Goal: Information Seeking & Learning: Compare options

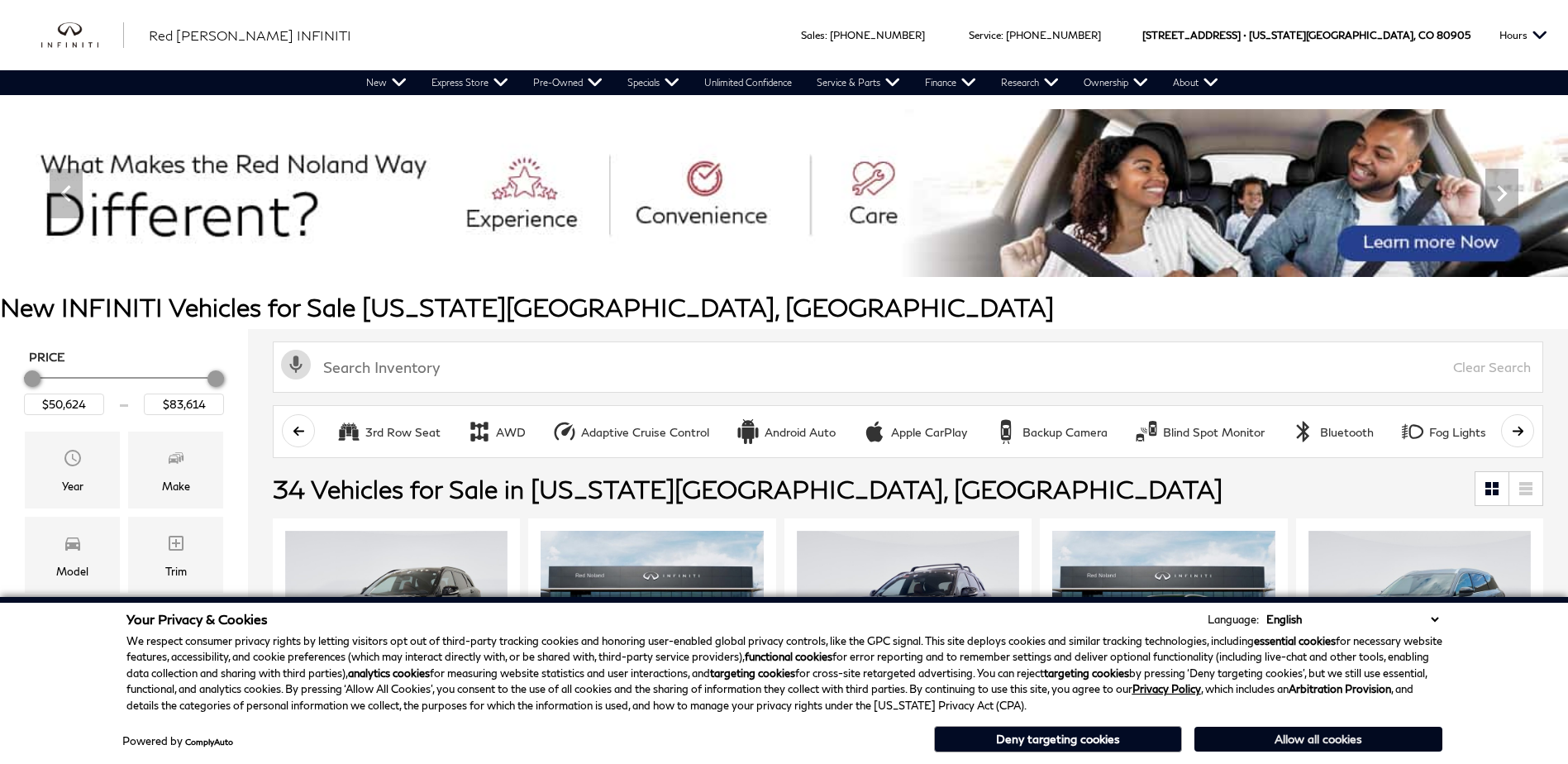
click at [1309, 738] on button "Allow all cookies" at bounding box center [1318, 739] width 248 height 25
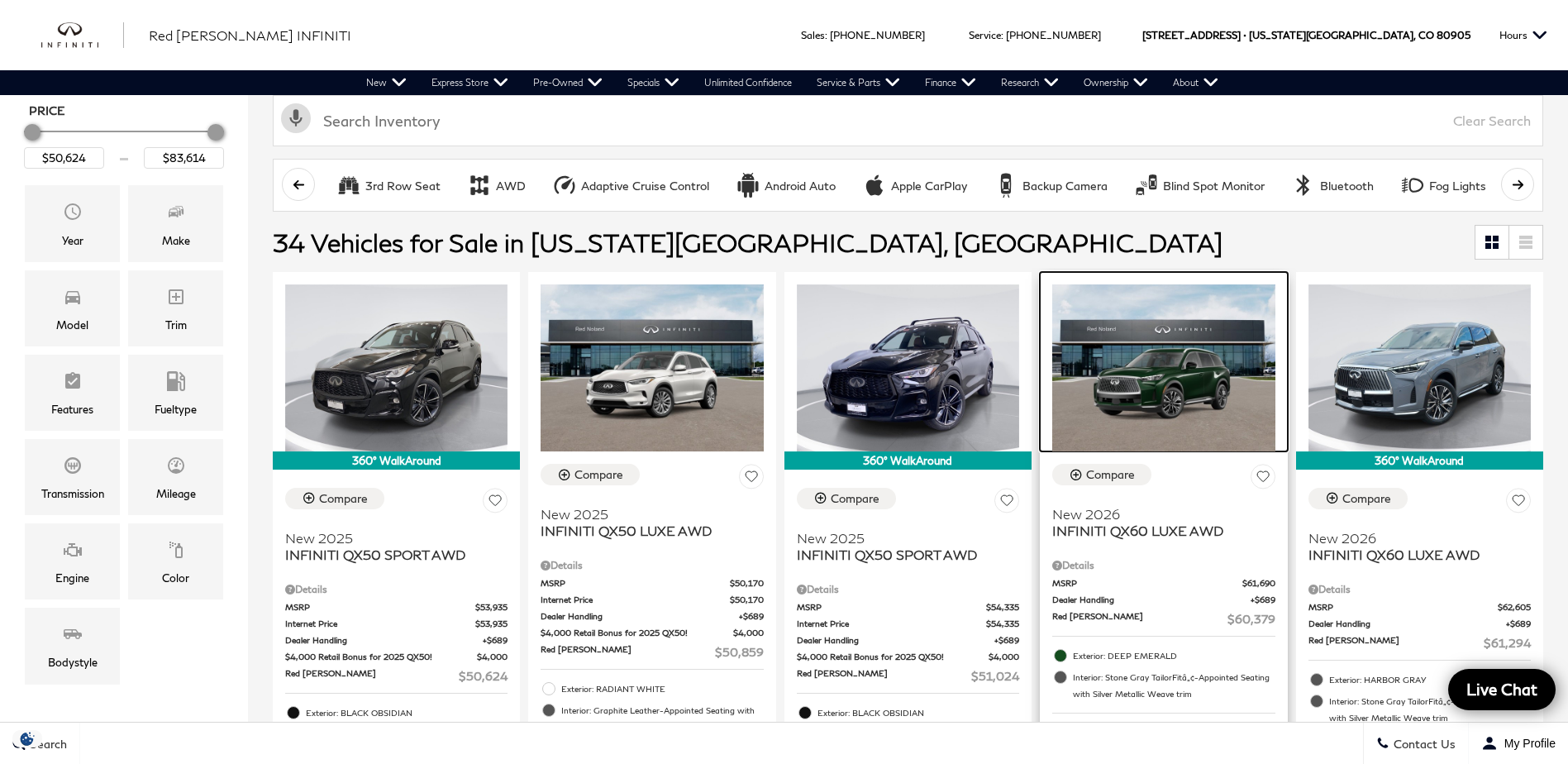
click at [1179, 386] on img at bounding box center [1163, 368] width 222 height 167
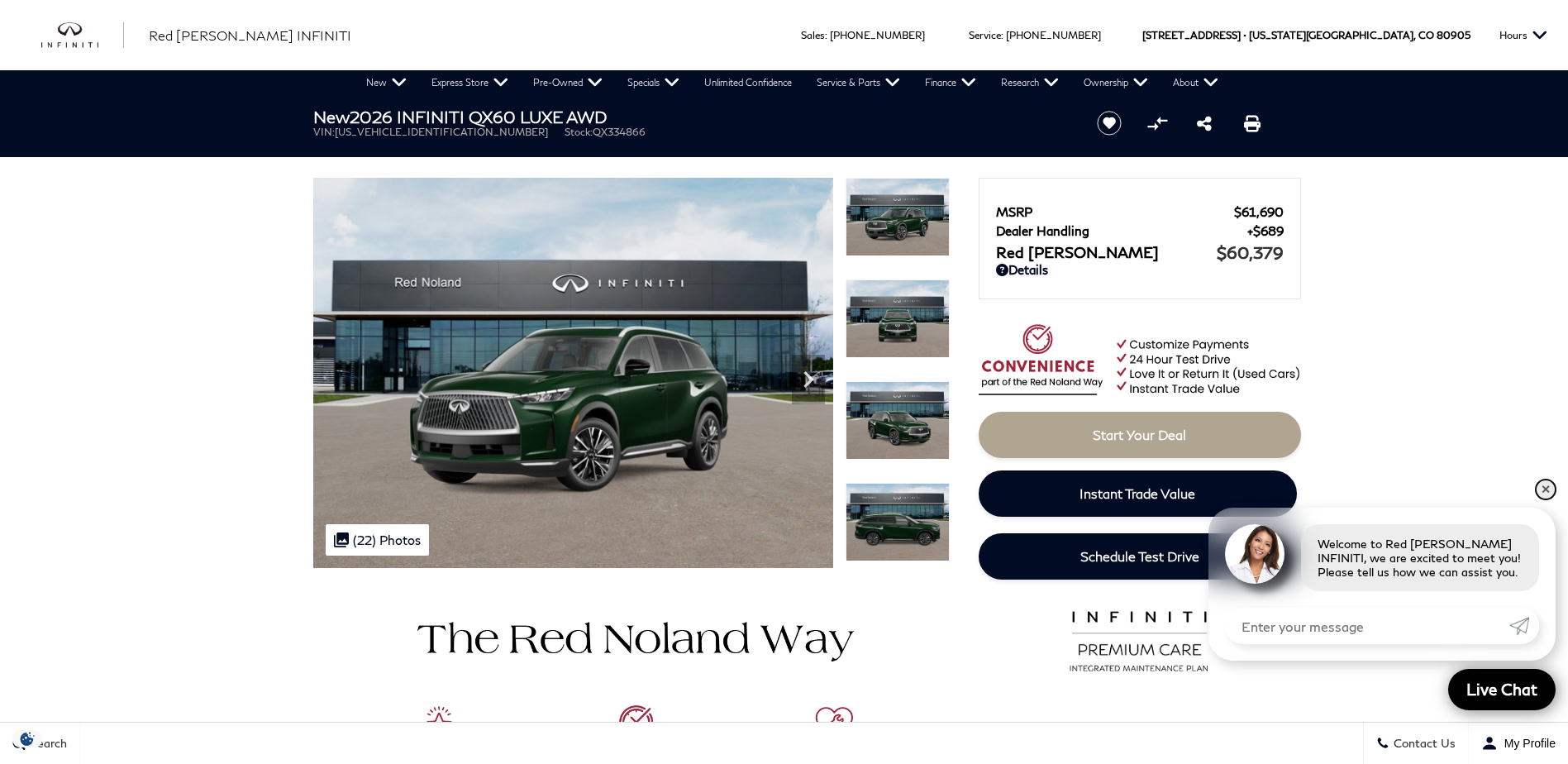
click at [1540, 493] on link "✕" at bounding box center [1545, 489] width 20 height 20
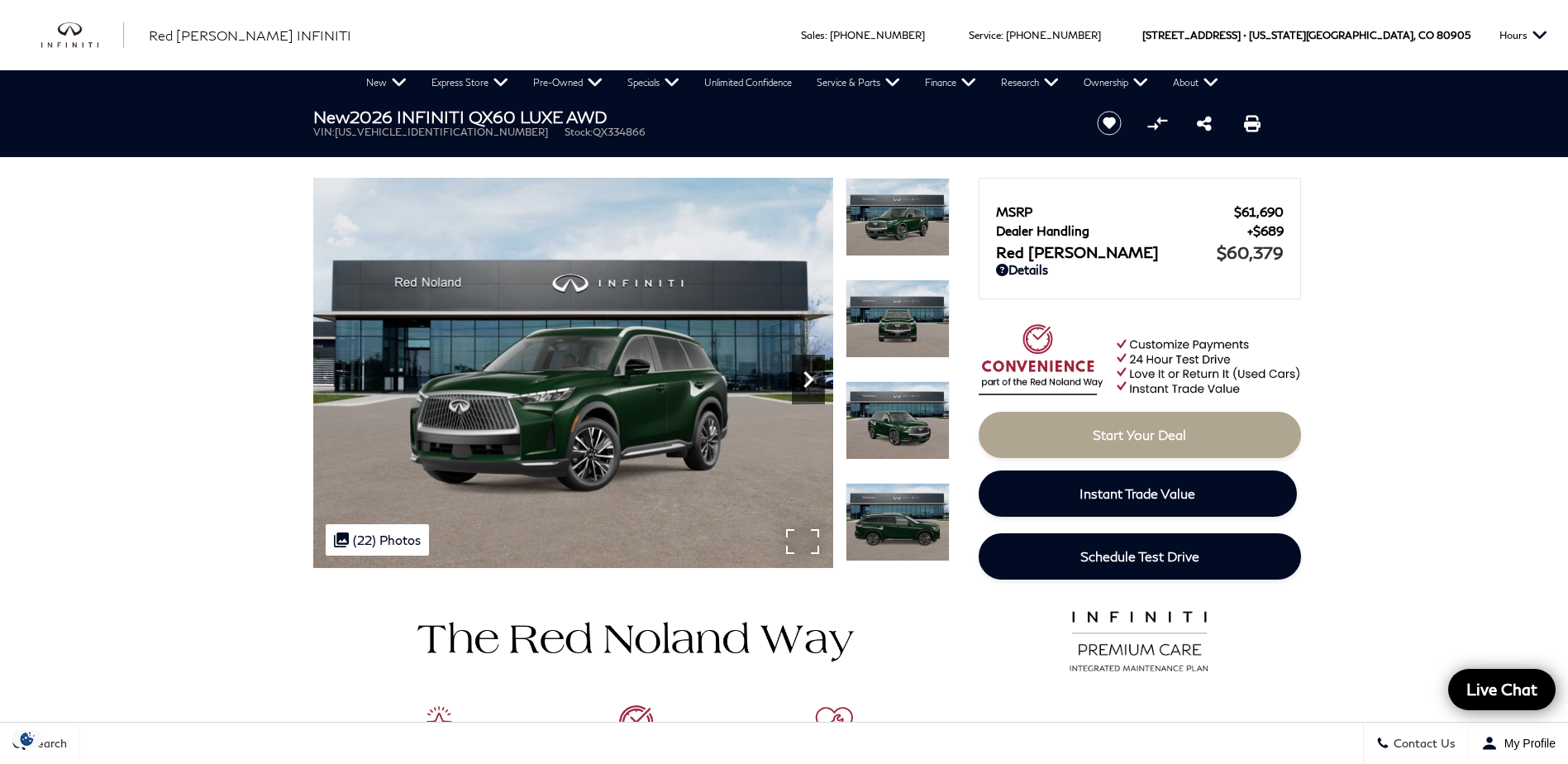
click at [810, 378] on icon "Next" at bounding box center [808, 379] width 10 height 16
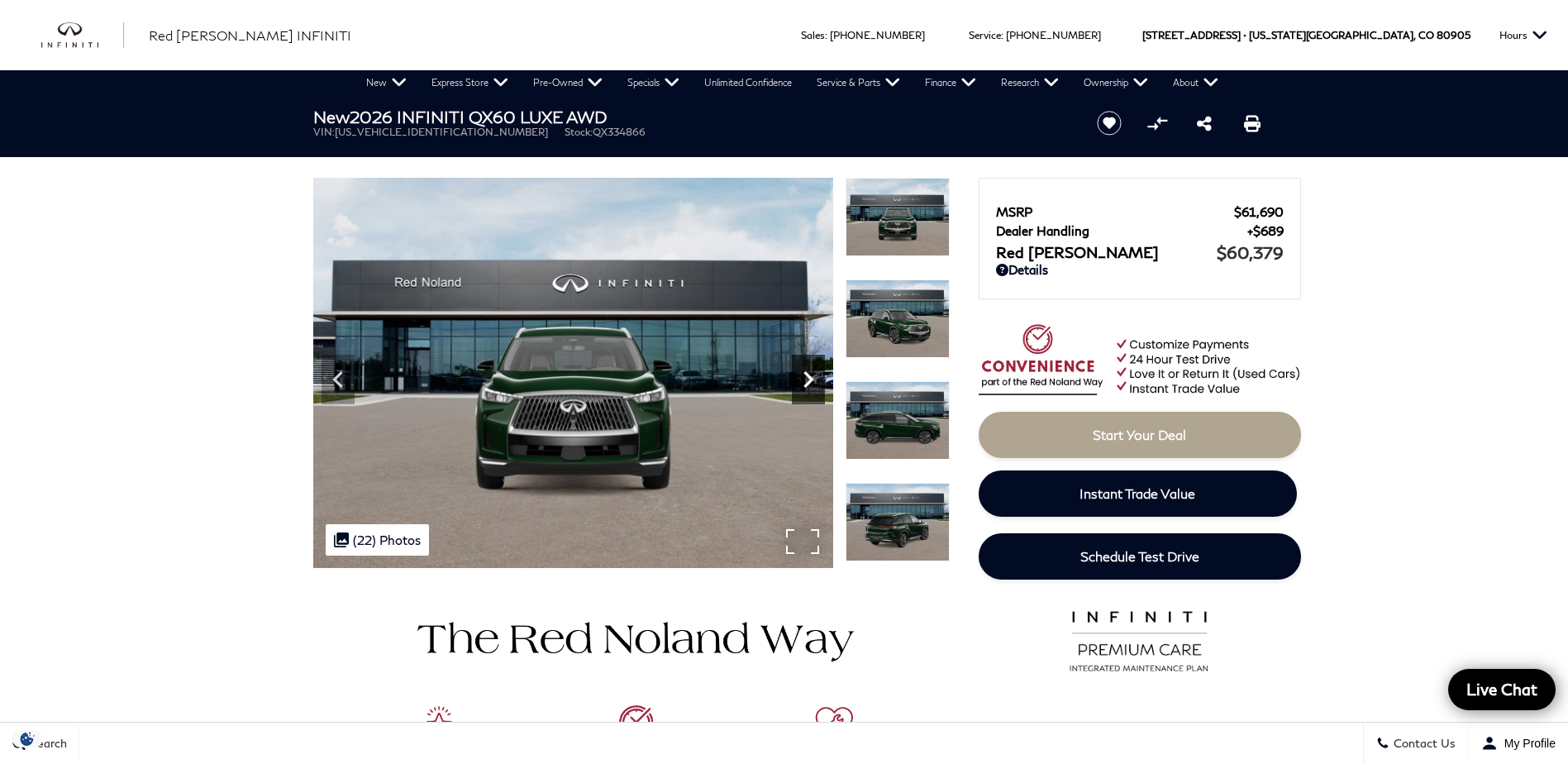
click at [810, 378] on icon "Next" at bounding box center [808, 379] width 10 height 16
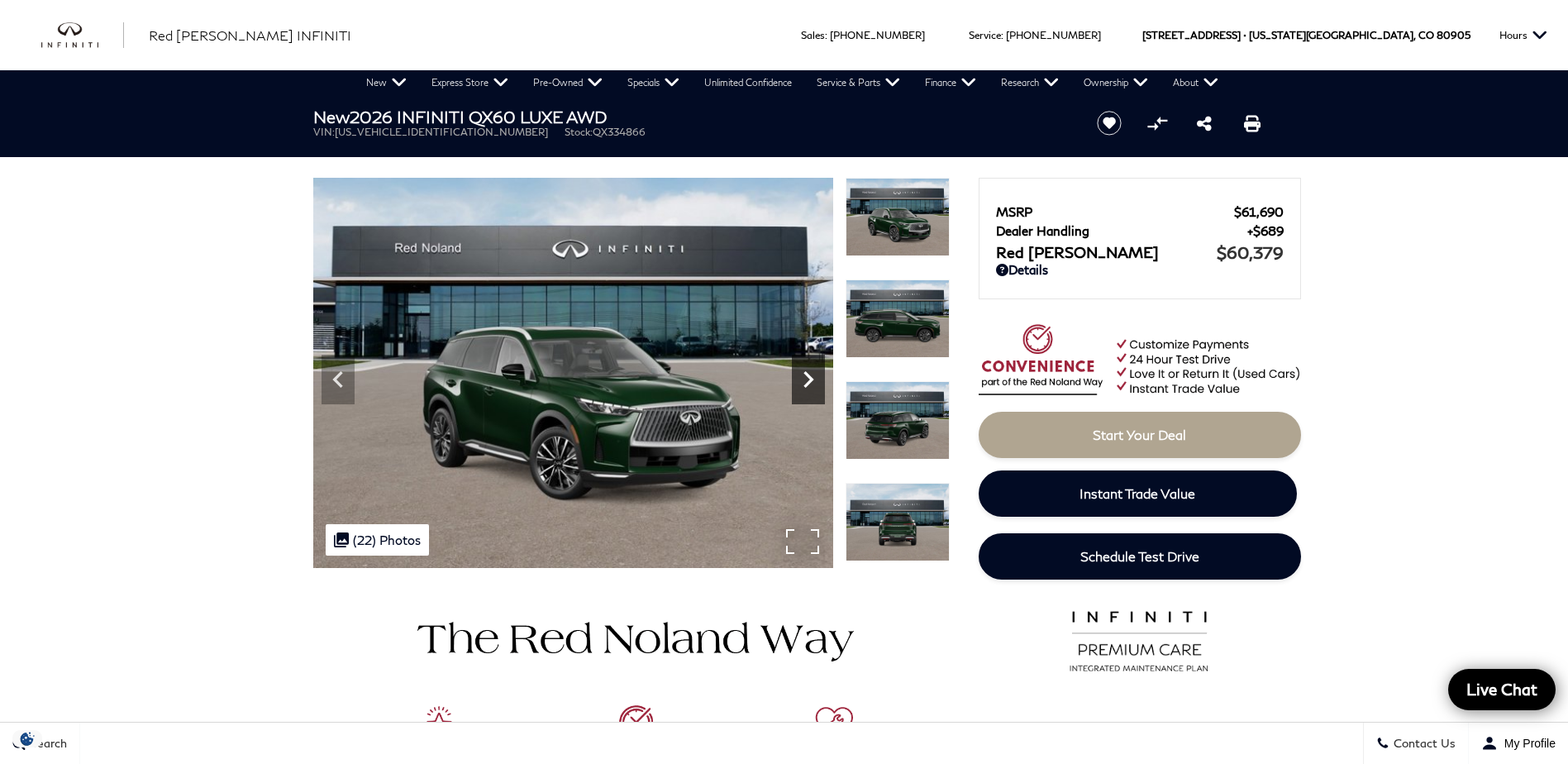
click at [810, 378] on icon "Next" at bounding box center [808, 379] width 10 height 16
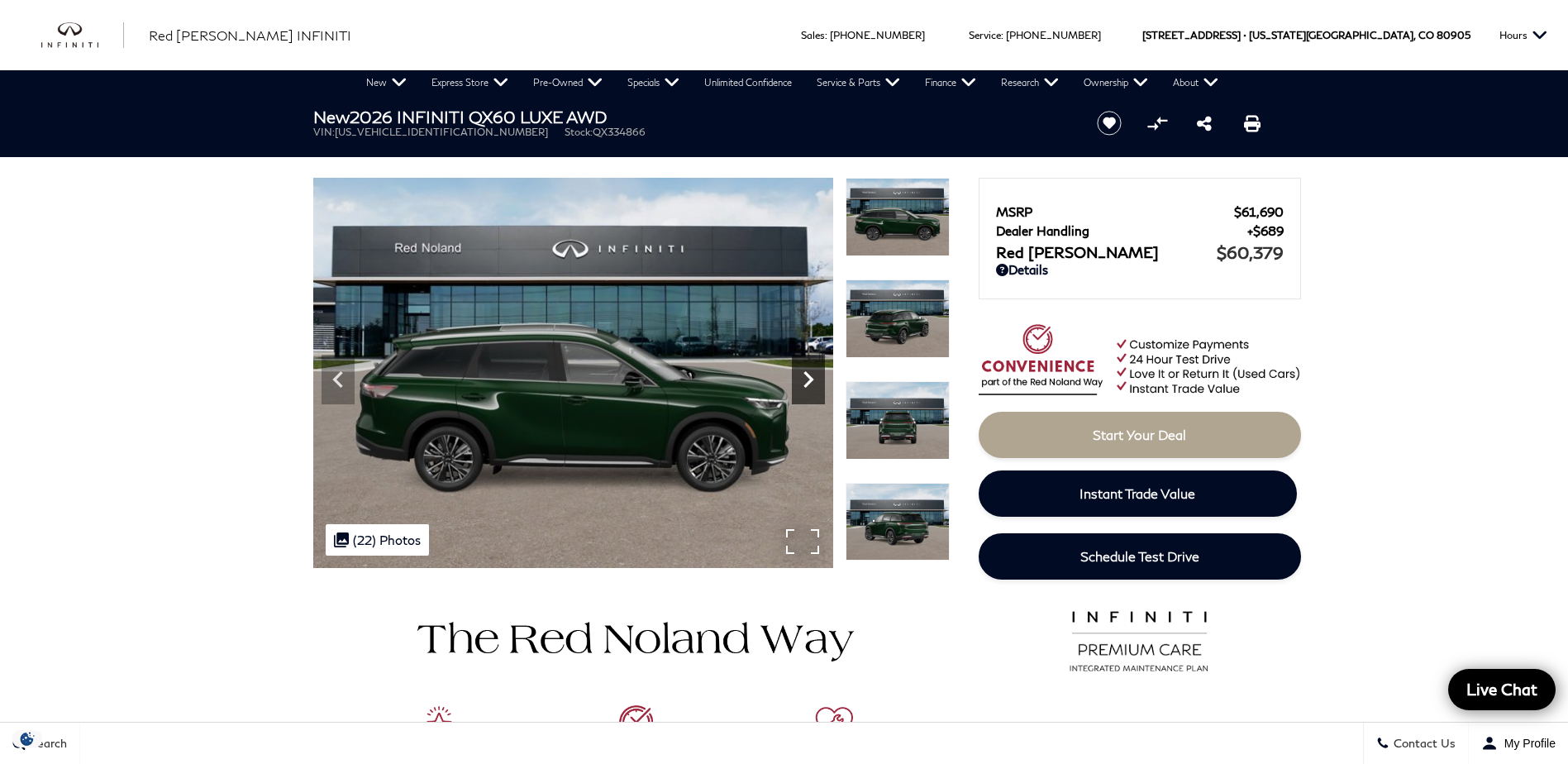
click at [810, 378] on icon "Next" at bounding box center [808, 379] width 10 height 16
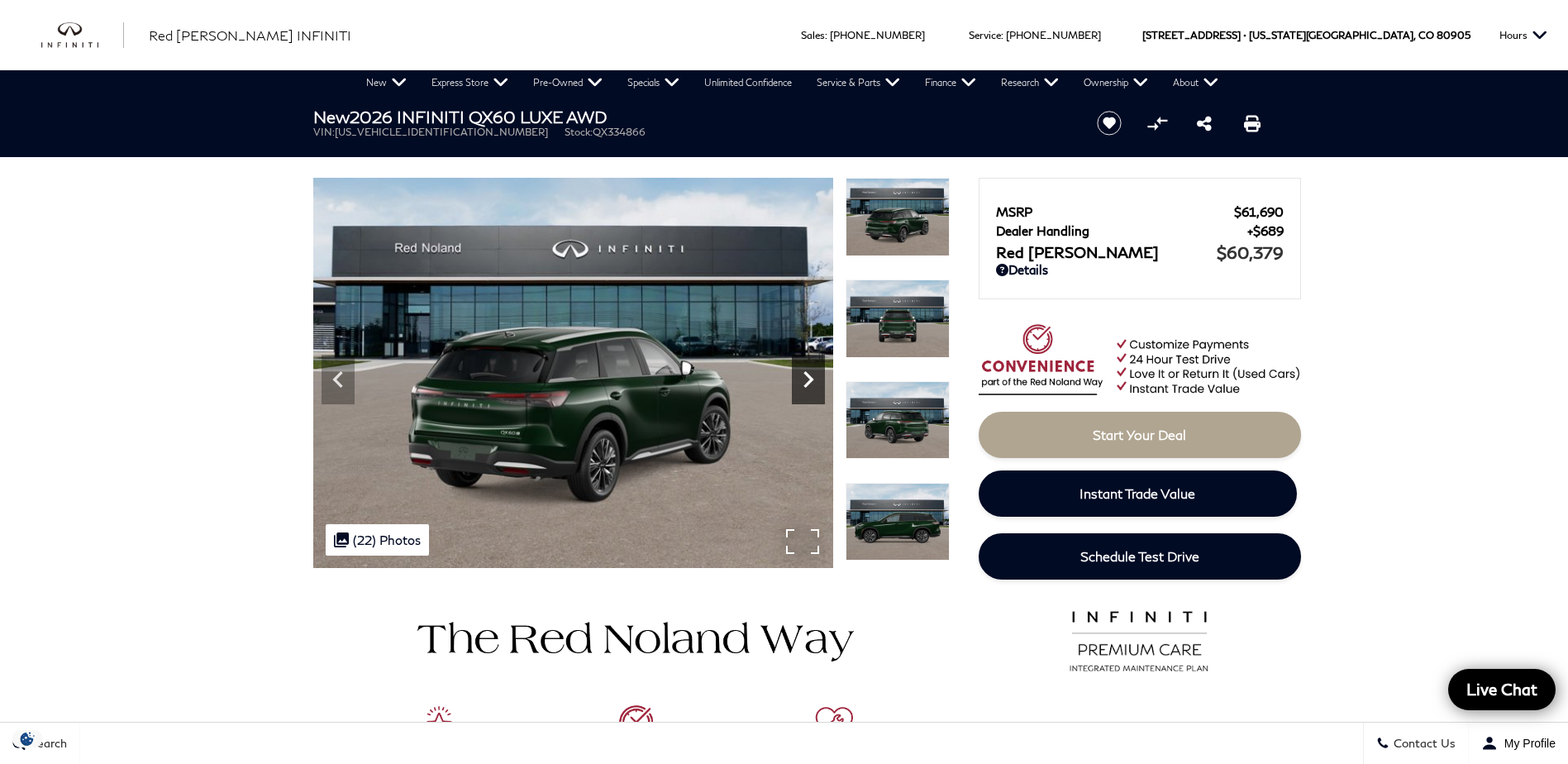
click at [810, 378] on icon "Next" at bounding box center [808, 379] width 10 height 16
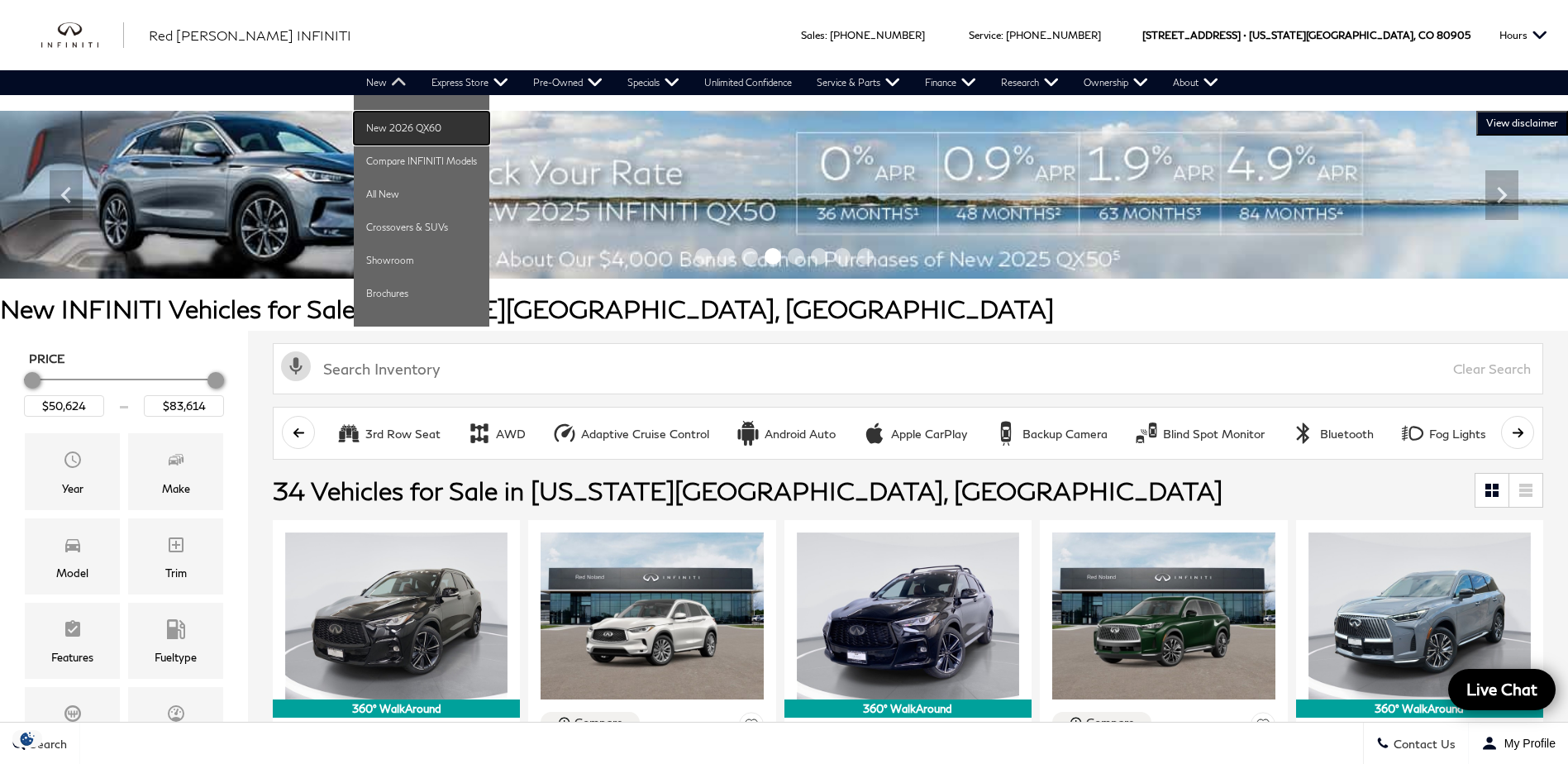
click at [394, 122] on link "New 2026 QX60" at bounding box center [421, 127] width 136 height 33
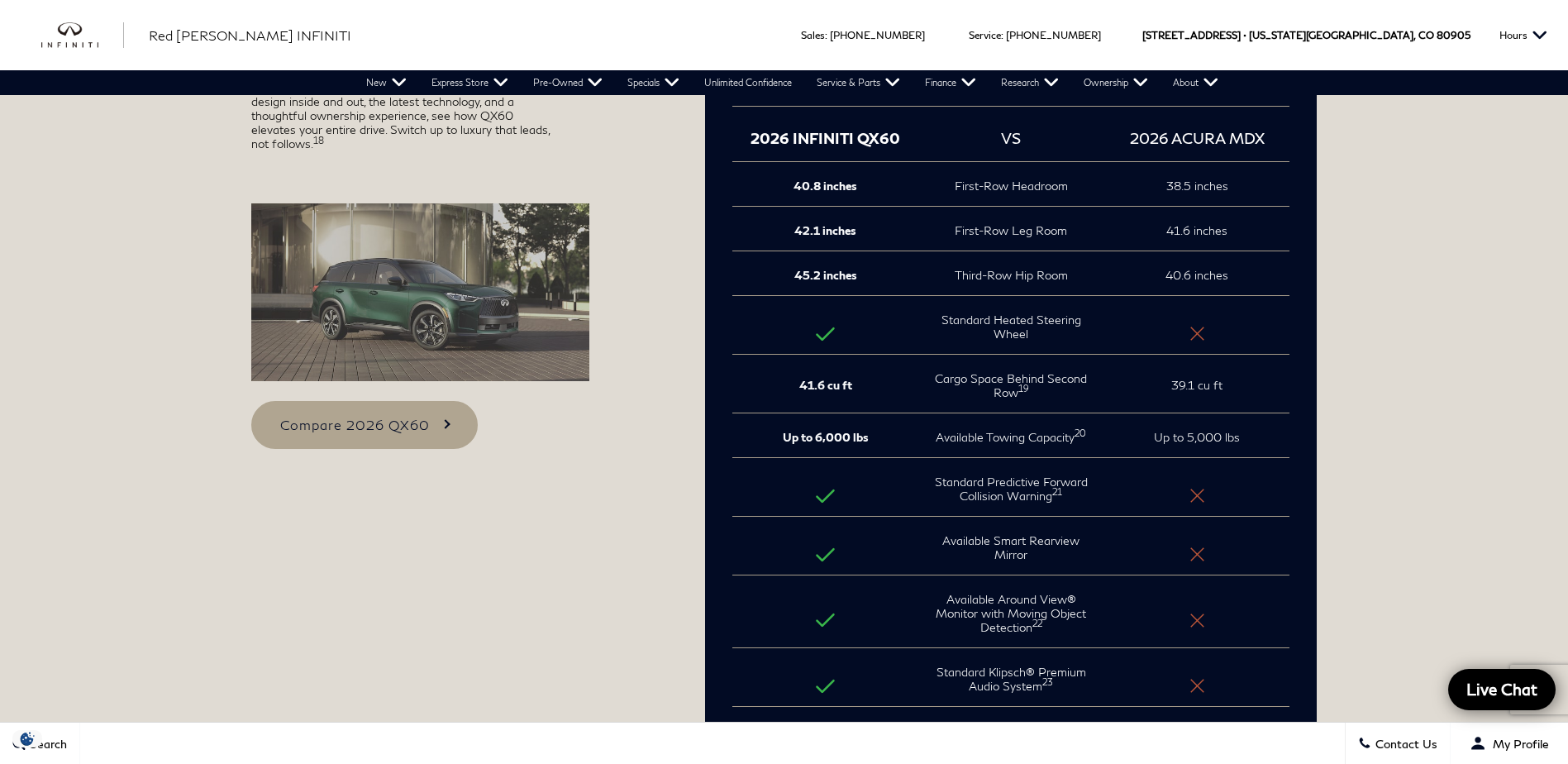
scroll to position [2315, 0]
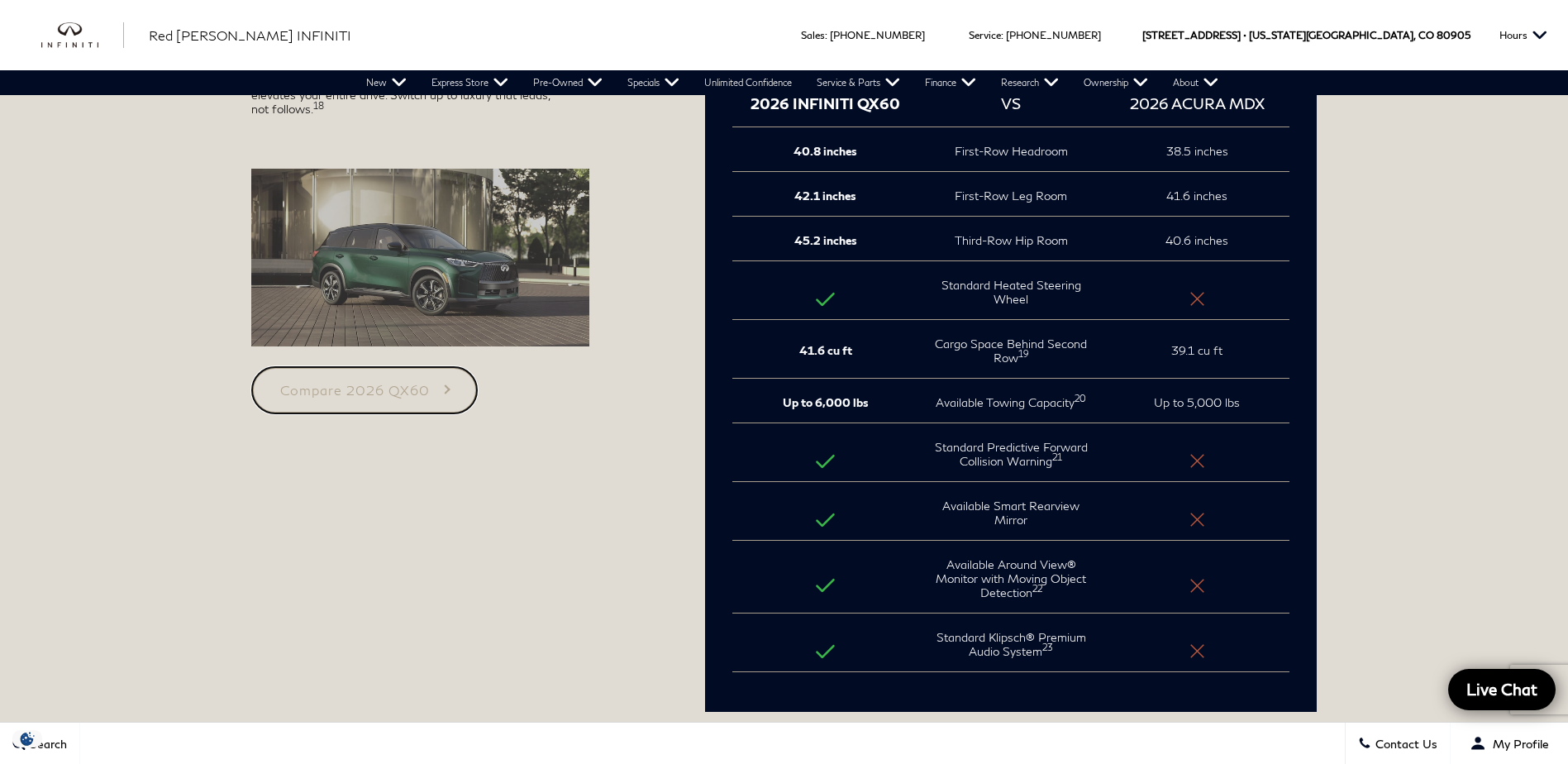
click at [442, 384] on link "Compare 2026 QX60" at bounding box center [364, 390] width 226 height 48
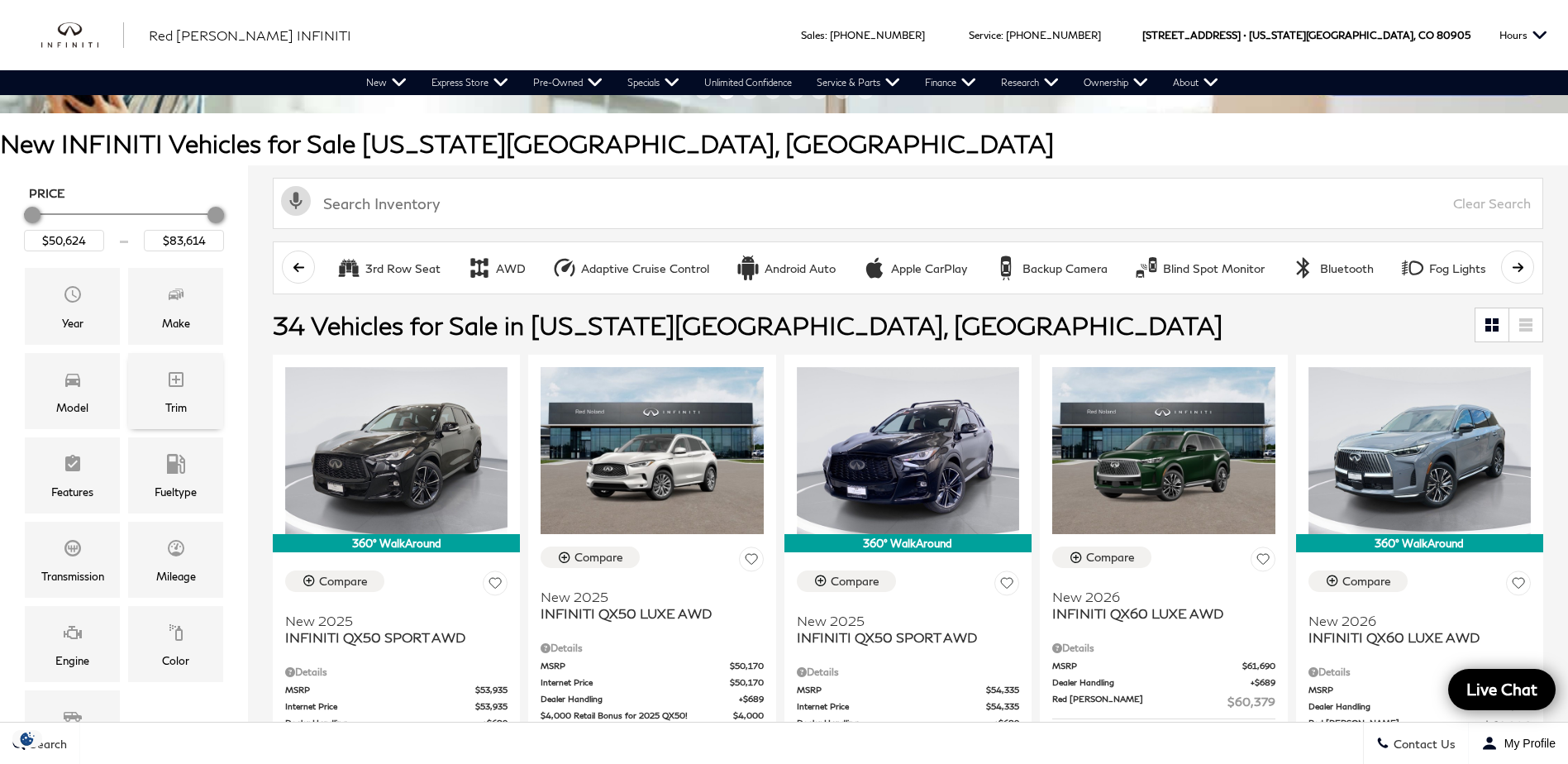
click at [181, 398] on div "Trim" at bounding box center [176, 407] width 22 height 18
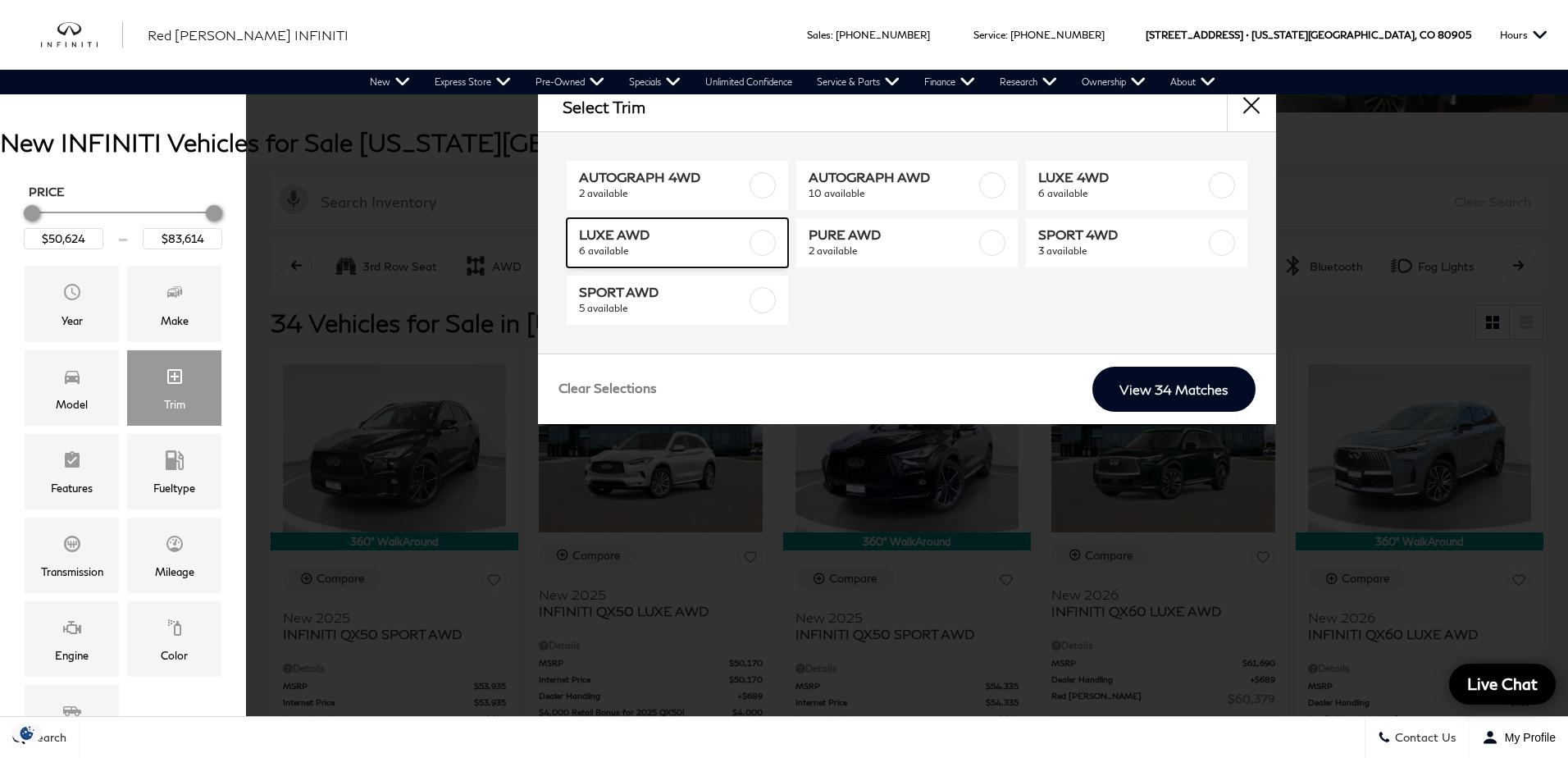
click at [760, 248] on label at bounding box center [763, 243] width 26 height 26
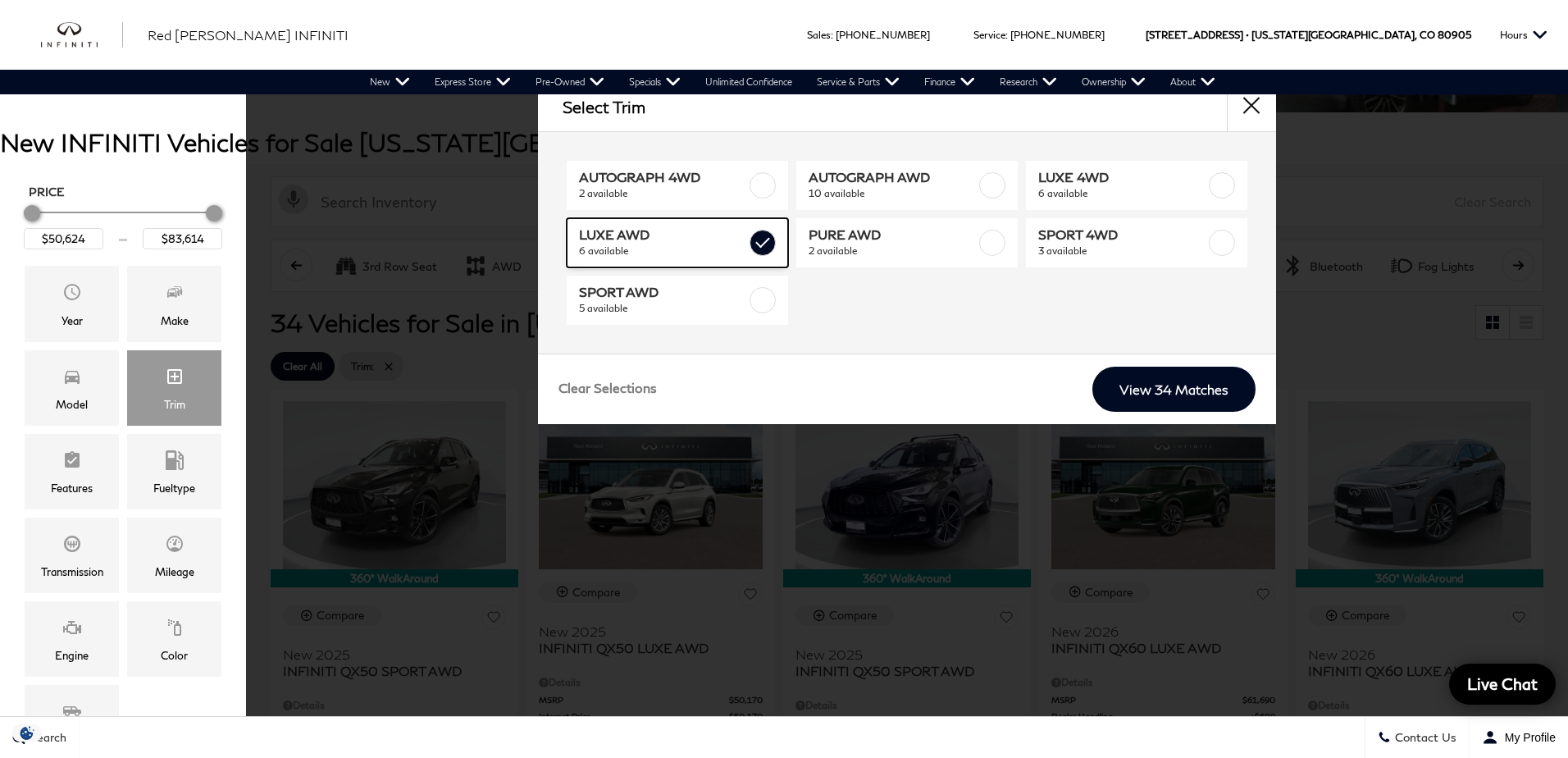
type input "$50,859"
type input "$61,439"
checkbox input "true"
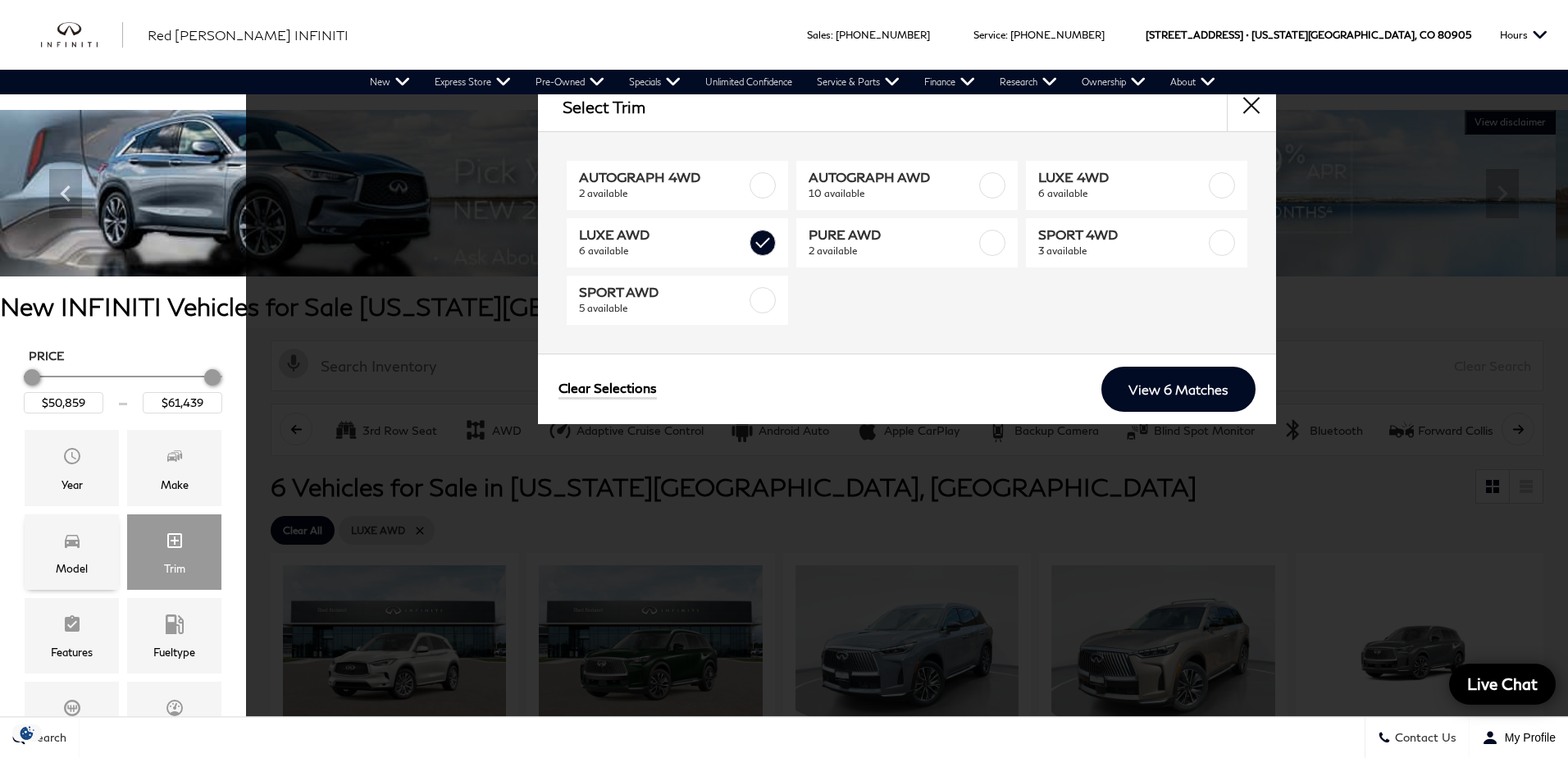
click at [41, 557] on div "Model" at bounding box center [72, 552] width 94 height 75
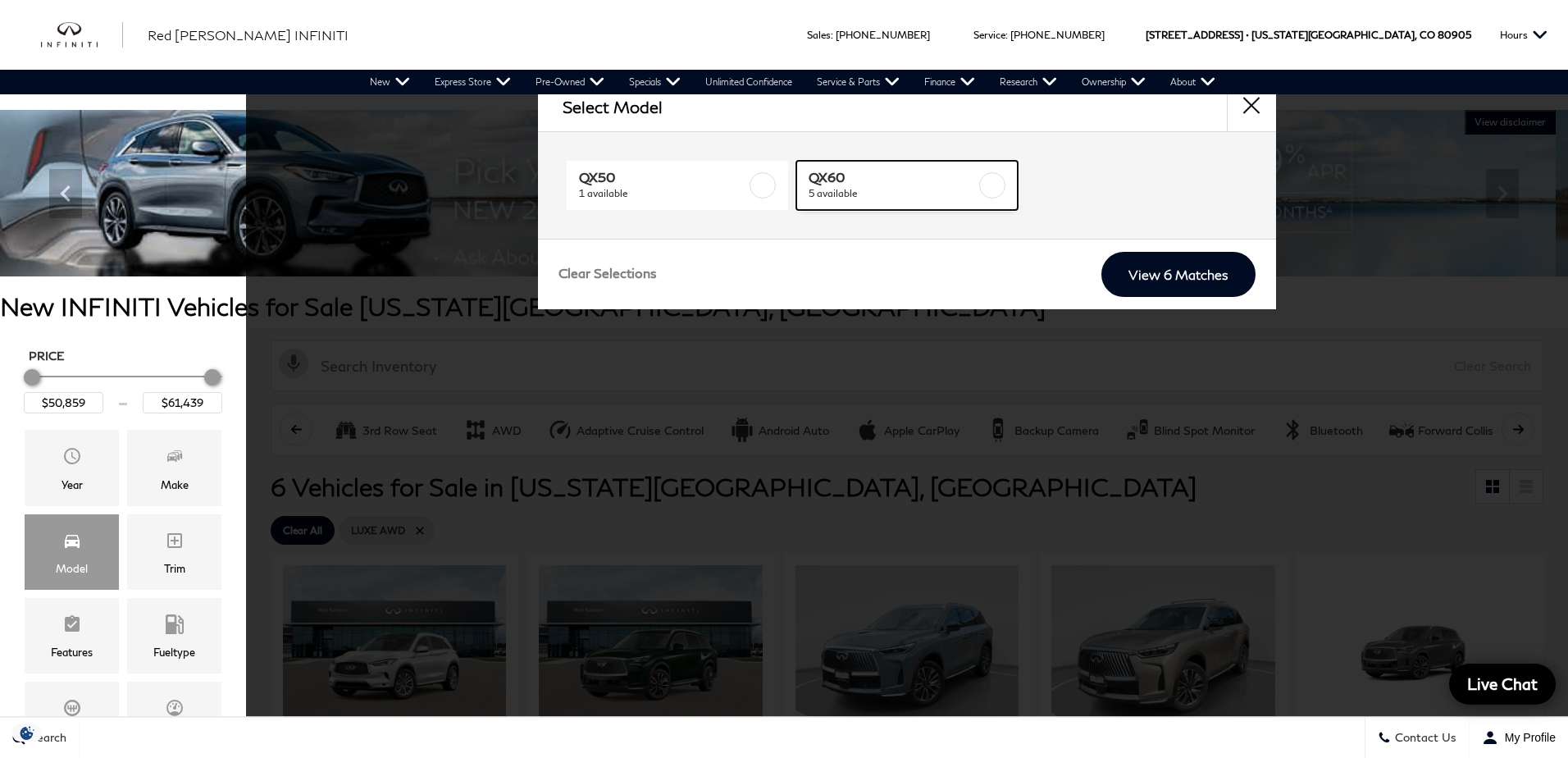
click at [890, 190] on span "5 available" at bounding box center [892, 193] width 167 height 16
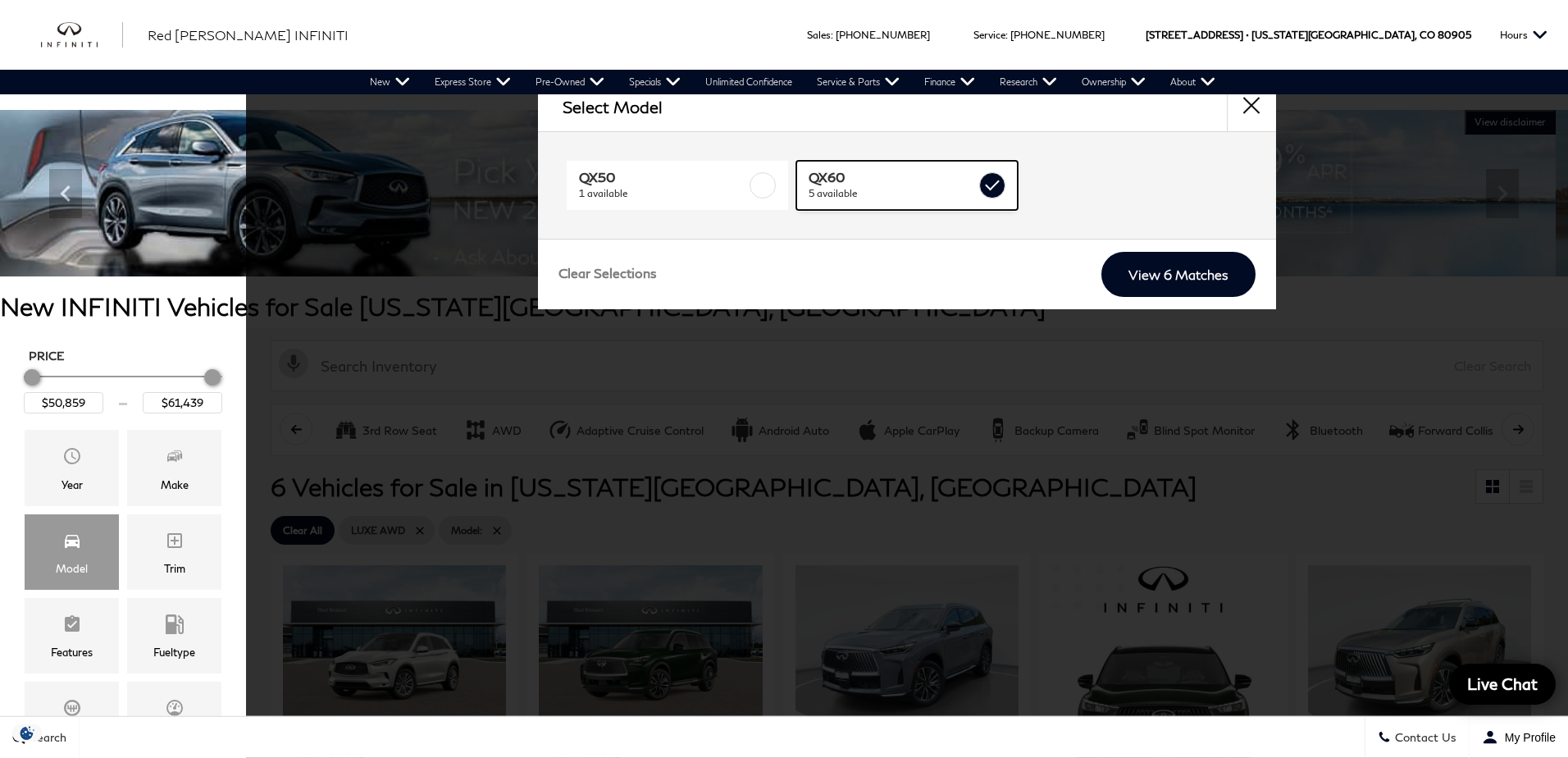
type input "$60,379"
checkbox input "true"
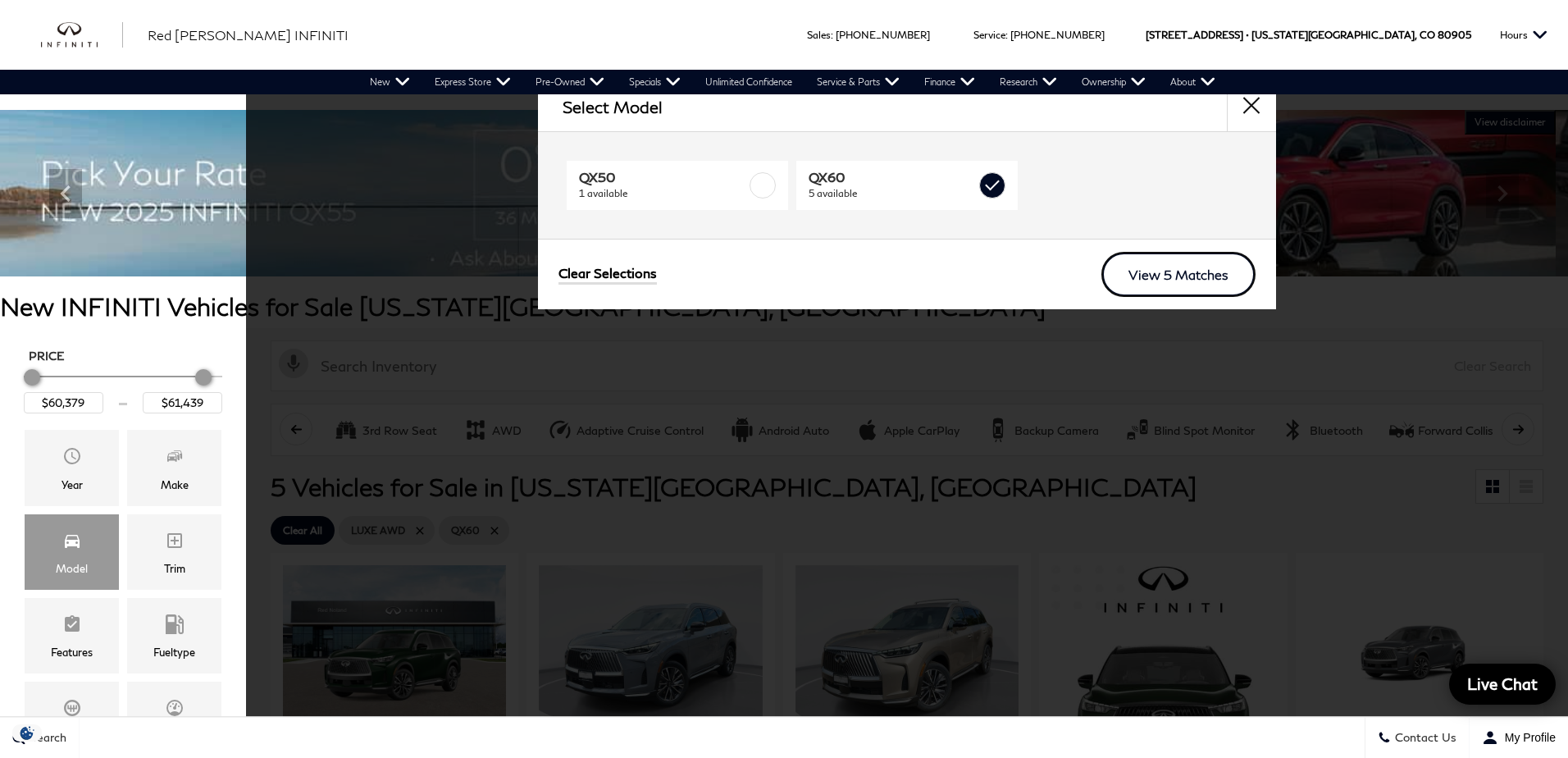
click at [1135, 287] on link "View 5 Matches" at bounding box center [1179, 274] width 155 height 45
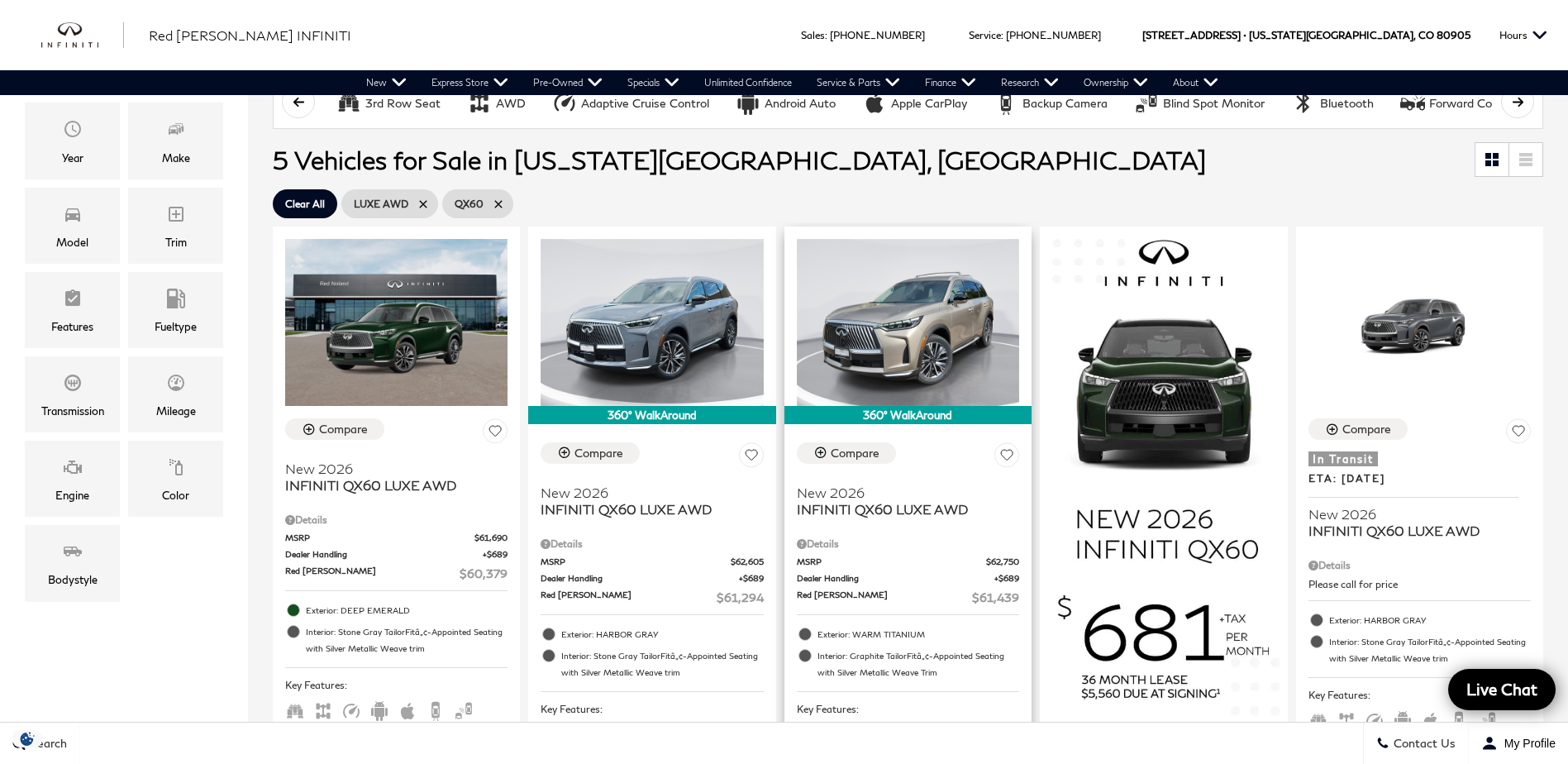
scroll to position [413, 0]
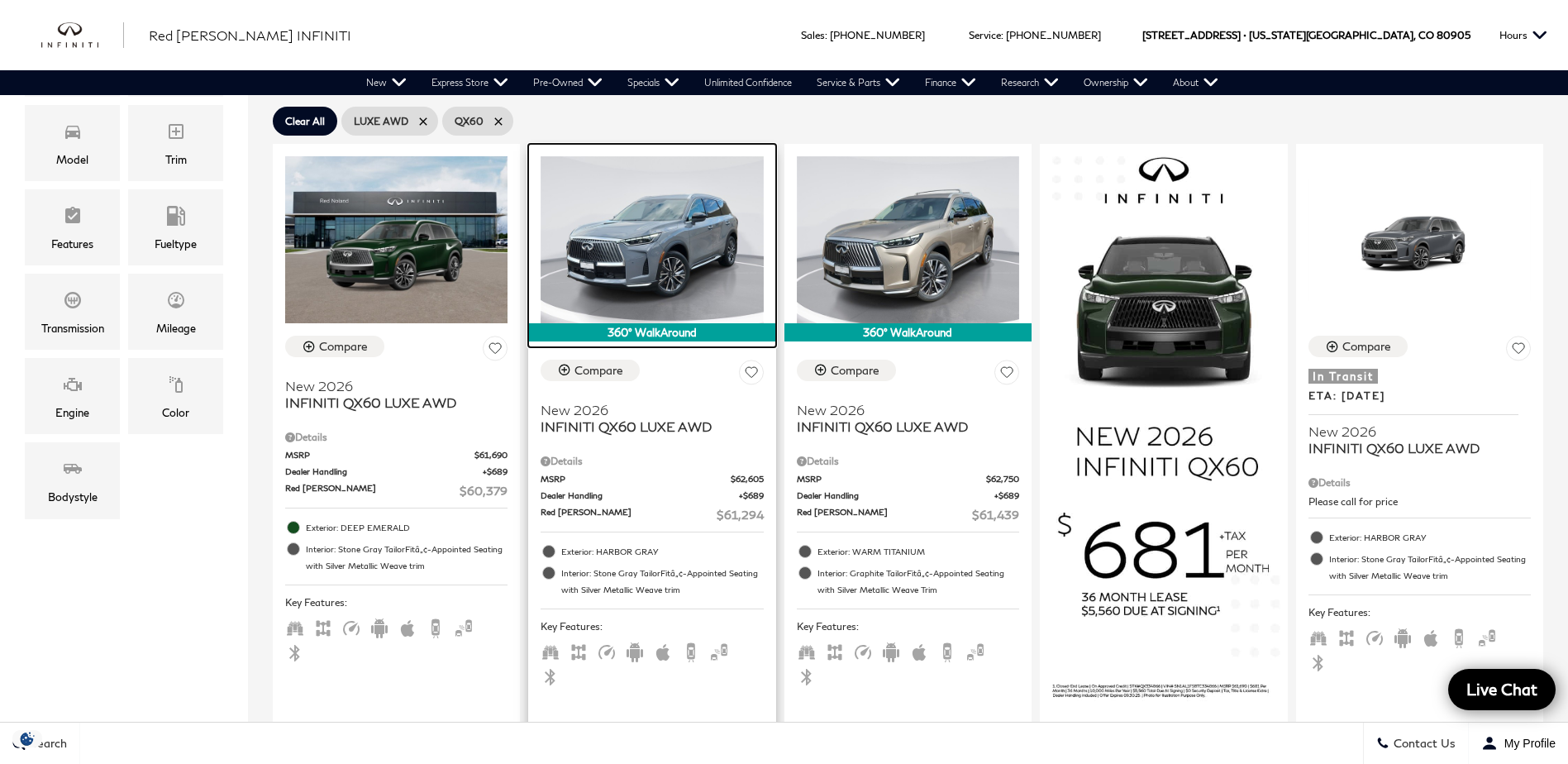
click at [641, 252] on img at bounding box center [652, 239] width 222 height 167
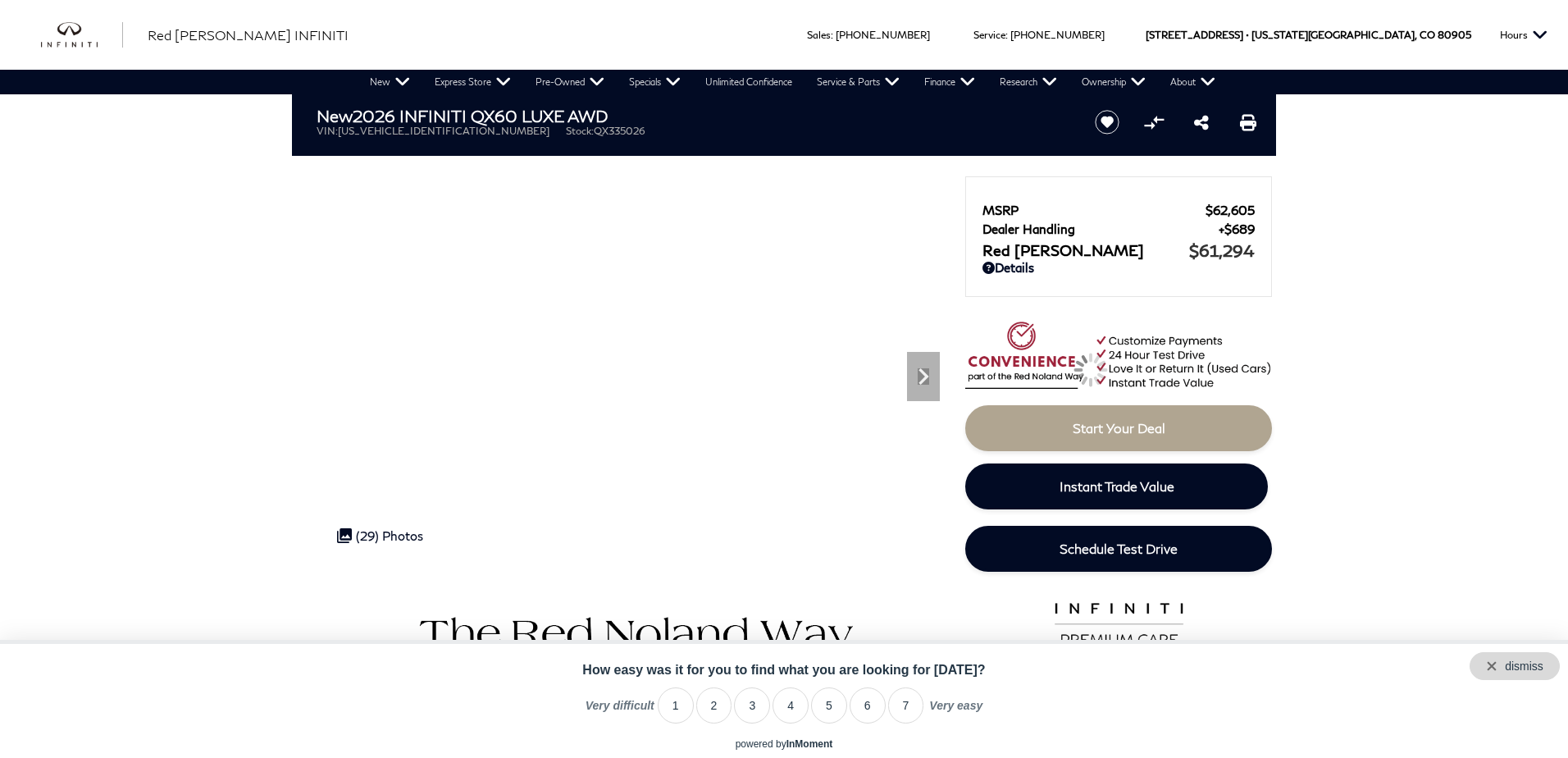
click at [1513, 668] on div "dismiss" at bounding box center [1524, 666] width 39 height 13
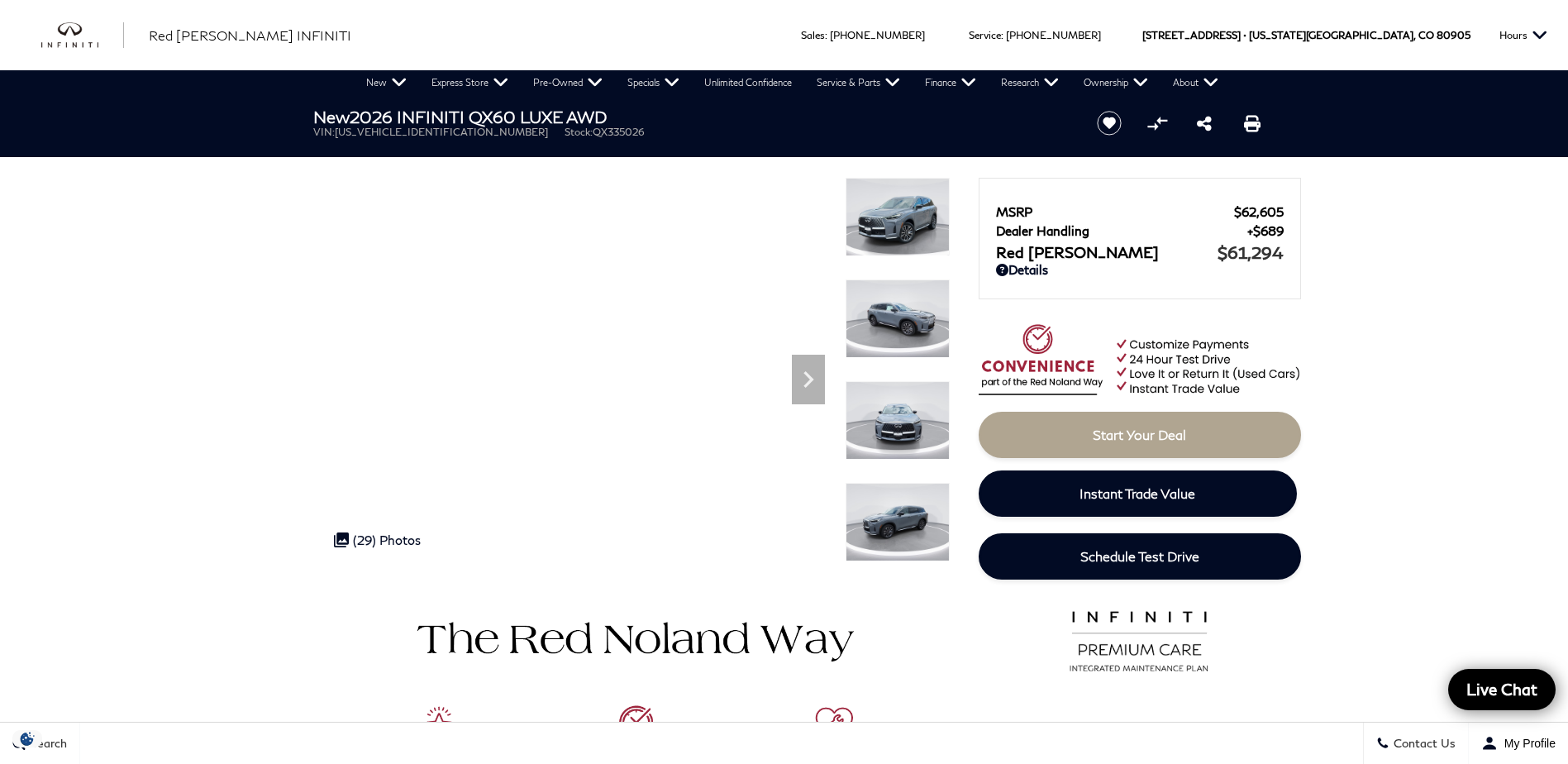
click at [914, 201] on img at bounding box center [898, 217] width 105 height 79
click at [900, 322] on img at bounding box center [898, 318] width 105 height 79
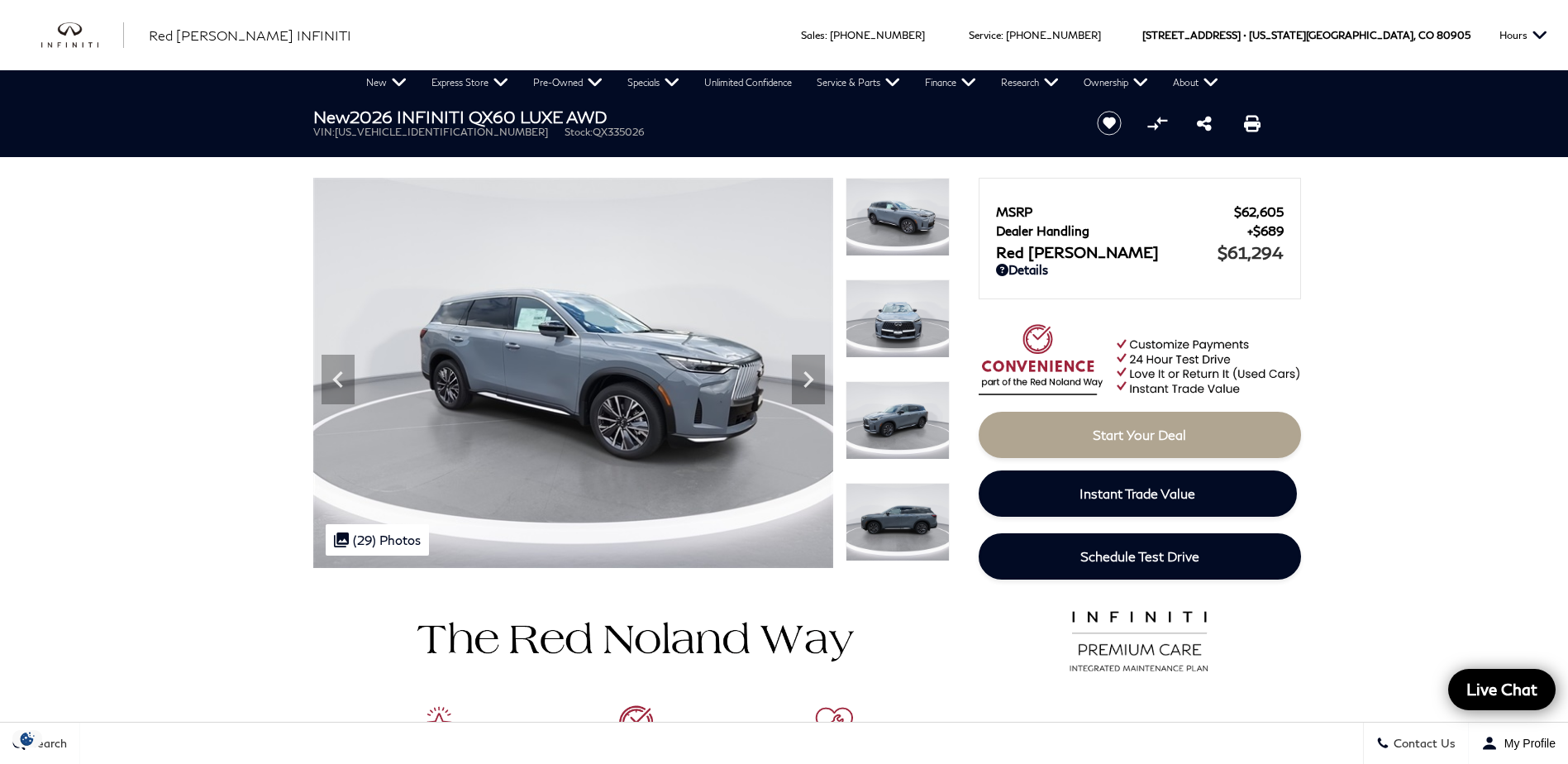
click at [896, 317] on img at bounding box center [898, 318] width 105 height 79
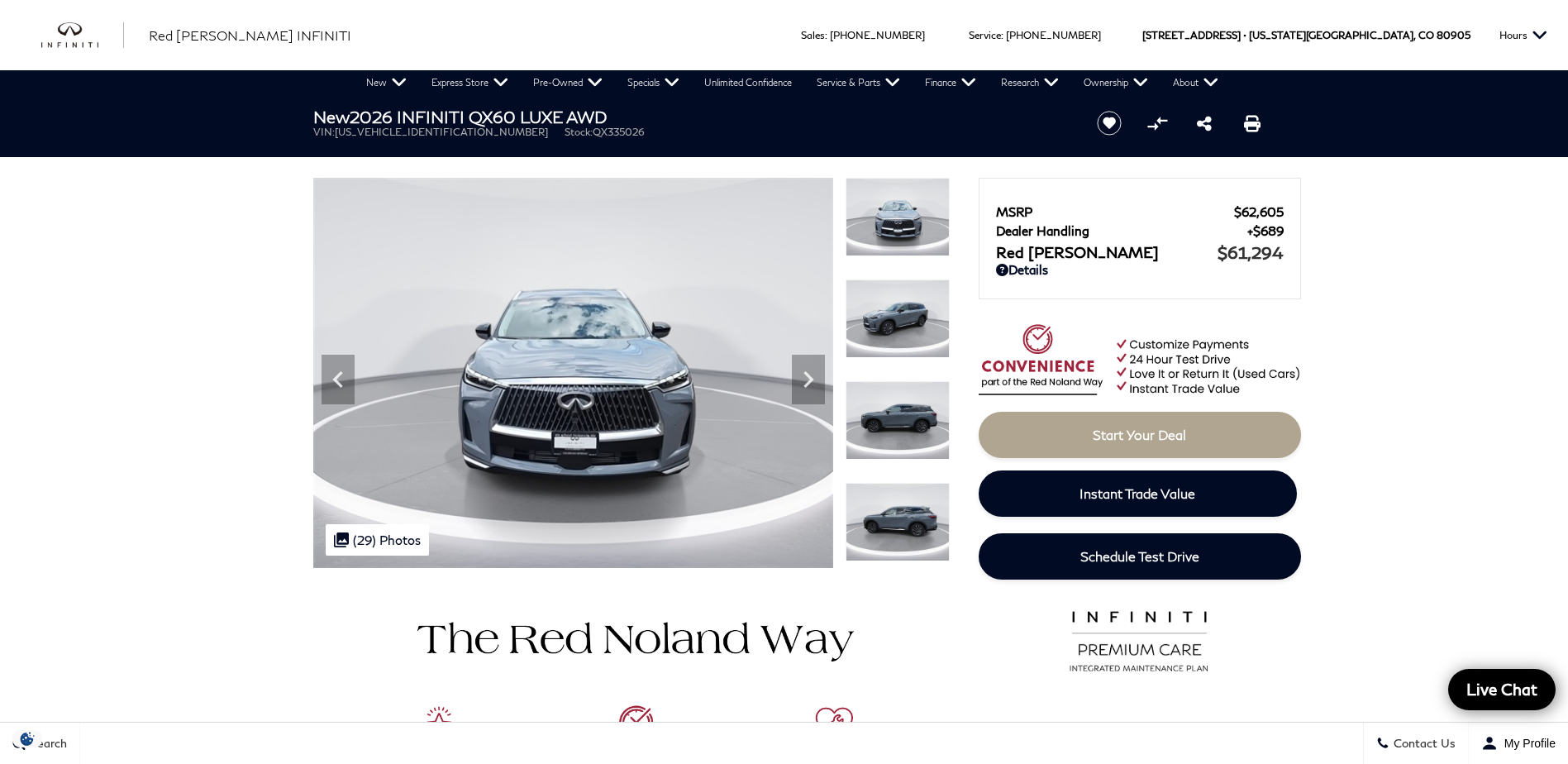
click at [903, 323] on img at bounding box center [898, 318] width 105 height 79
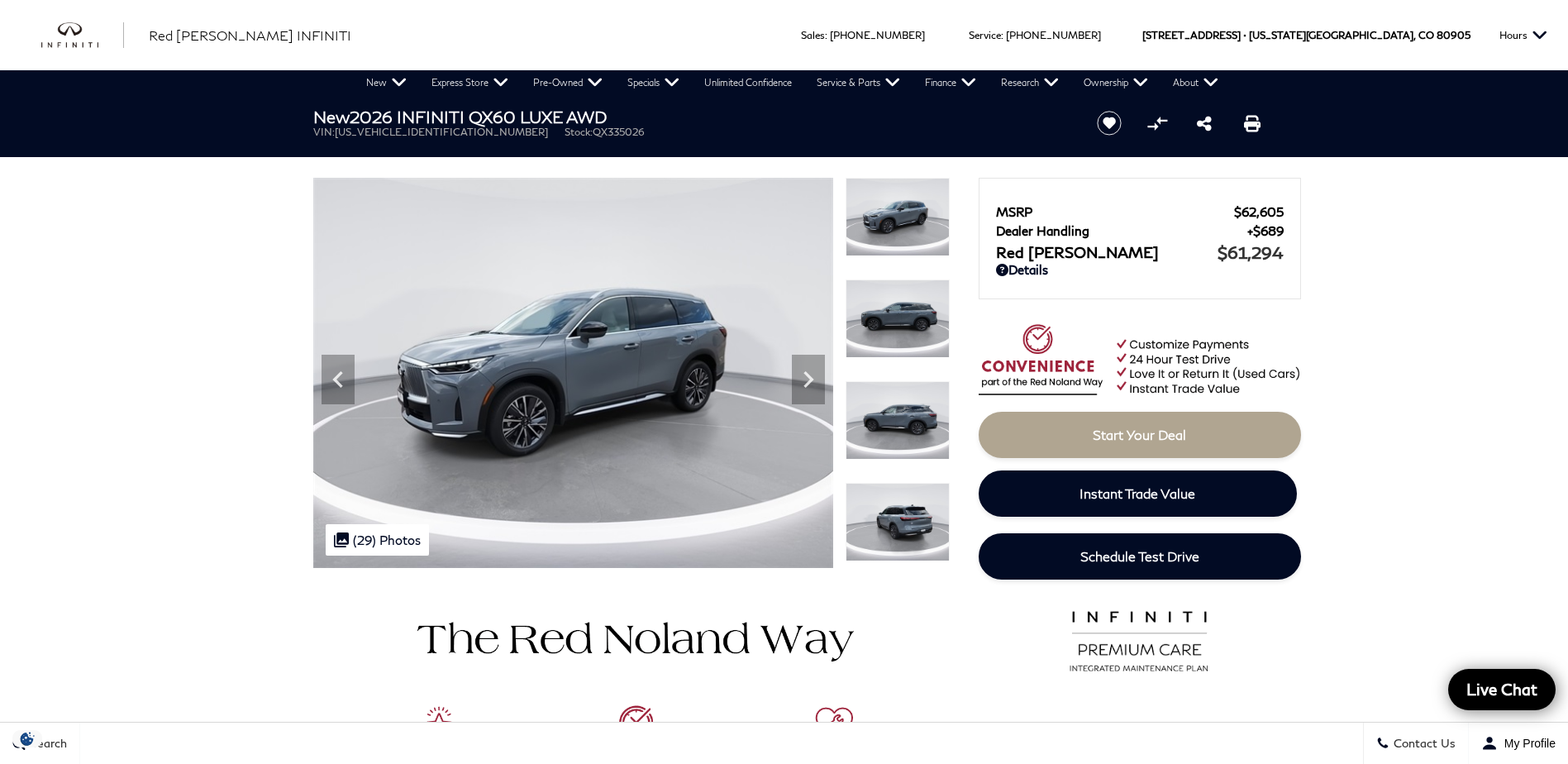
click at [889, 419] on img at bounding box center [898, 420] width 105 height 79
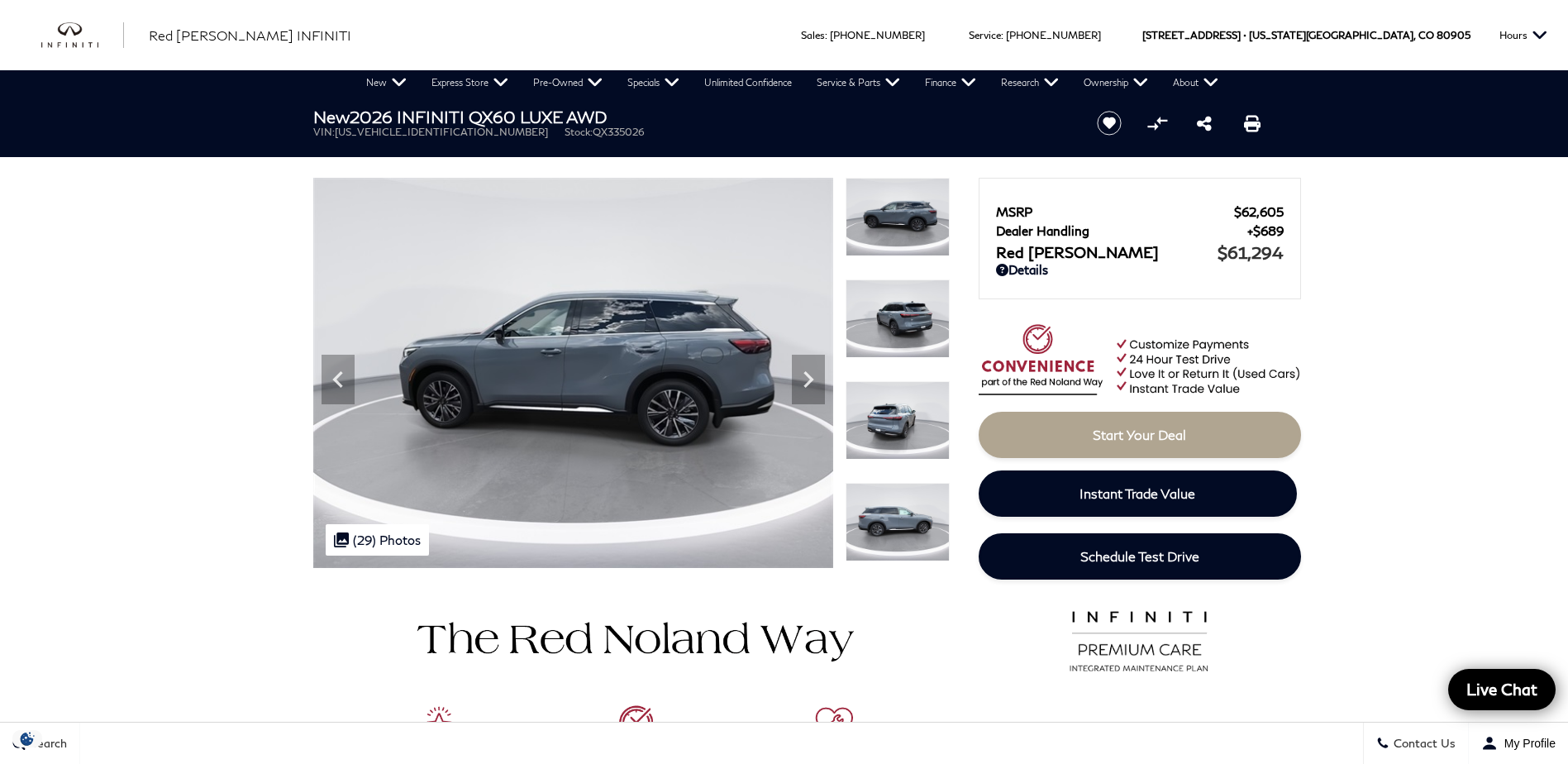
click at [886, 511] on img at bounding box center [898, 522] width 105 height 79
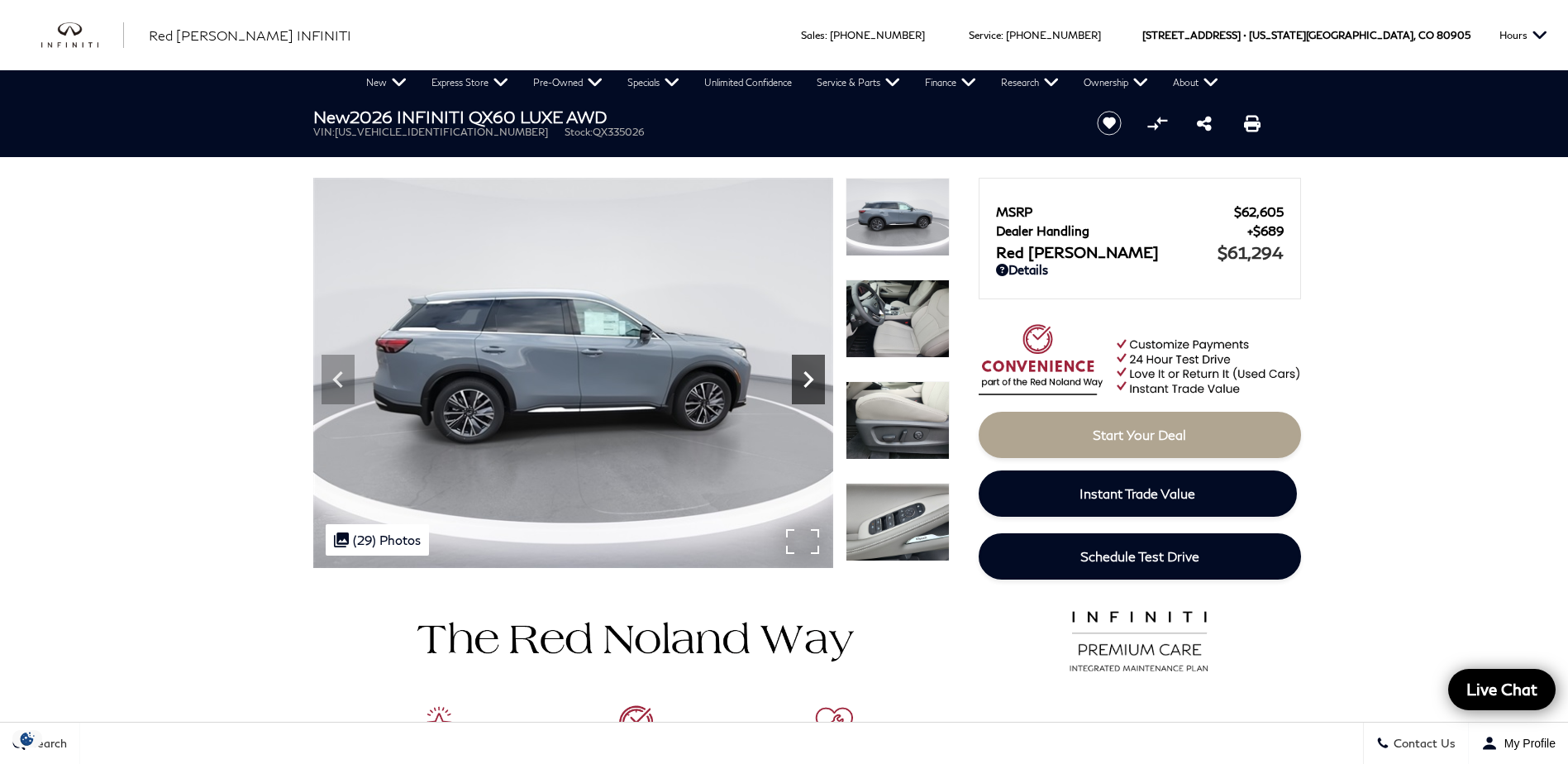
click at [809, 380] on icon "Next" at bounding box center [808, 379] width 33 height 33
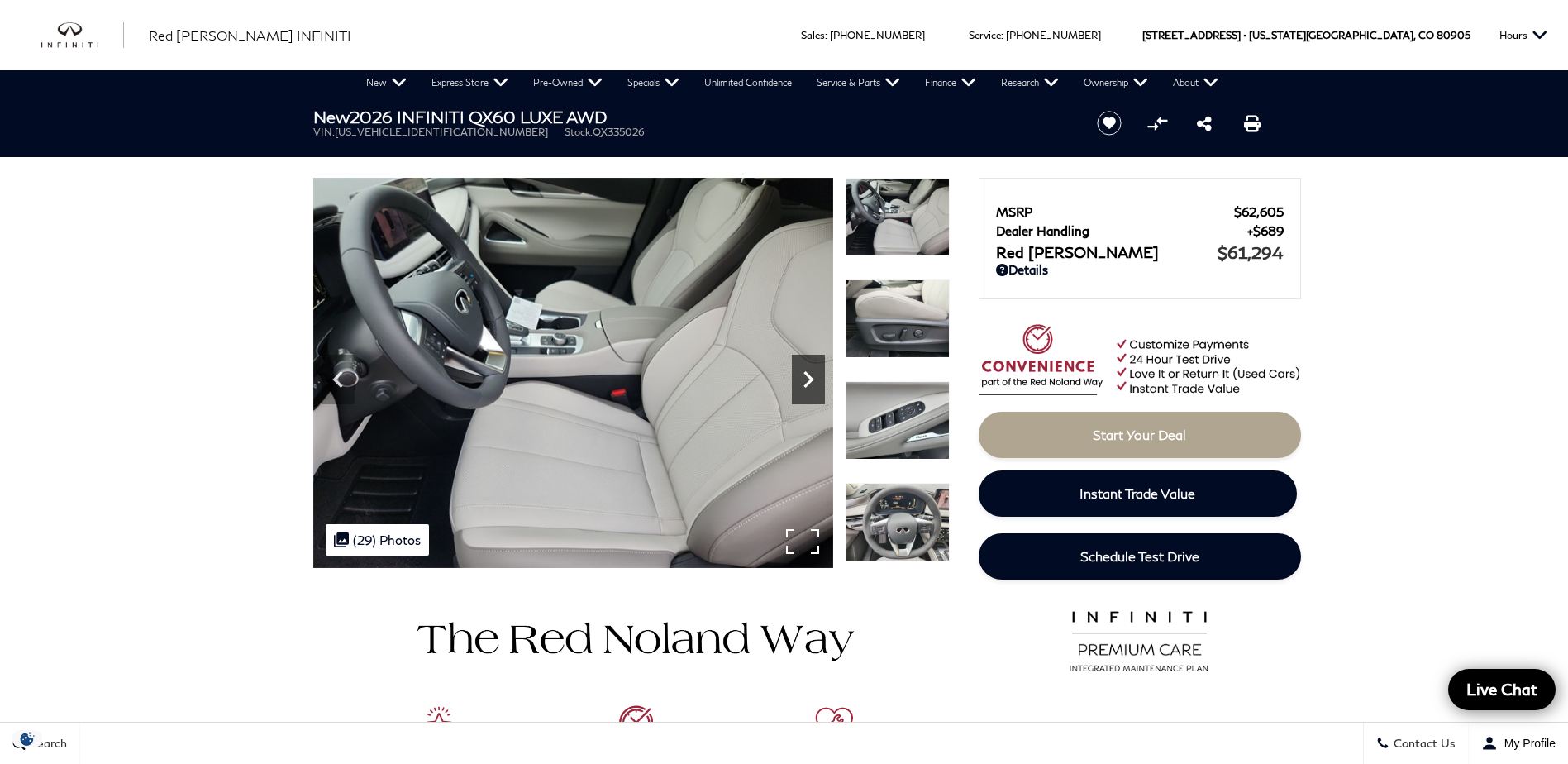
click at [809, 380] on icon "Next" at bounding box center [808, 379] width 33 height 33
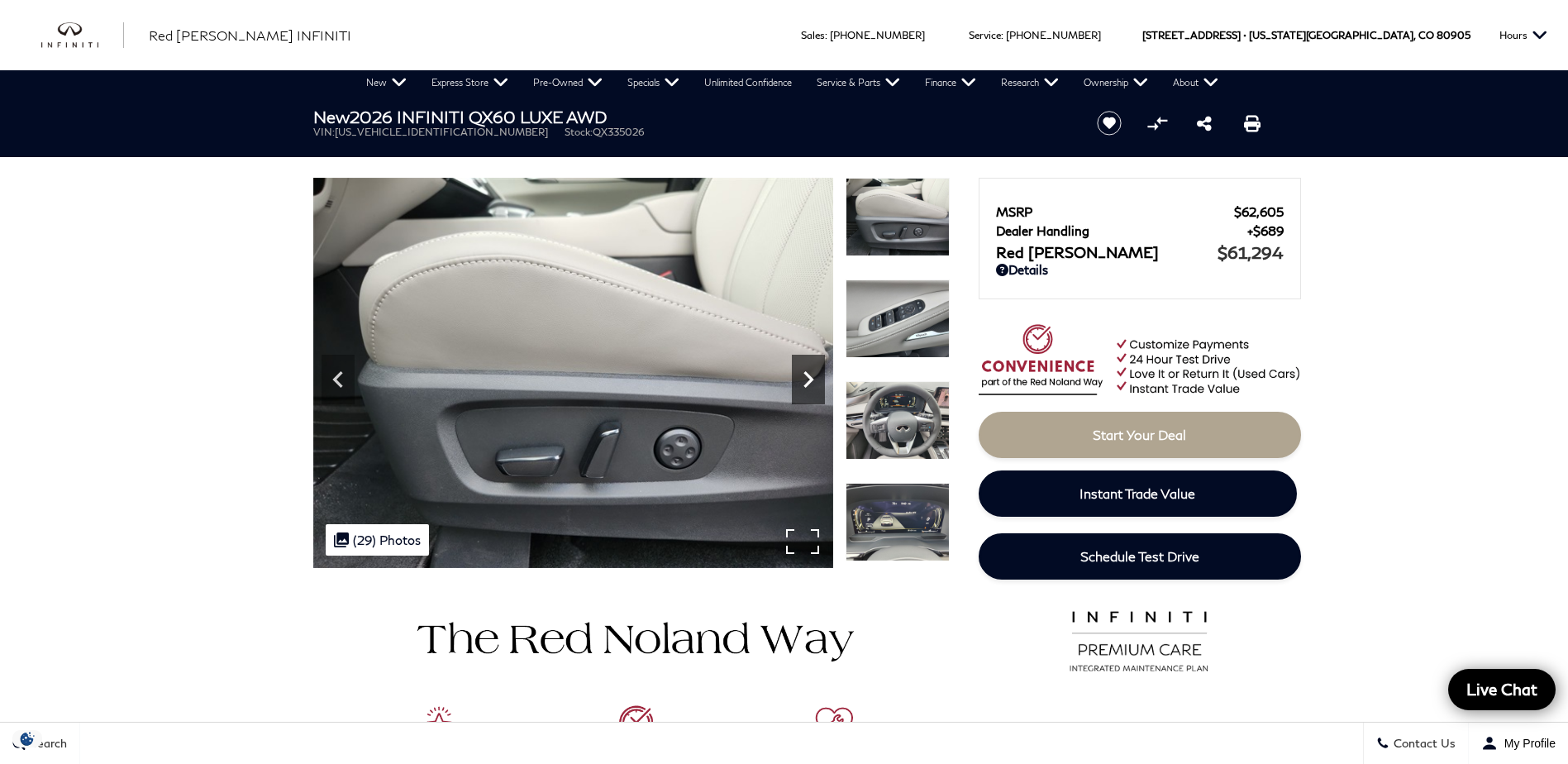
click at [809, 380] on icon "Next" at bounding box center [808, 379] width 33 height 33
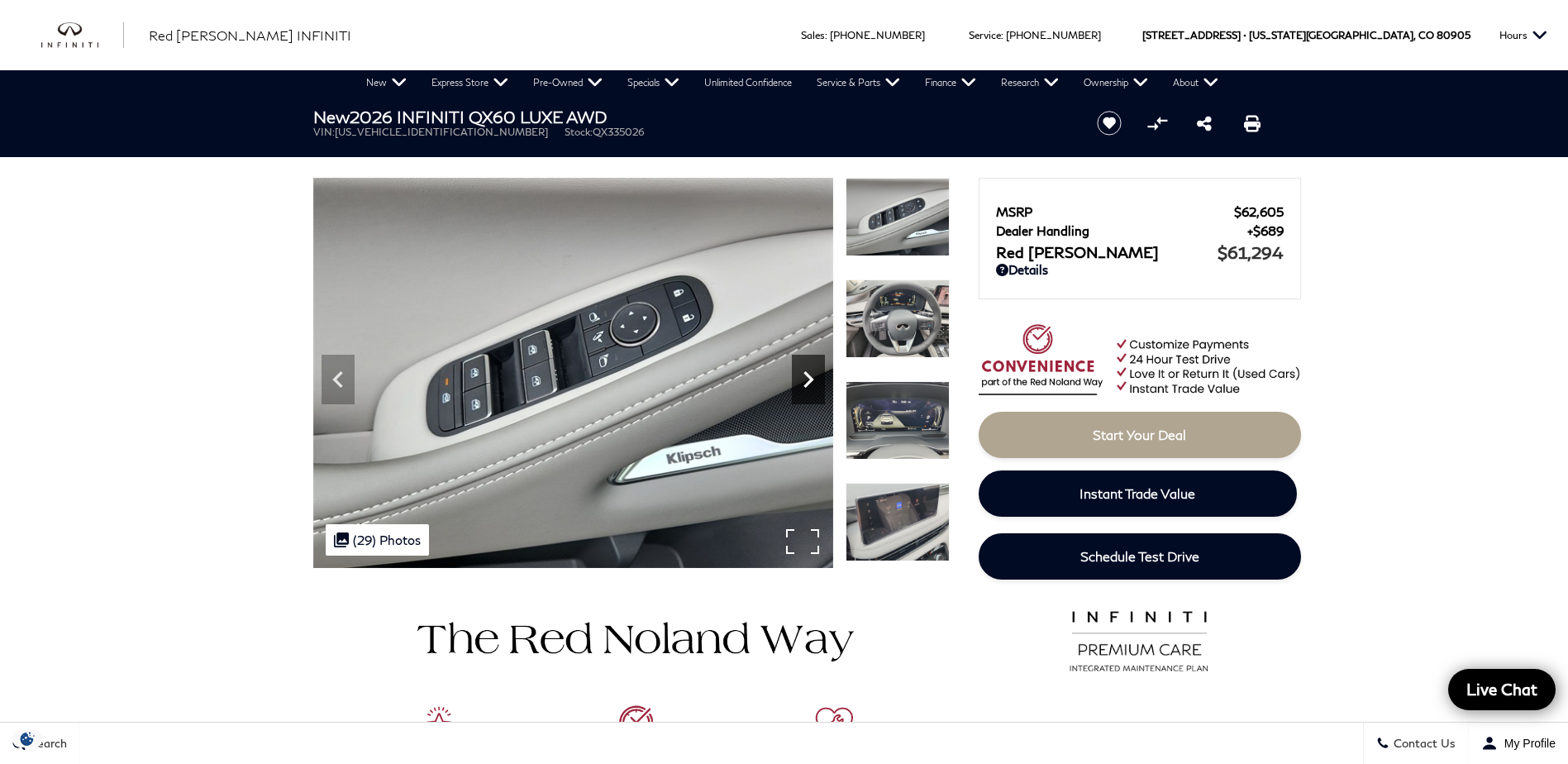
click at [809, 380] on icon "Next" at bounding box center [808, 379] width 33 height 33
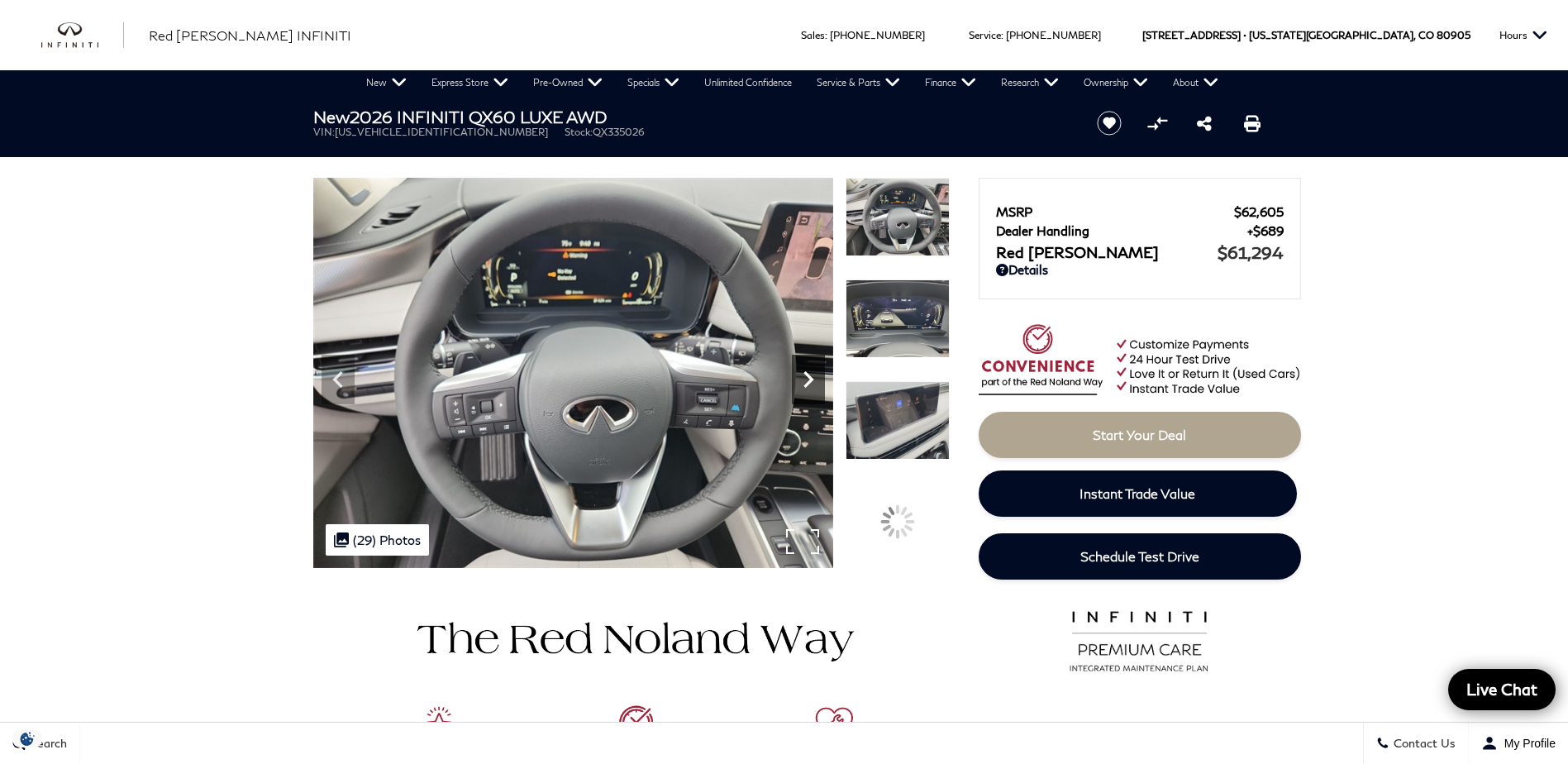
click at [809, 380] on icon "Next" at bounding box center [808, 379] width 33 height 33
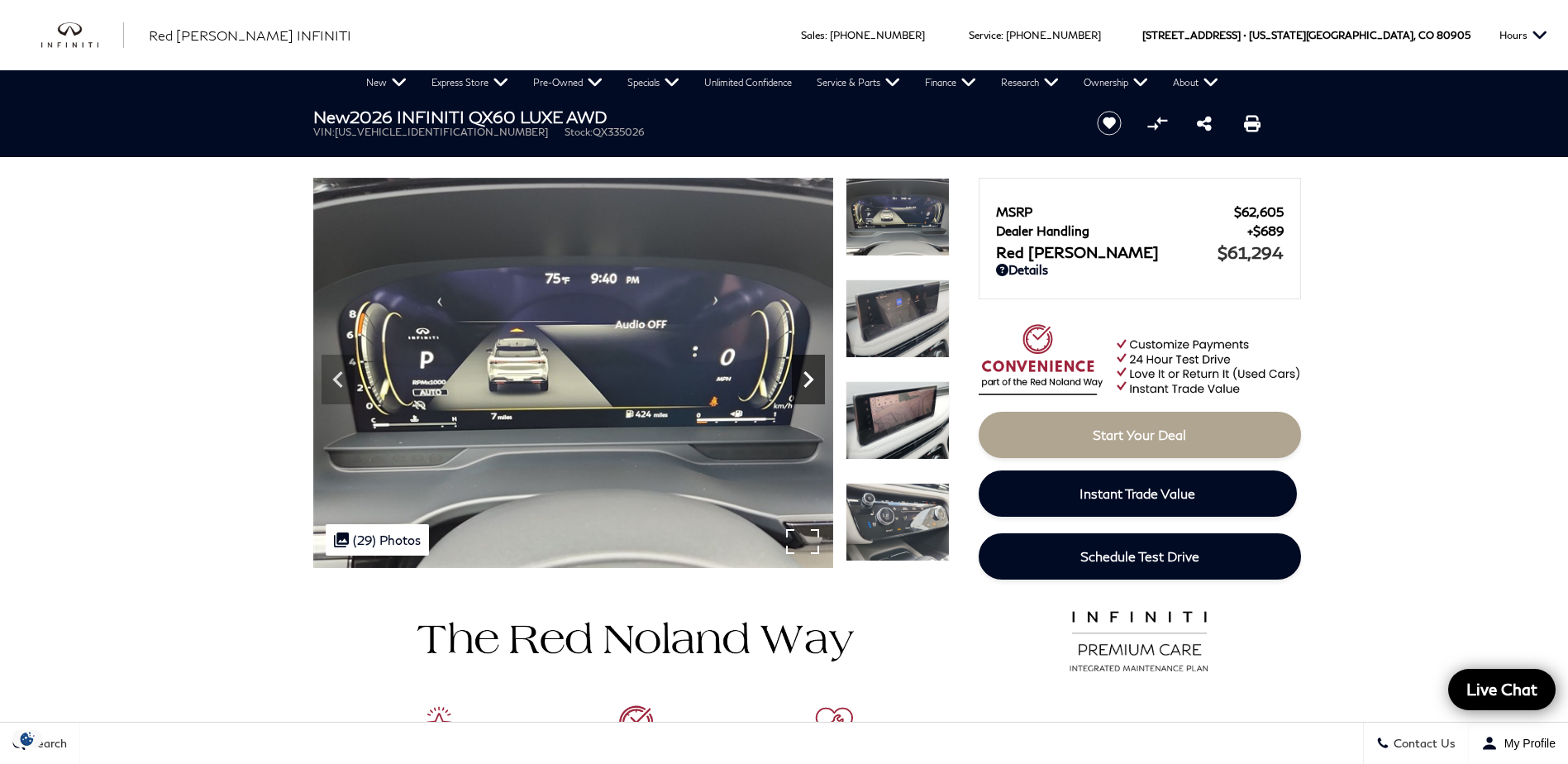
click at [809, 380] on icon "Next" at bounding box center [808, 379] width 33 height 33
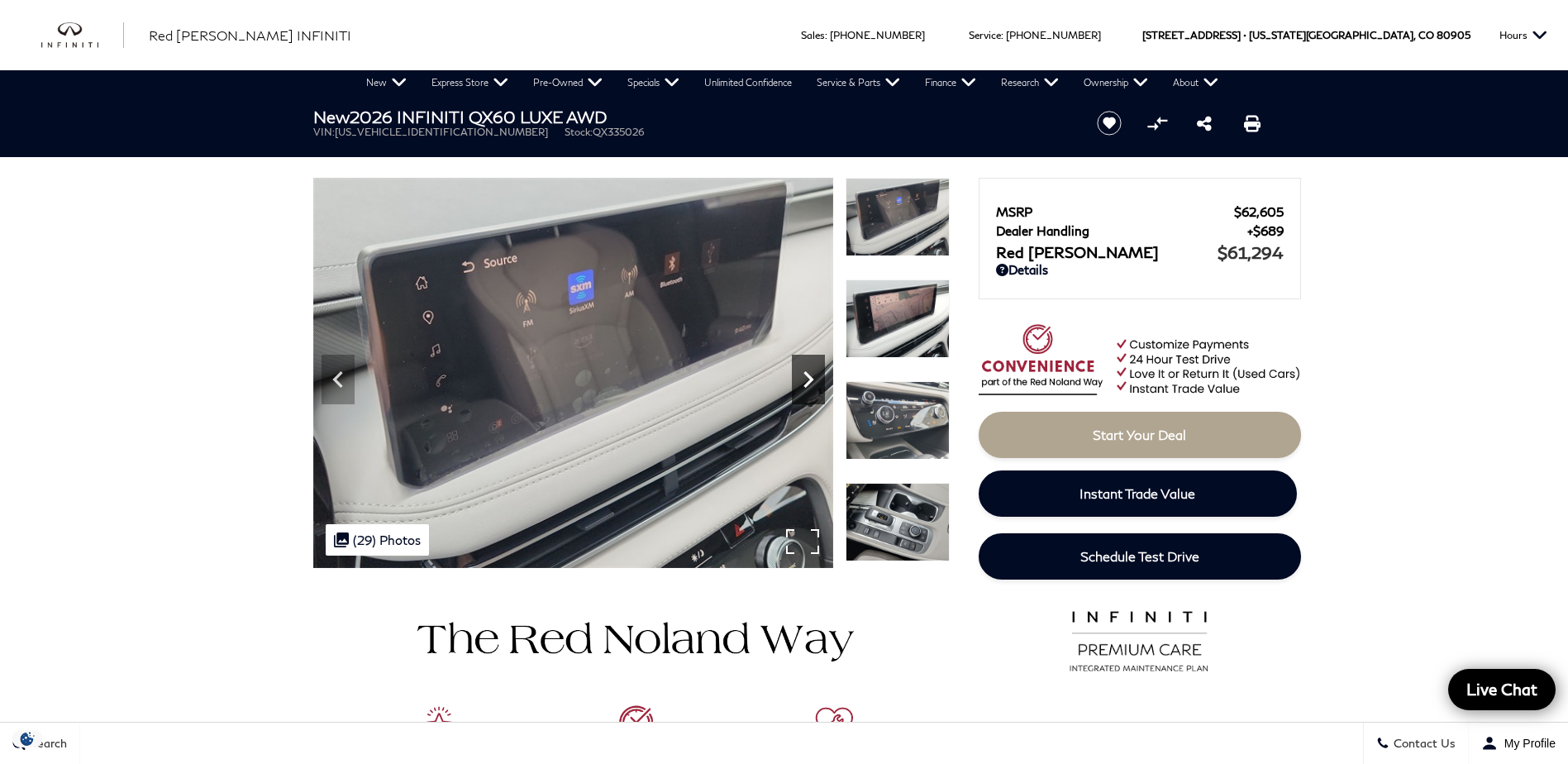
click at [809, 380] on icon "Next" at bounding box center [808, 379] width 33 height 33
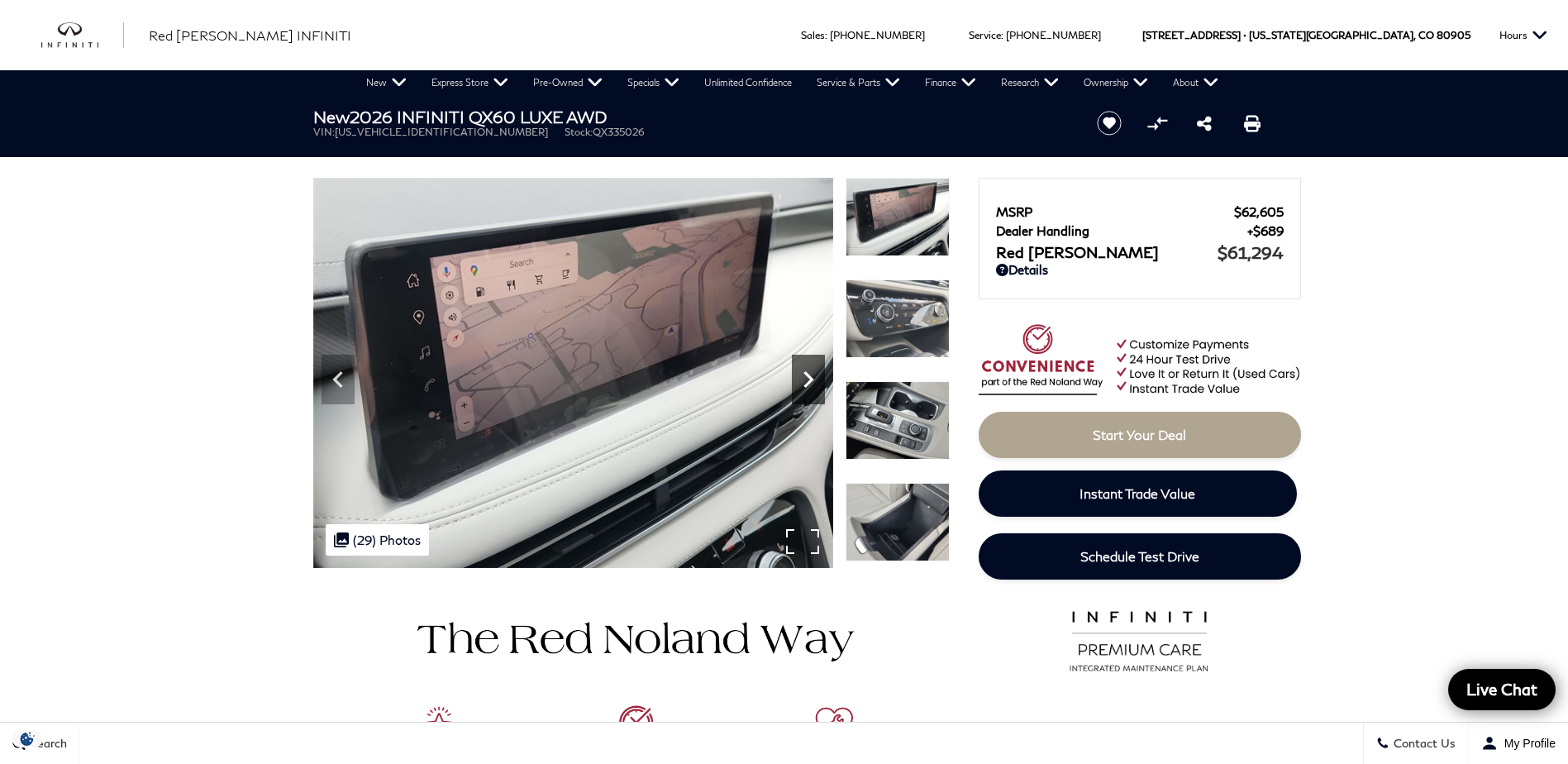
click at [809, 380] on icon "Next" at bounding box center [808, 379] width 33 height 33
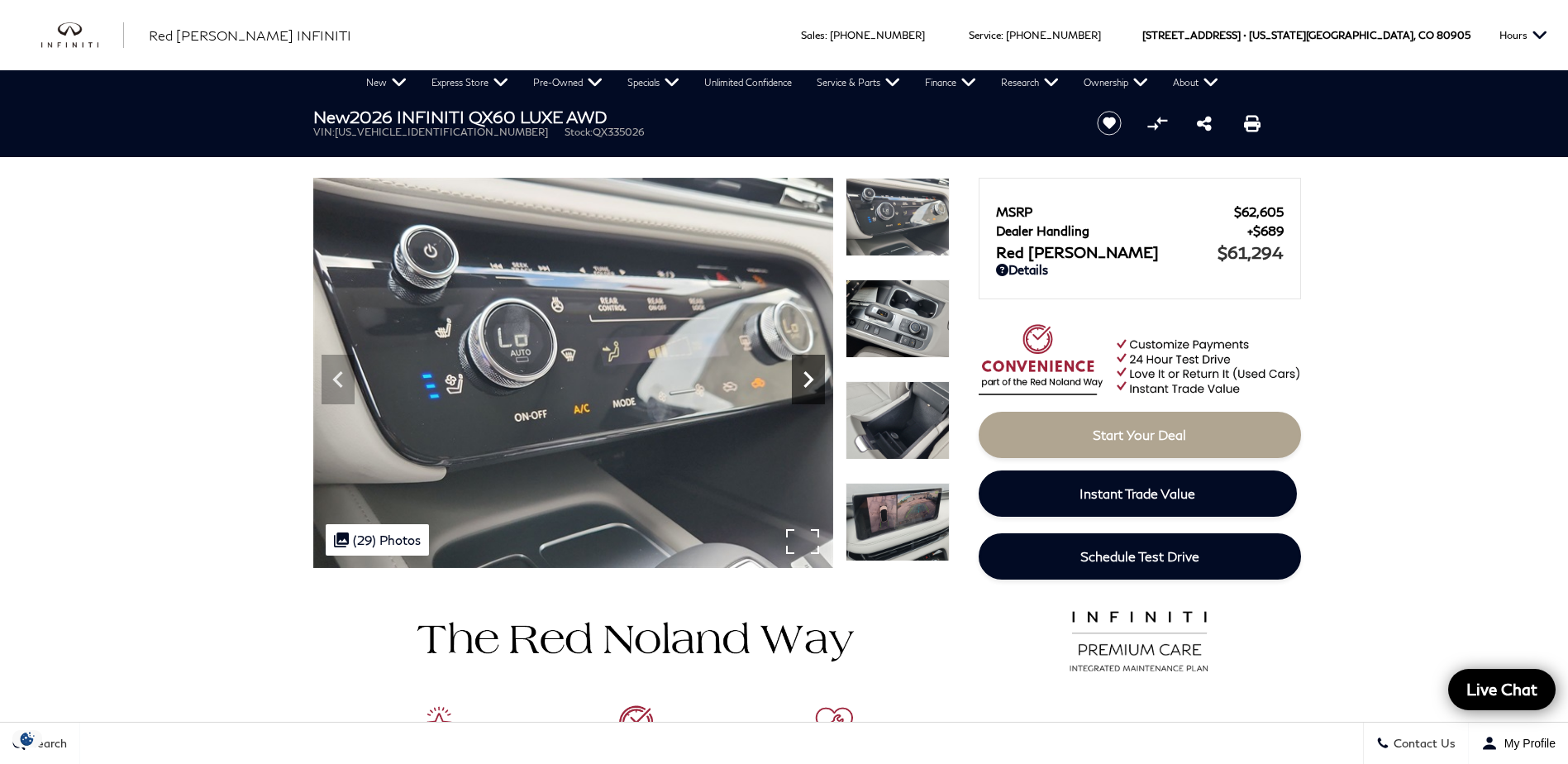
click at [809, 380] on icon "Next" at bounding box center [808, 379] width 33 height 33
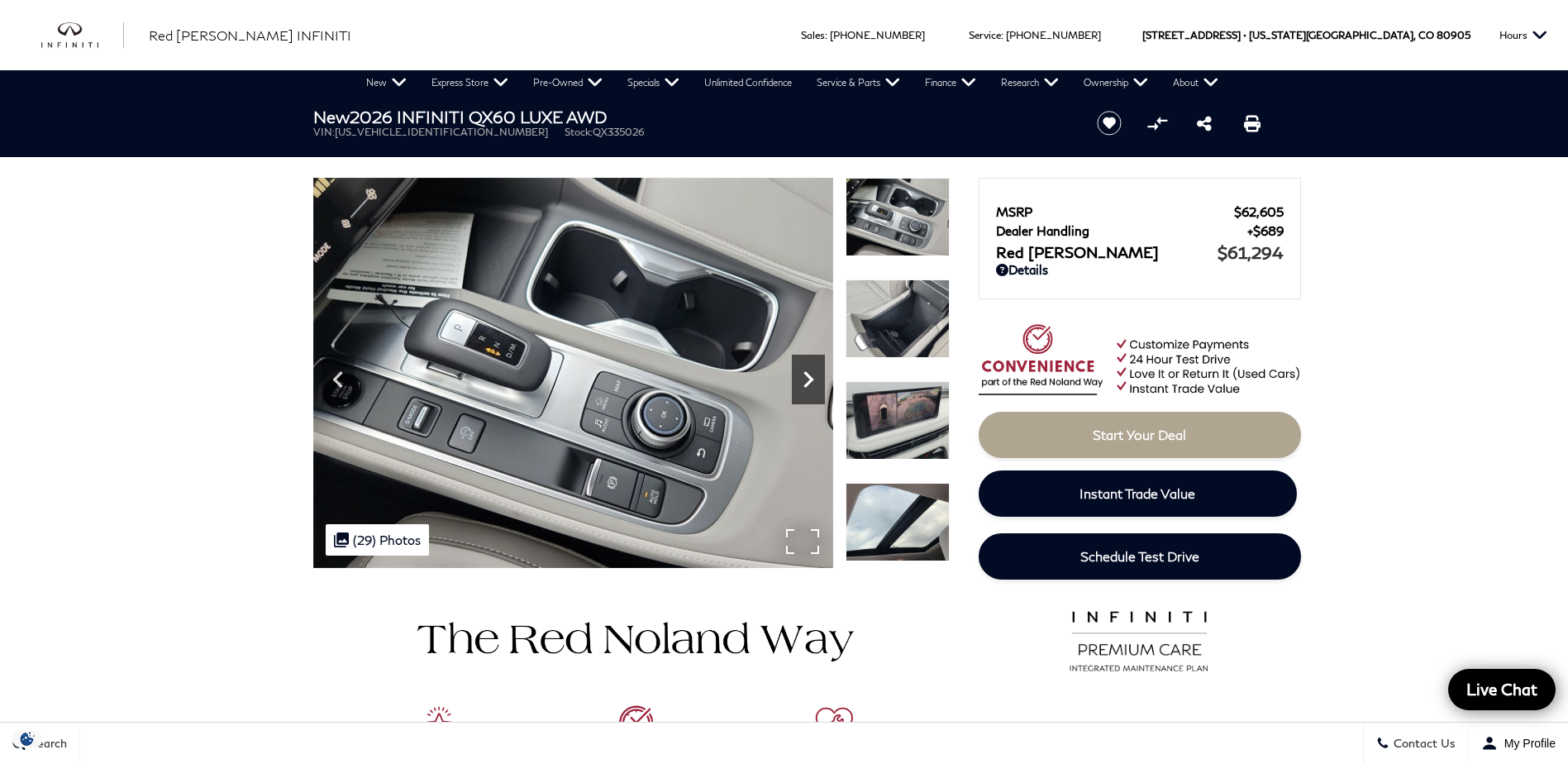
click at [809, 380] on icon "Next" at bounding box center [808, 379] width 33 height 33
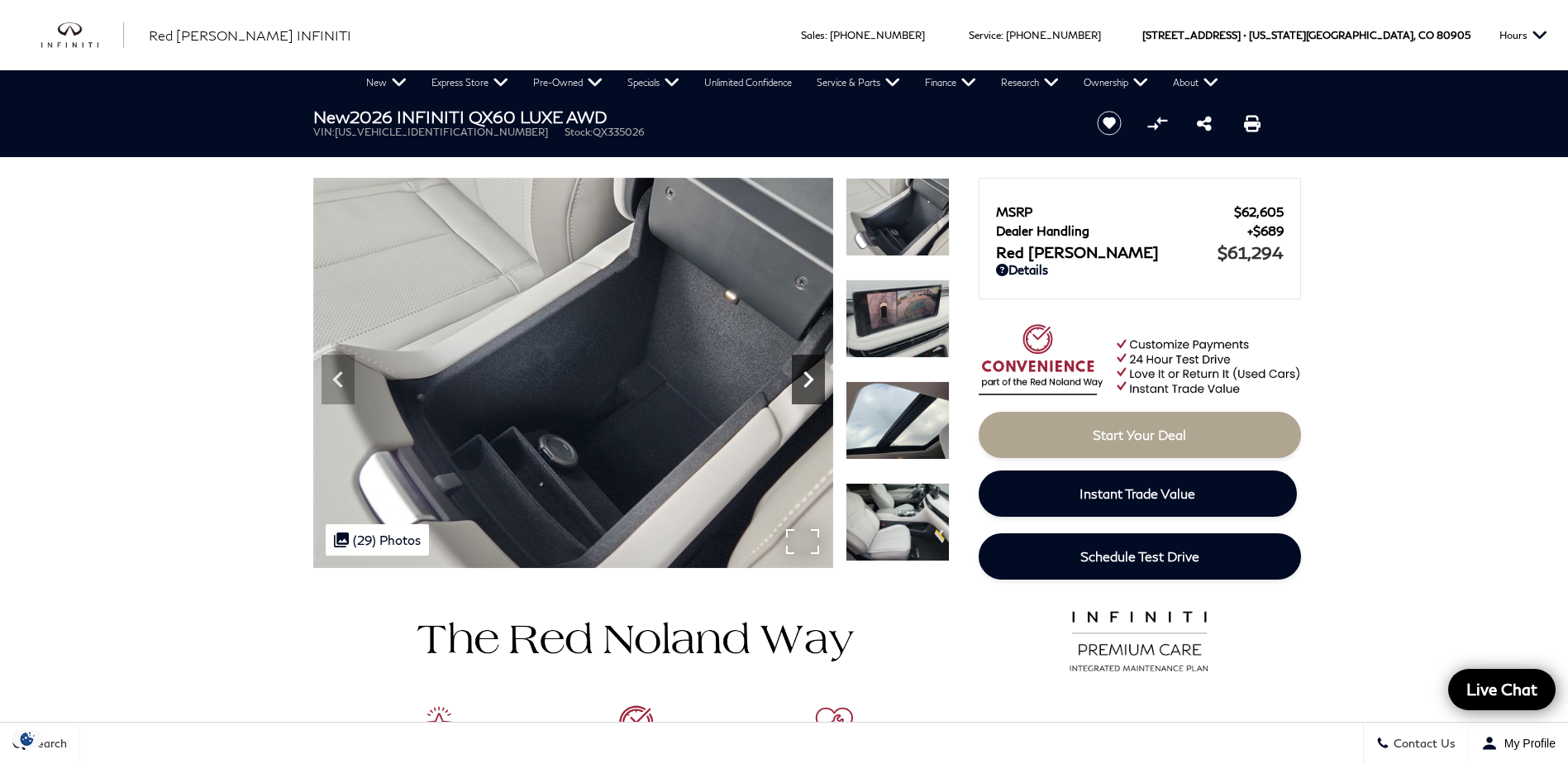
click at [809, 380] on icon "Next" at bounding box center [808, 379] width 33 height 33
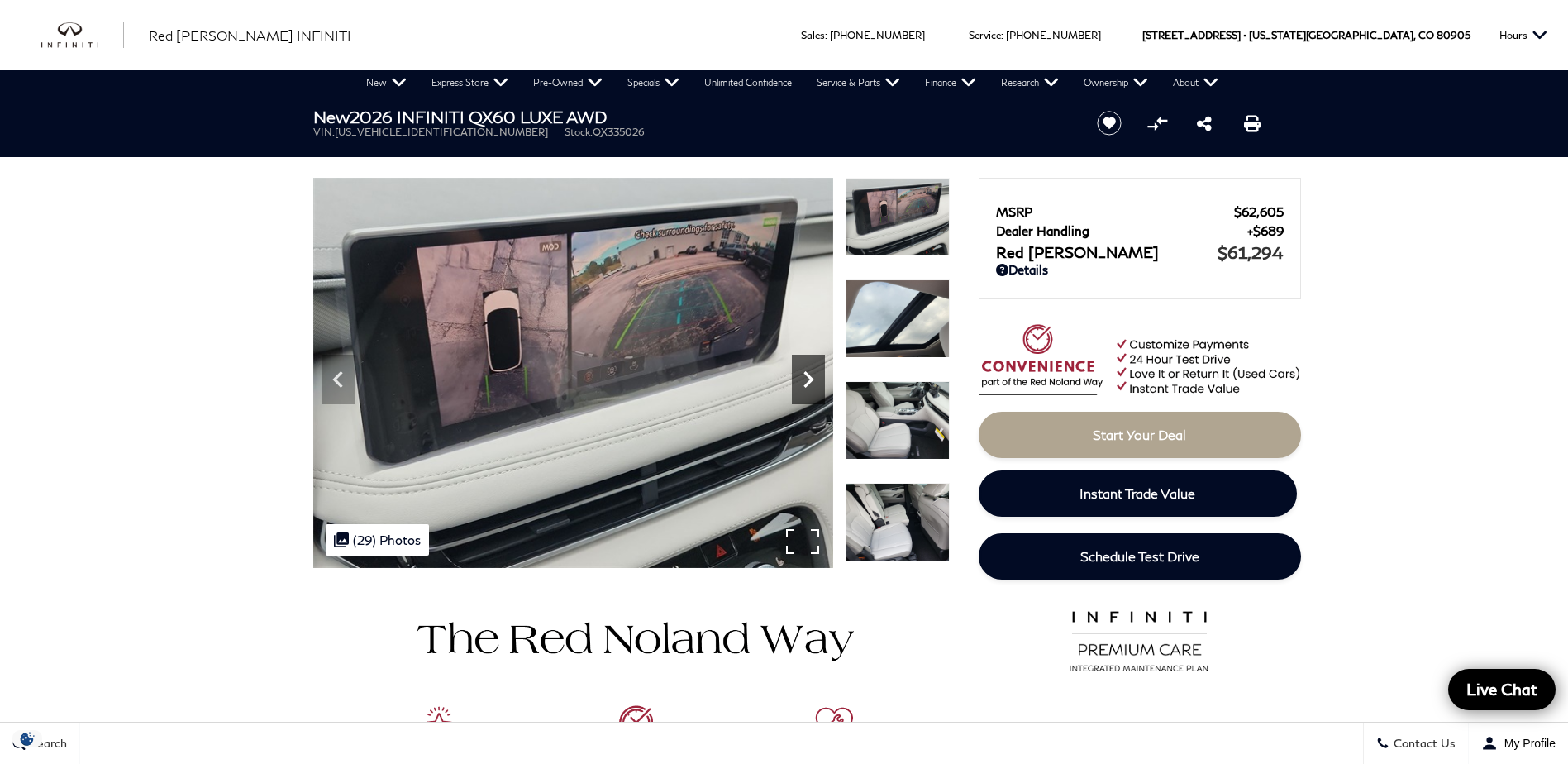
click at [809, 380] on icon "Next" at bounding box center [808, 379] width 33 height 33
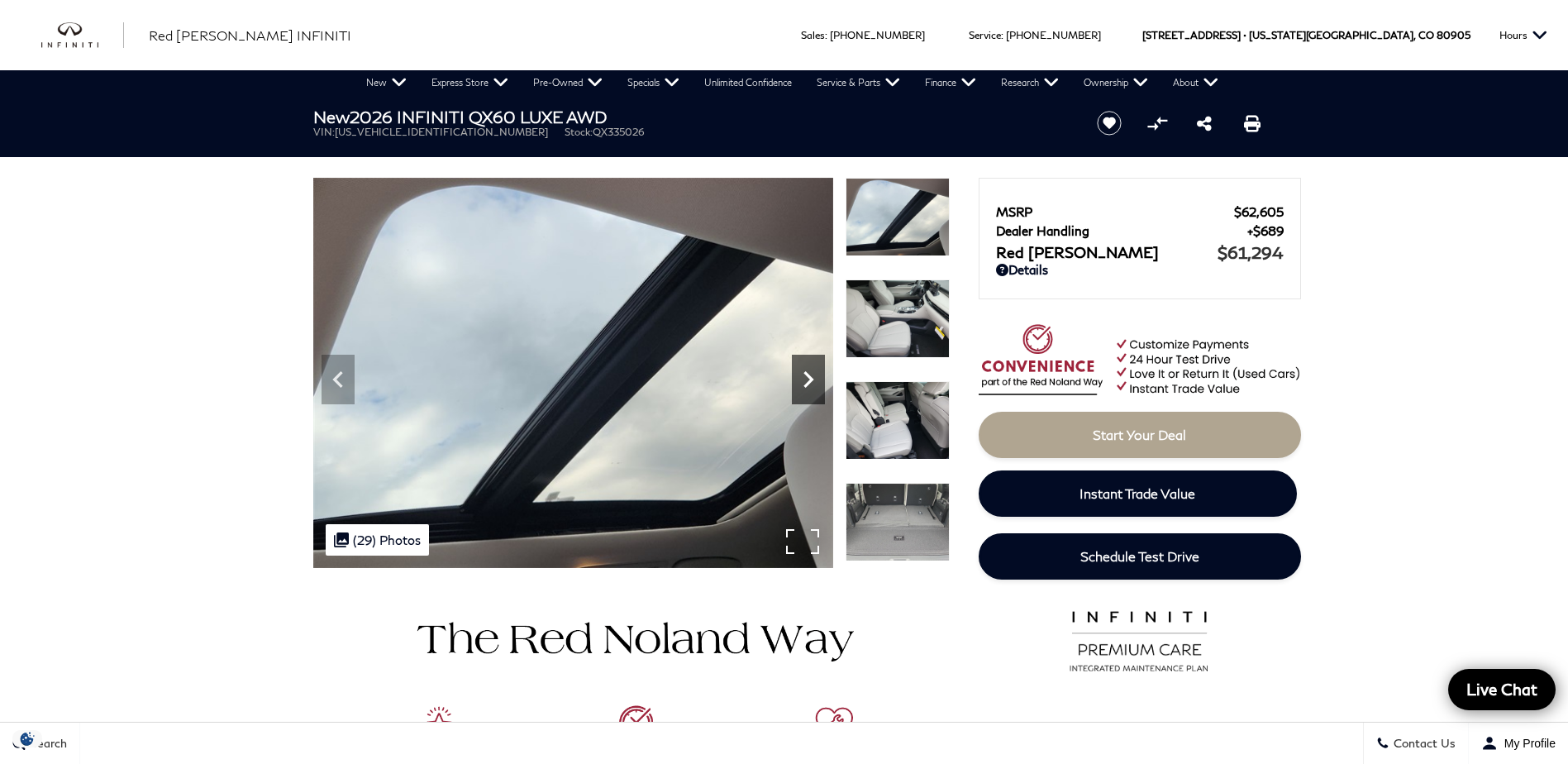
click at [809, 380] on icon "Next" at bounding box center [808, 379] width 33 height 33
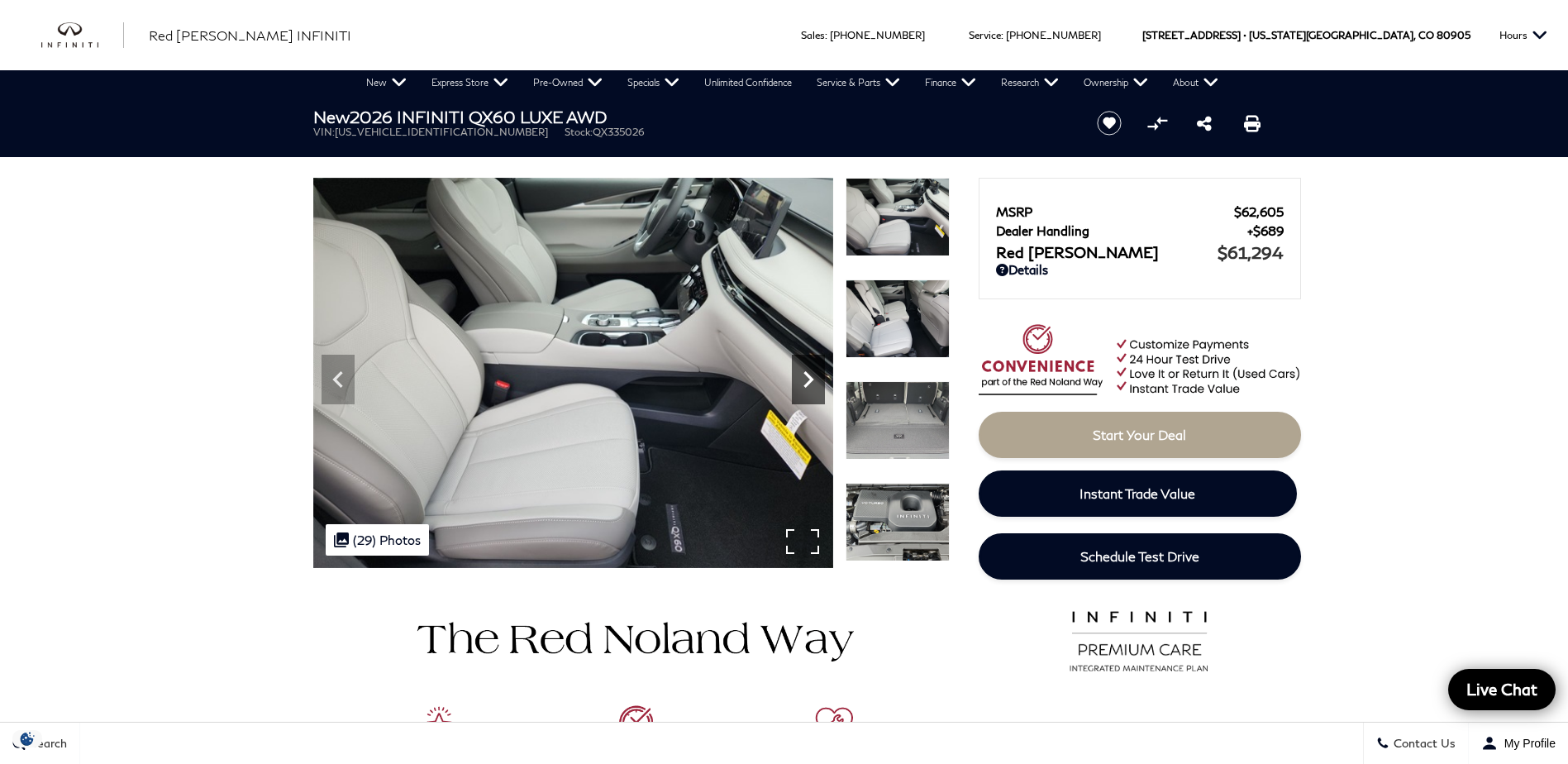
click at [809, 380] on icon "Next" at bounding box center [808, 379] width 33 height 33
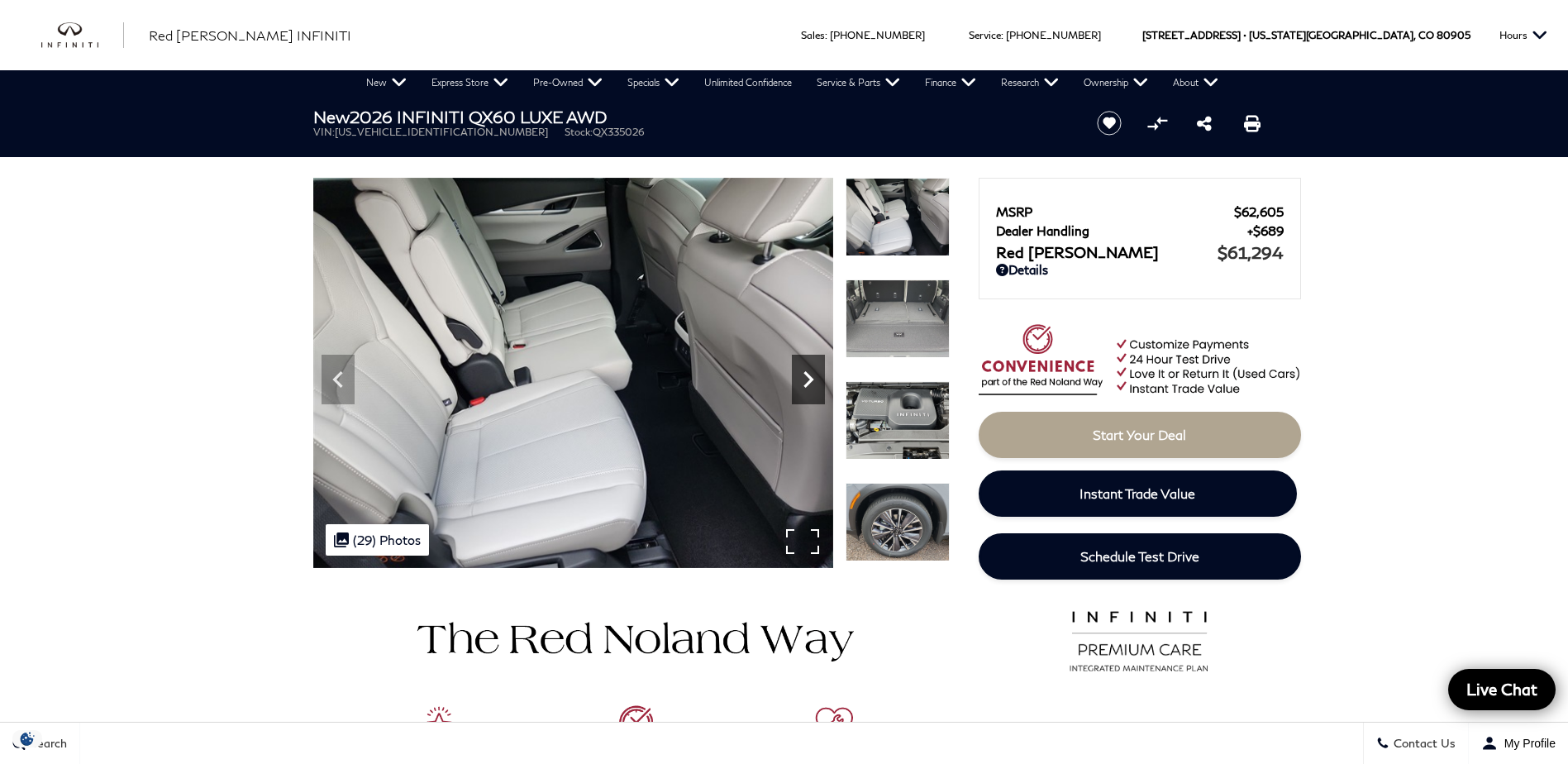
click at [809, 380] on icon "Next" at bounding box center [808, 379] width 33 height 33
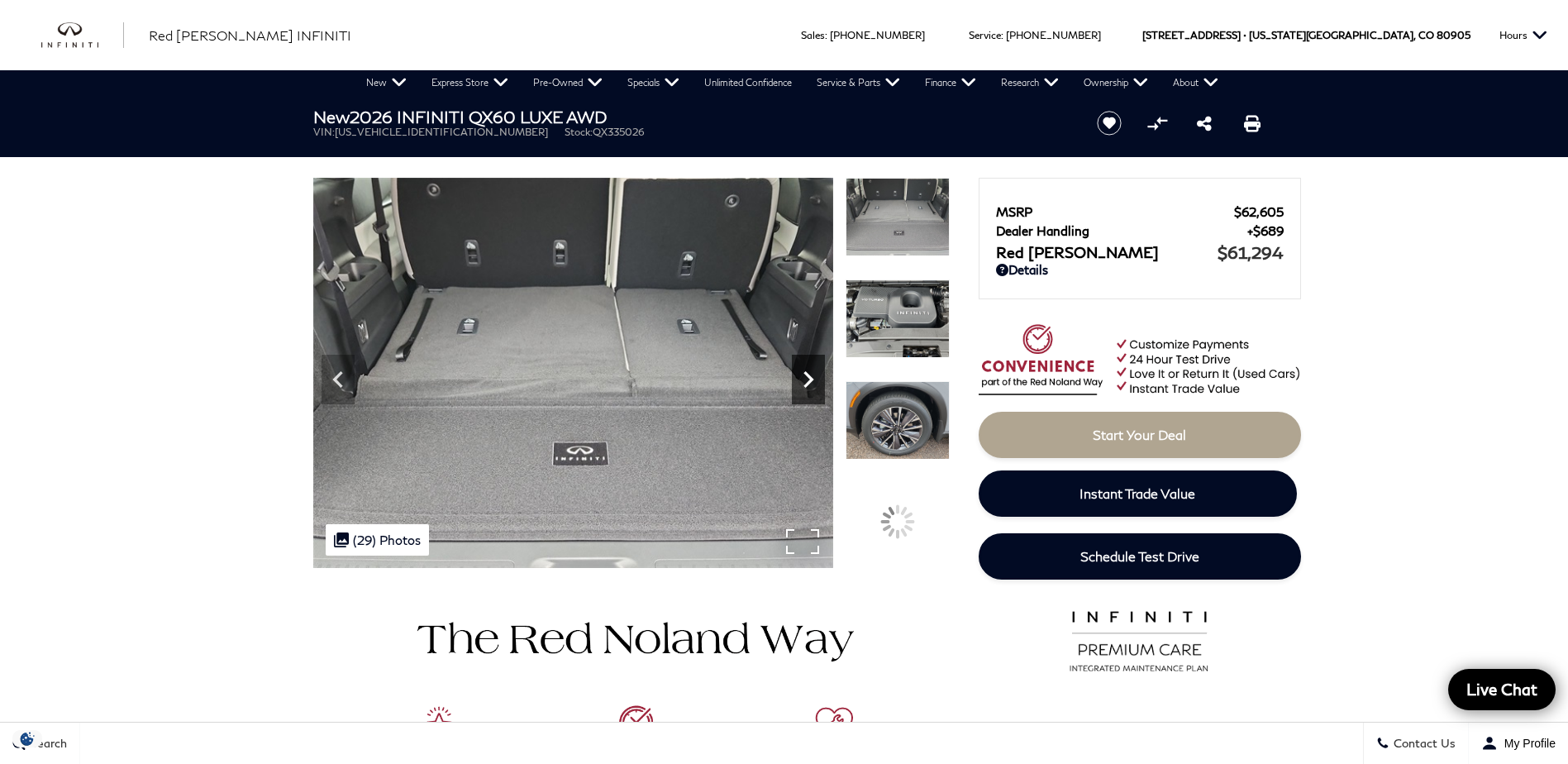
click at [809, 380] on icon "Next" at bounding box center [808, 379] width 33 height 33
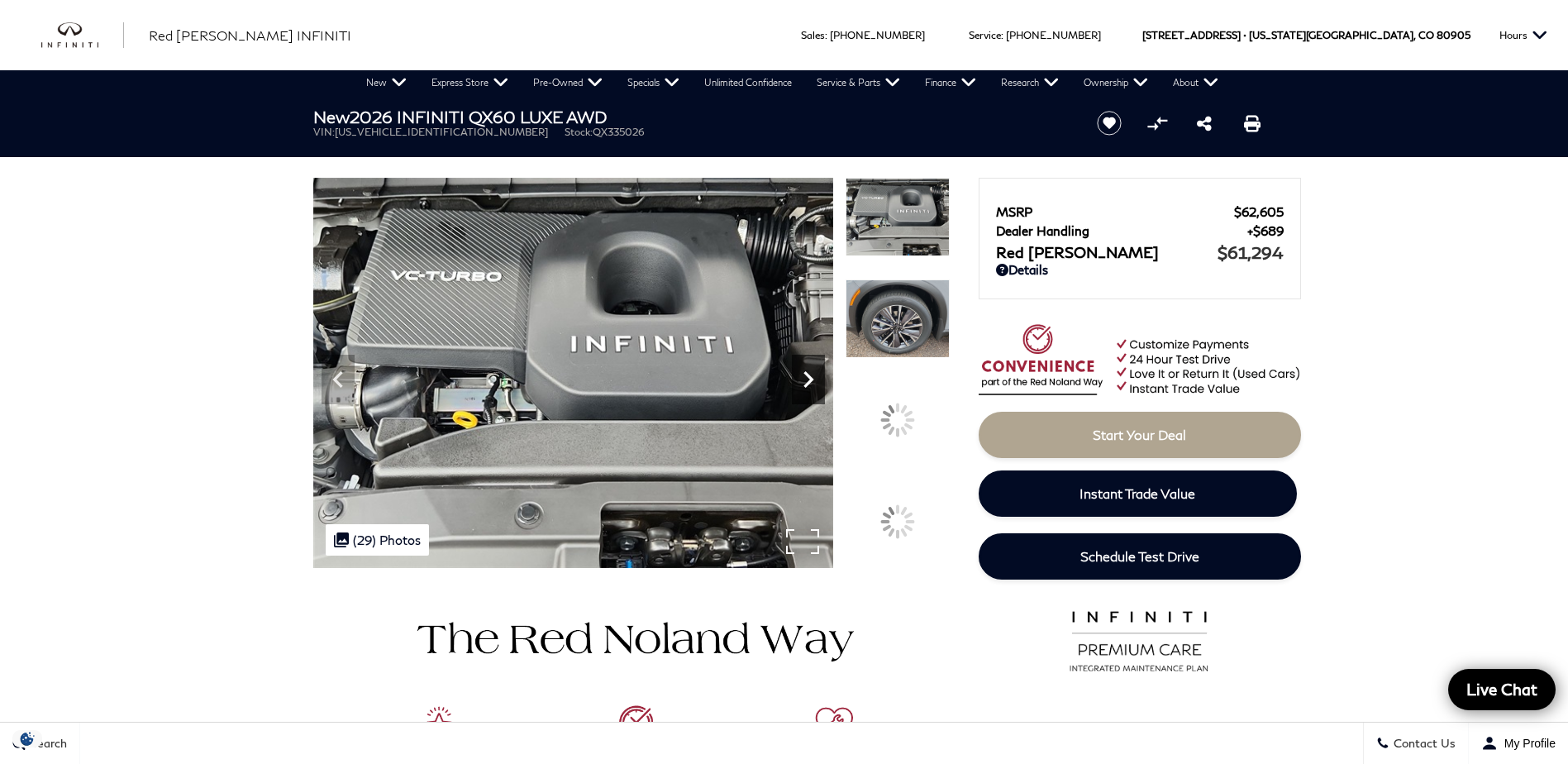
click at [809, 380] on icon "Next" at bounding box center [808, 379] width 33 height 33
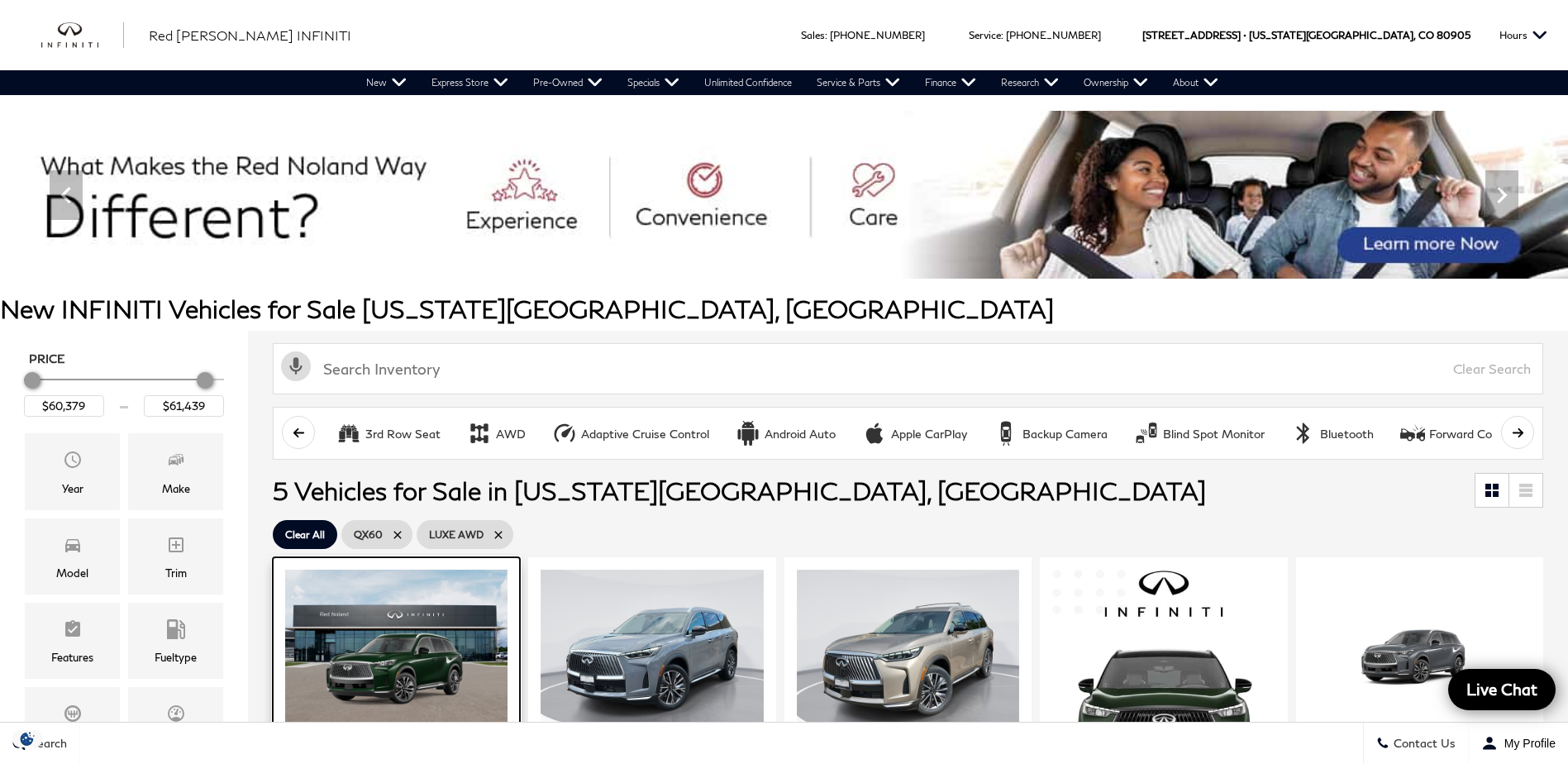
click at [382, 643] on img at bounding box center [396, 653] width 222 height 167
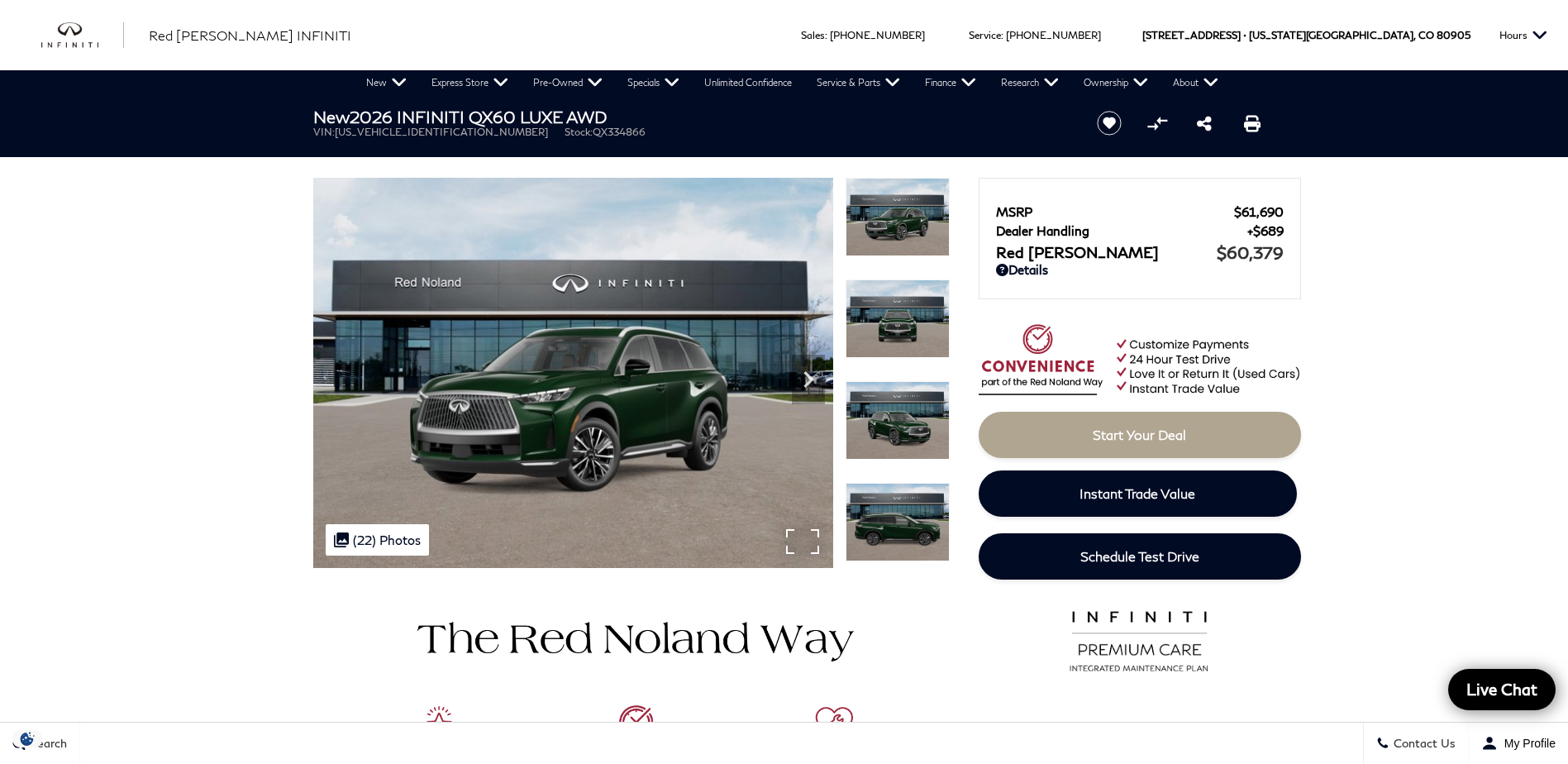
click at [544, 440] on img at bounding box center [573, 372] width 520 height 391
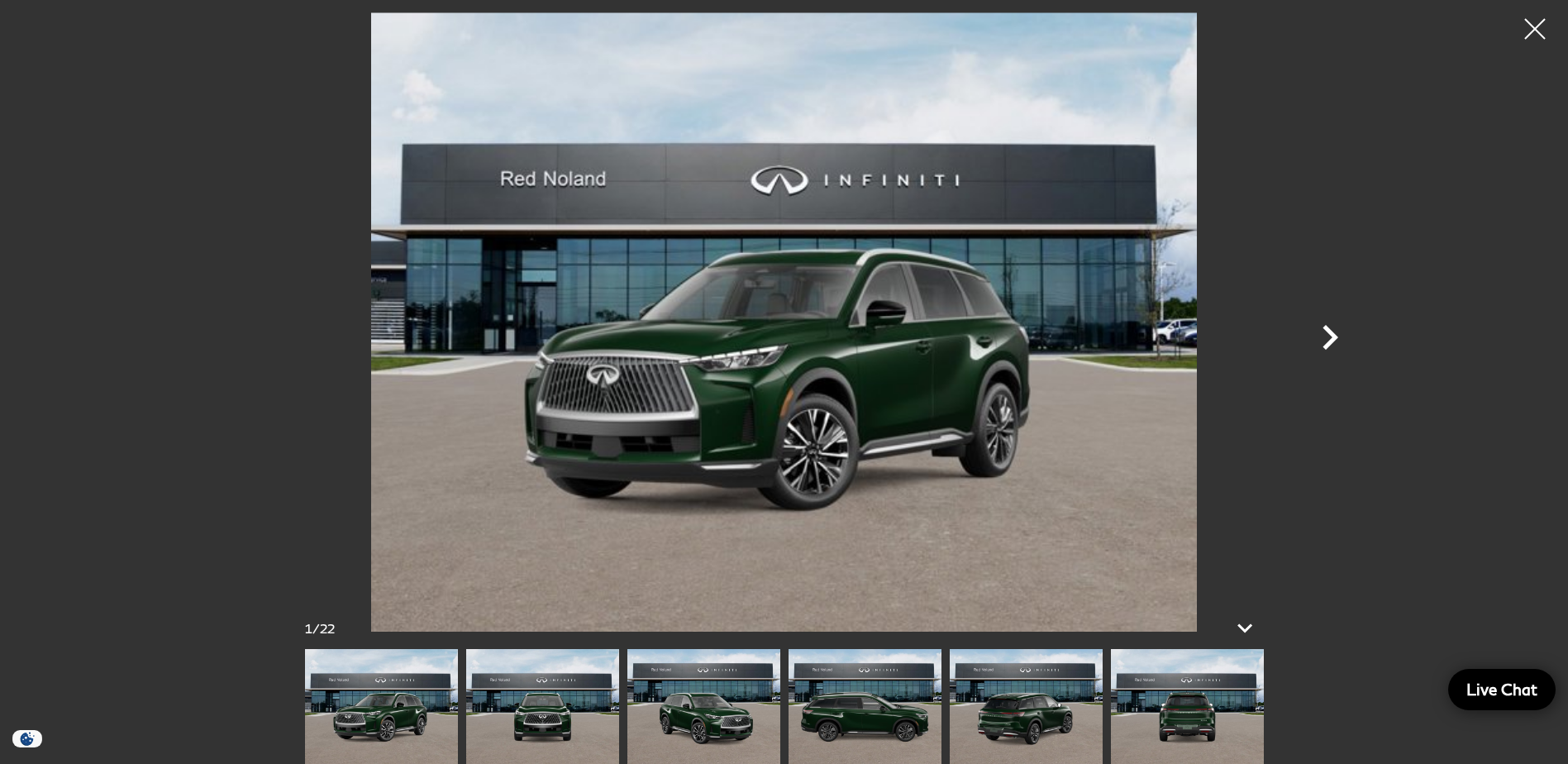
click at [1330, 329] on icon "Next" at bounding box center [1329, 337] width 49 height 49
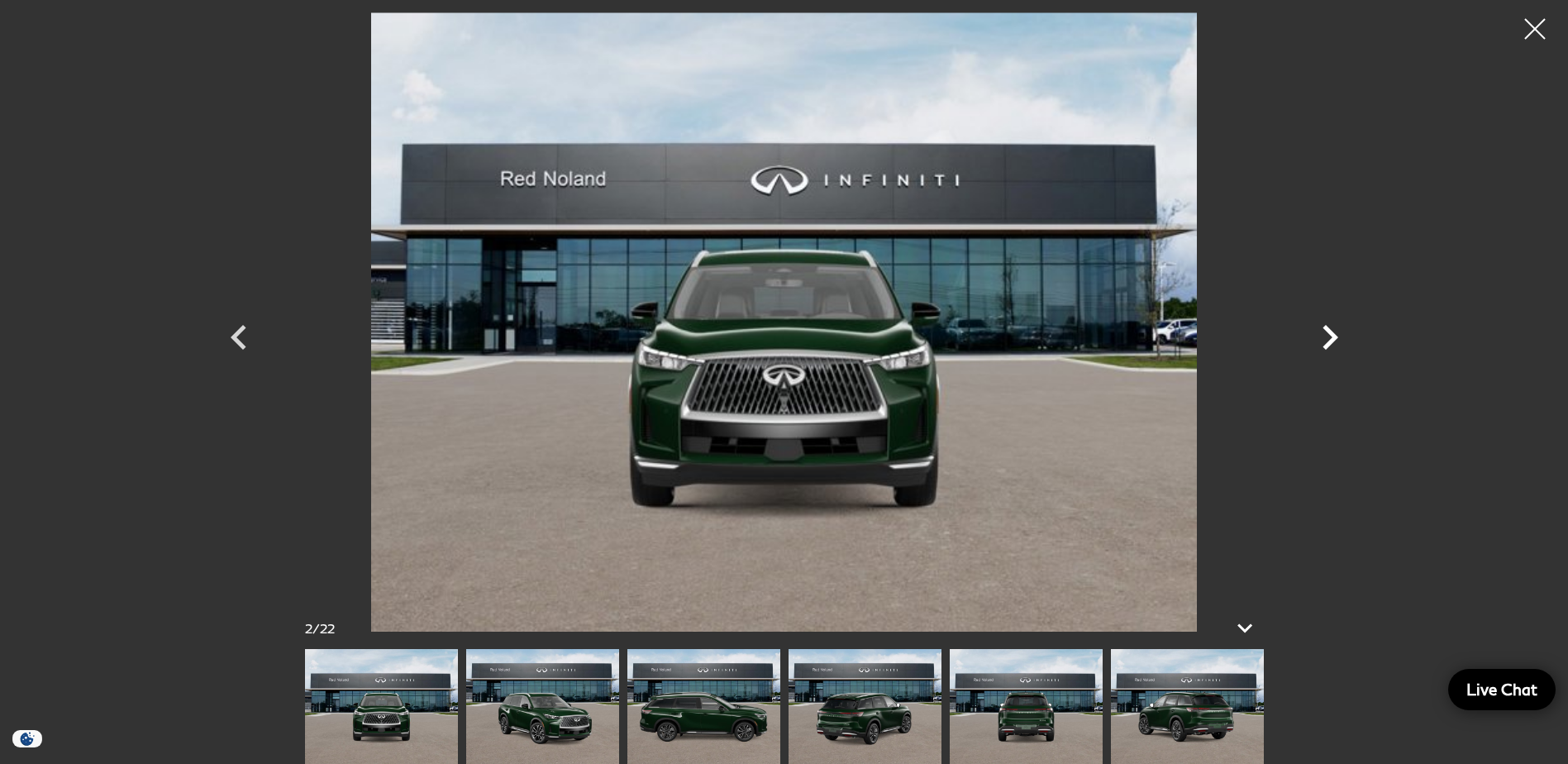
click at [1330, 329] on icon "Next" at bounding box center [1329, 337] width 49 height 49
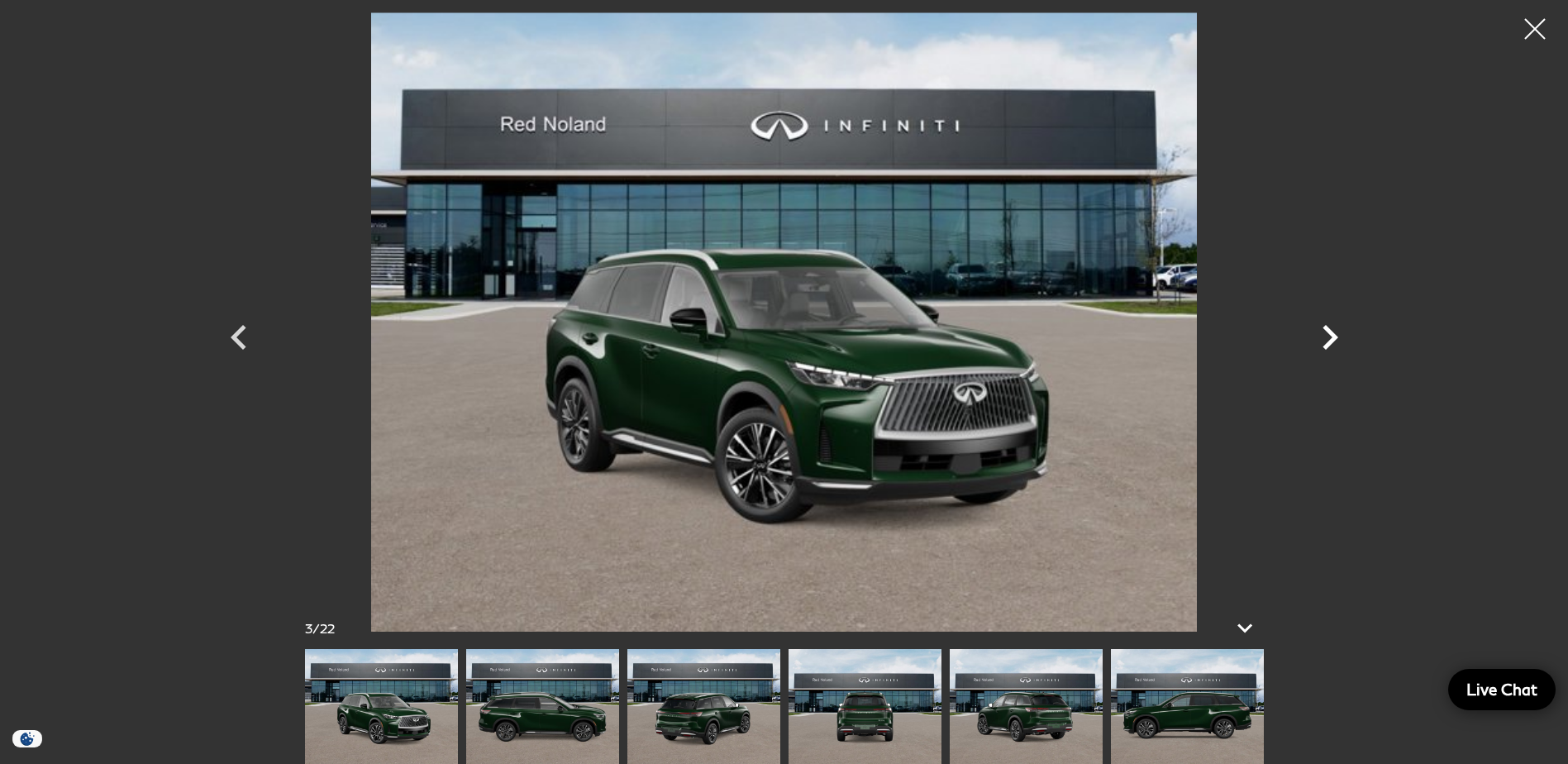
click at [1330, 329] on icon "Next" at bounding box center [1329, 337] width 49 height 49
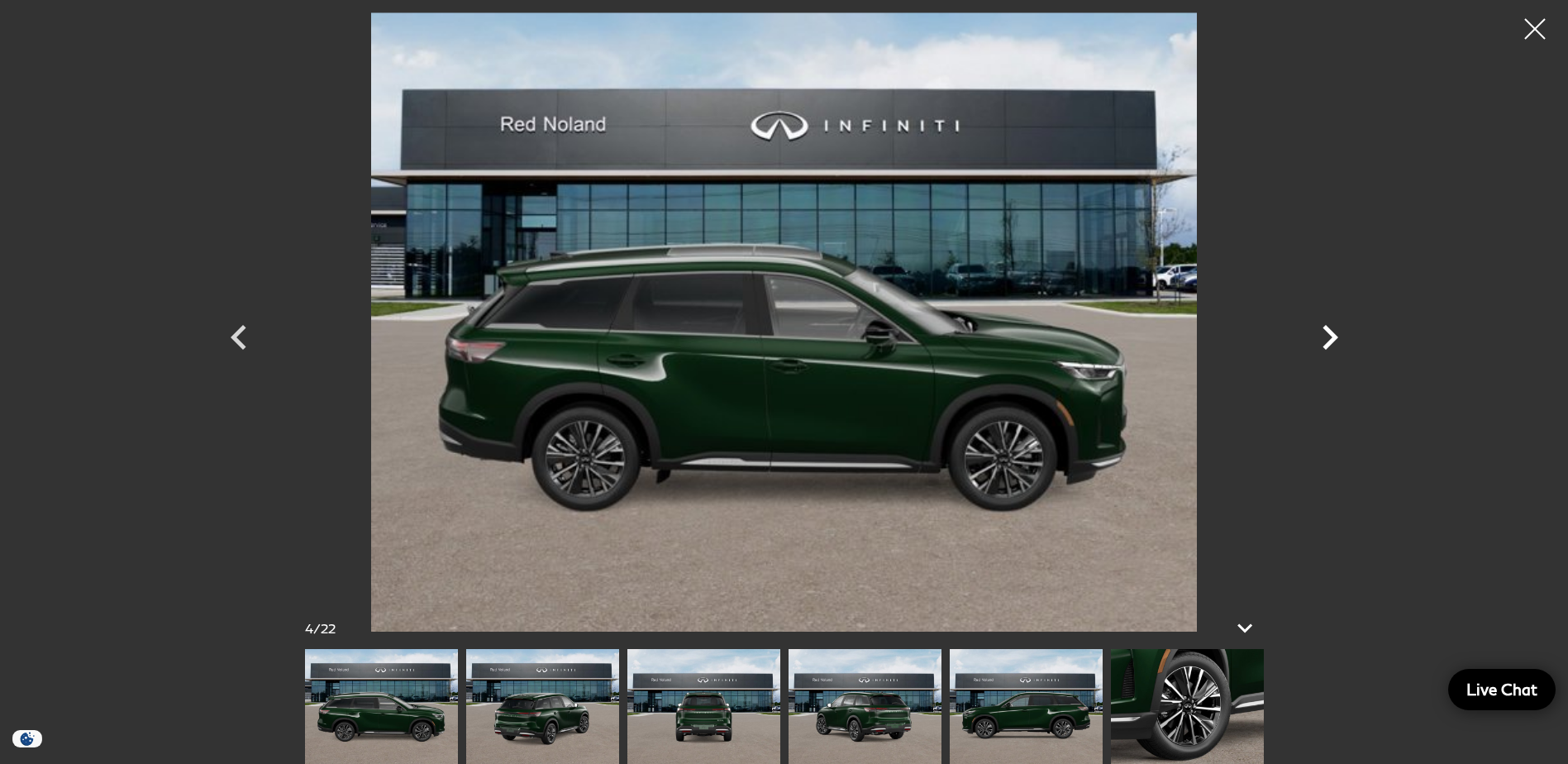
click at [1330, 329] on icon "Next" at bounding box center [1329, 337] width 49 height 49
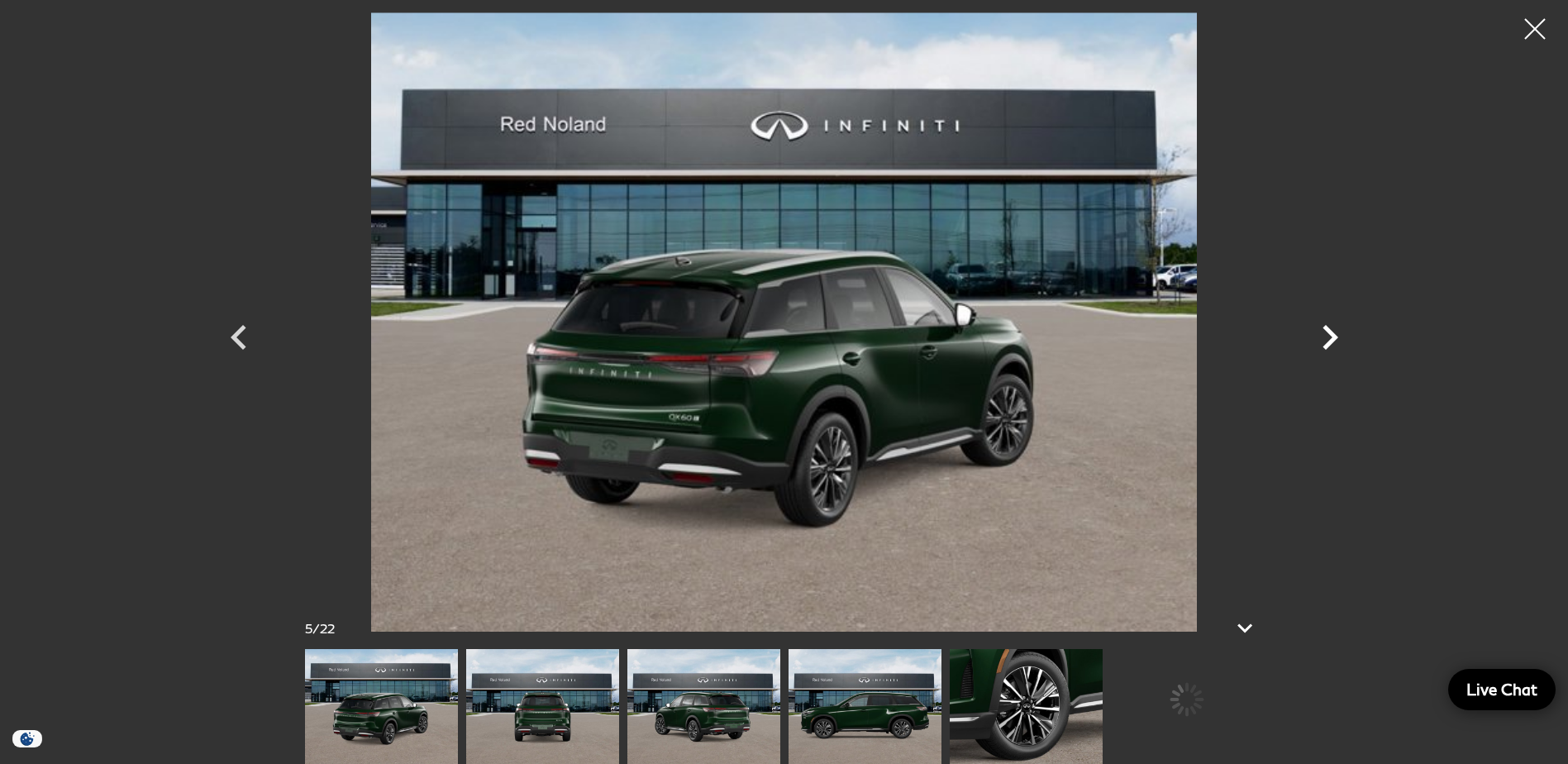
click at [1330, 329] on icon "Next" at bounding box center [1329, 337] width 49 height 49
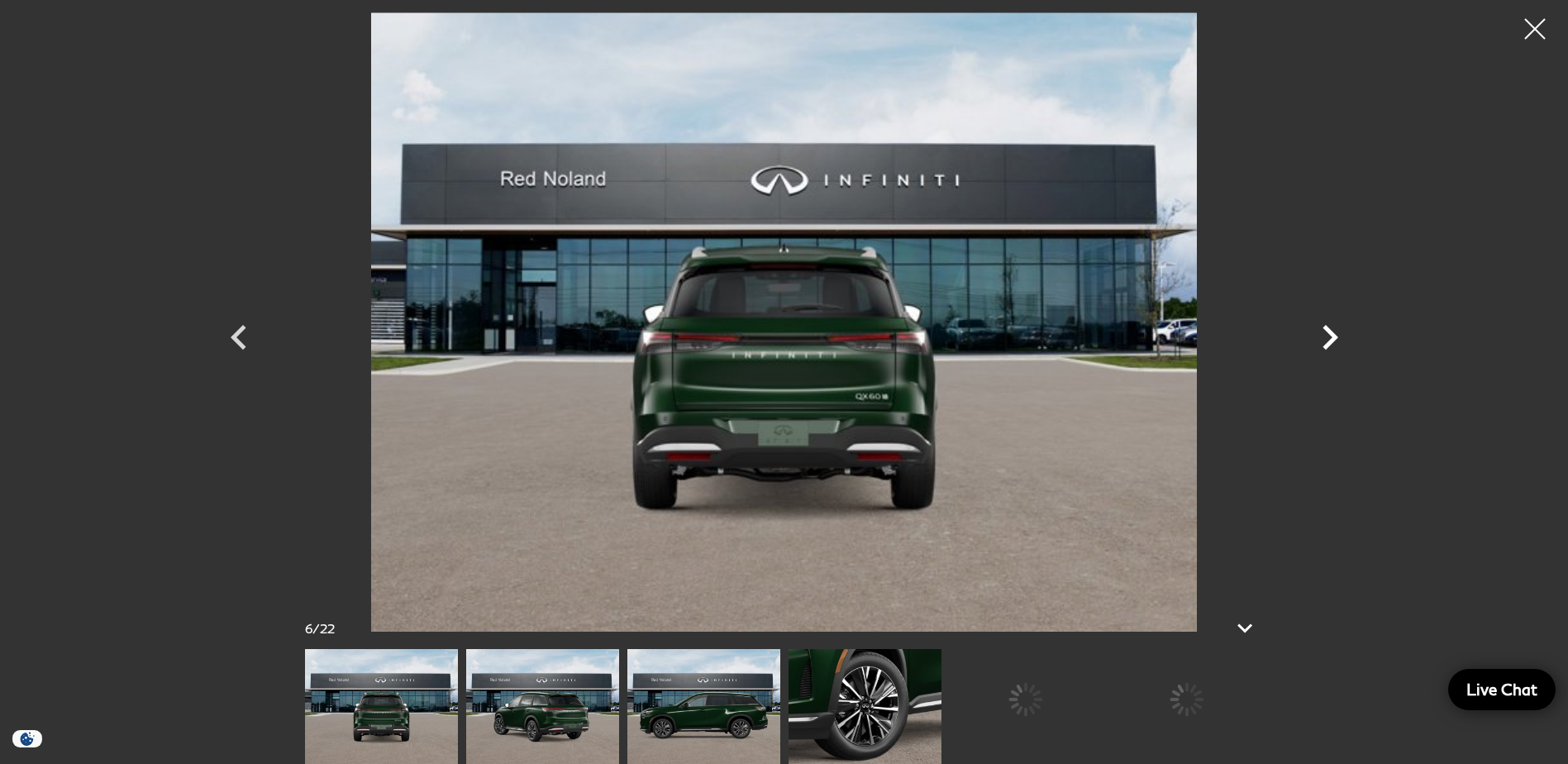
click at [1330, 329] on icon "Next" at bounding box center [1329, 337] width 49 height 49
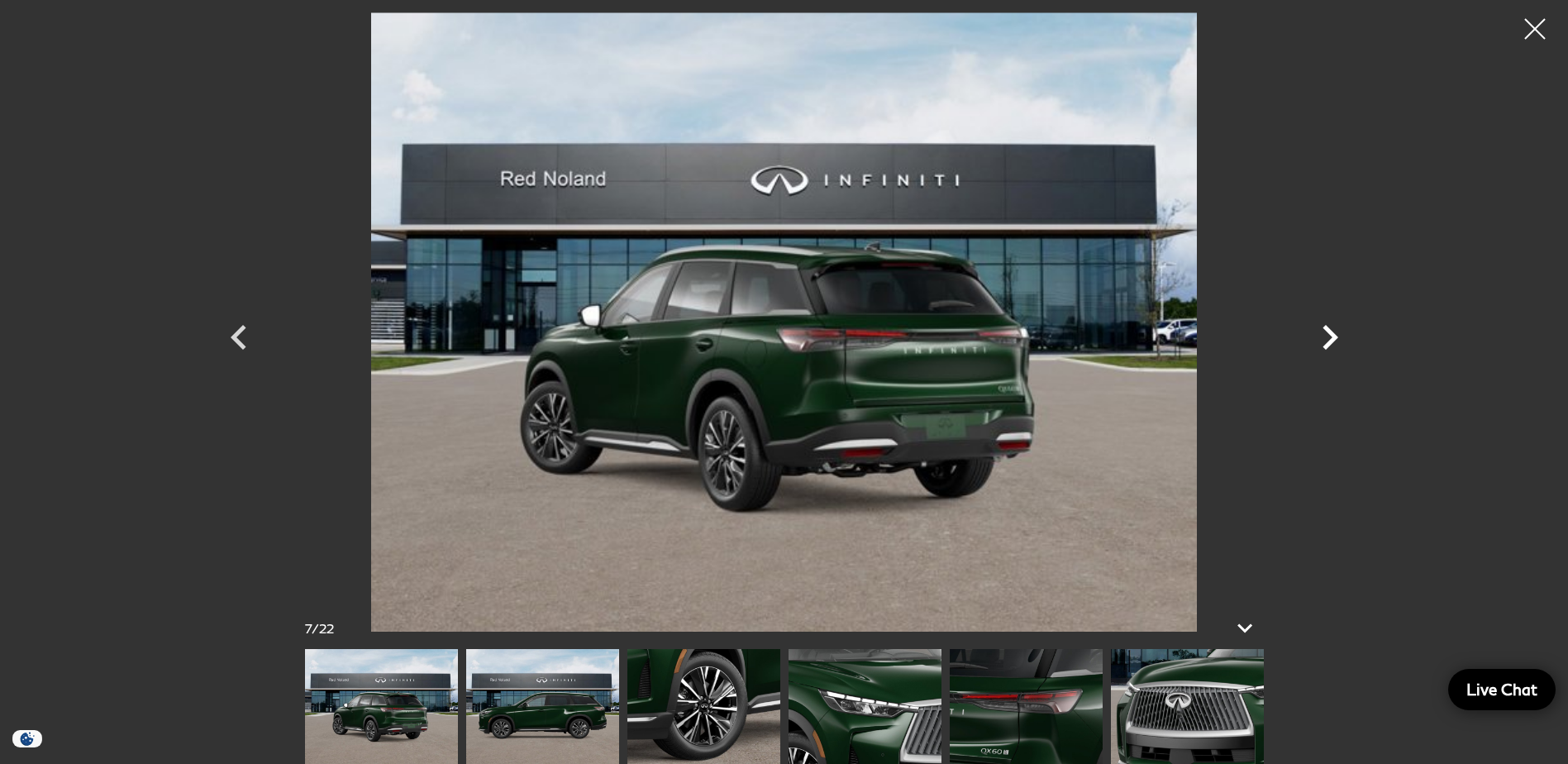
click at [1330, 329] on icon "Next" at bounding box center [1329, 337] width 49 height 49
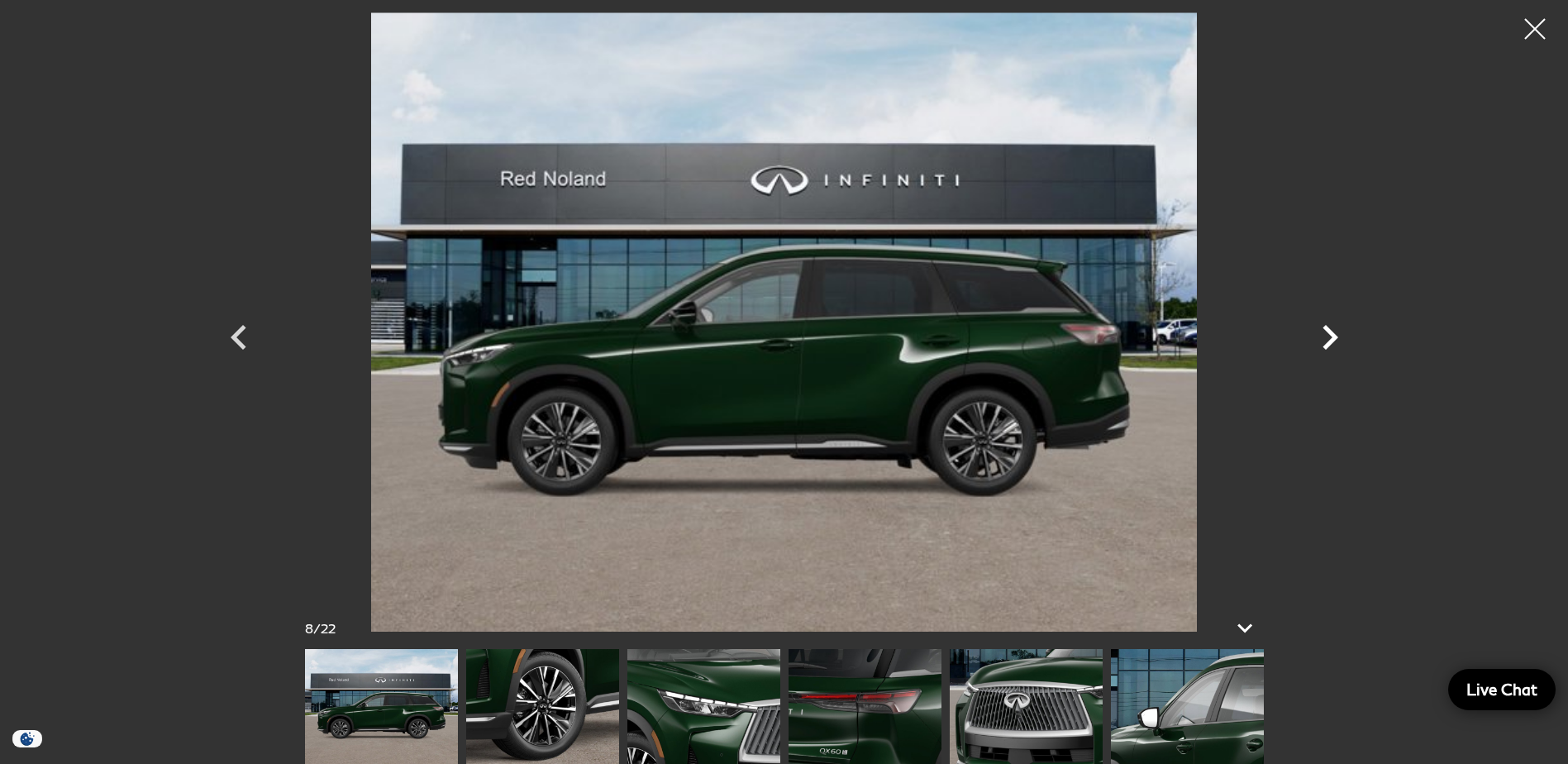
click at [1330, 329] on icon "Next" at bounding box center [1329, 337] width 49 height 49
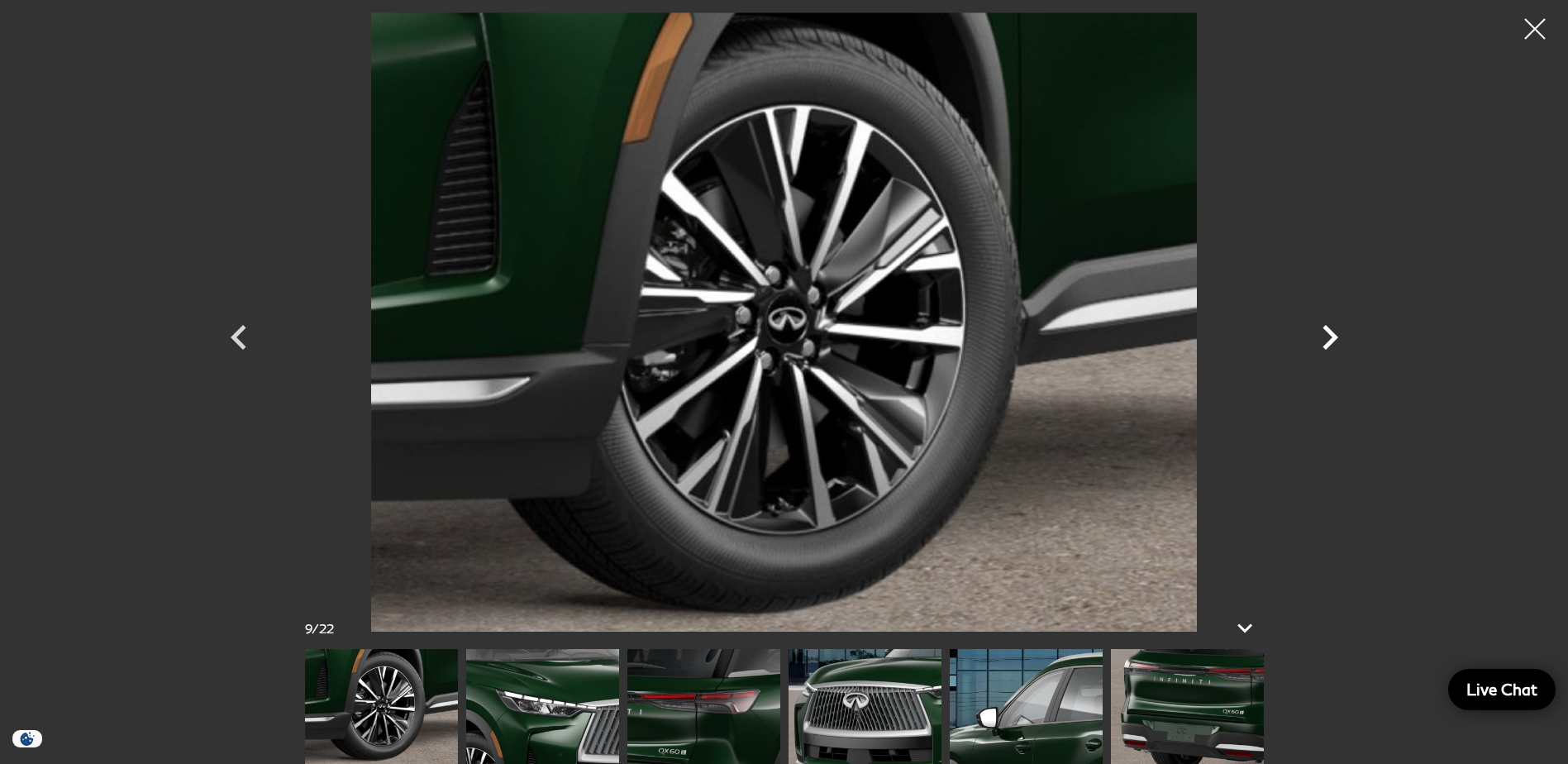
click at [1330, 329] on icon "Next" at bounding box center [1329, 337] width 49 height 49
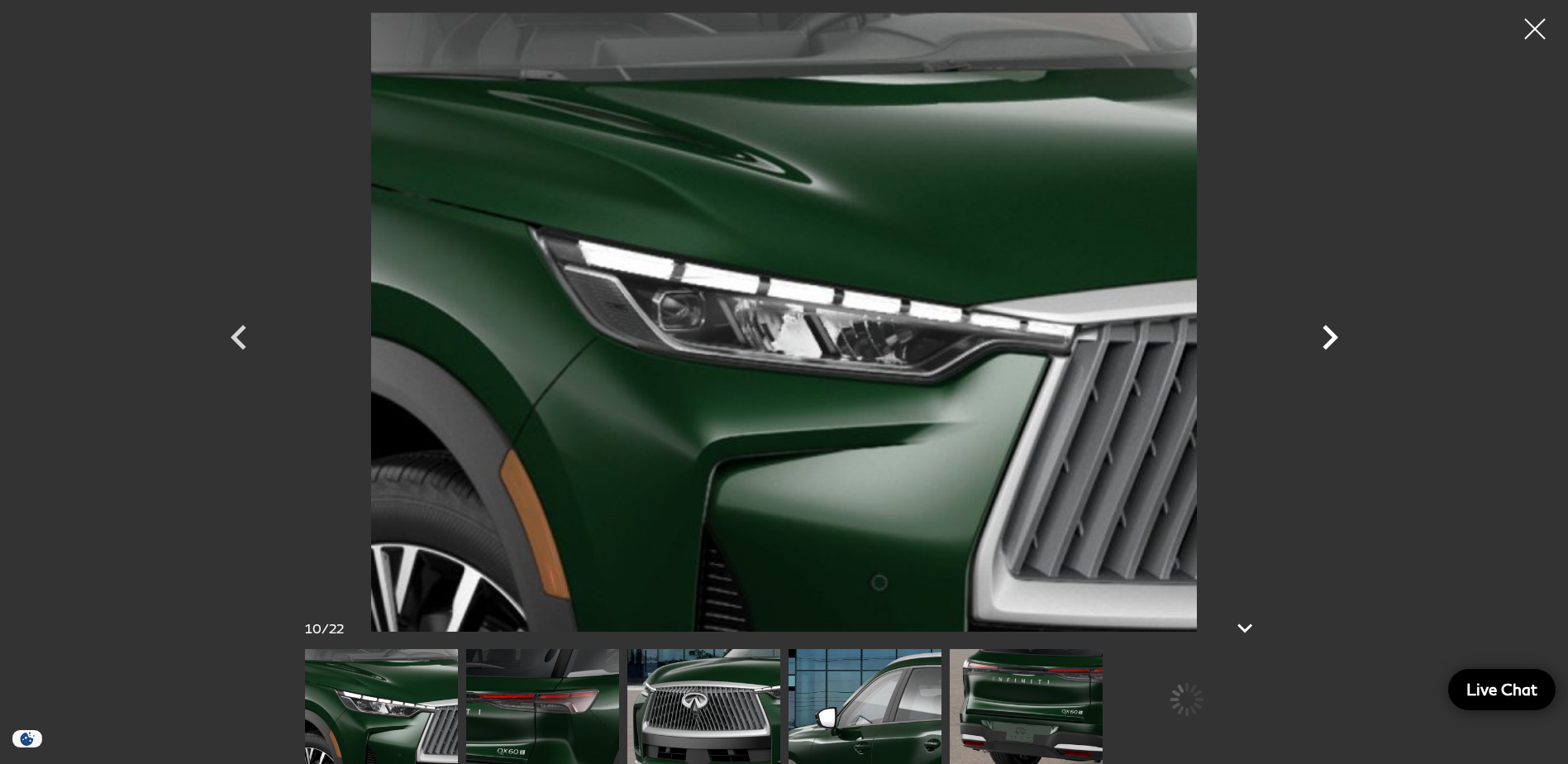
click at [1330, 329] on icon "Next" at bounding box center [1329, 337] width 49 height 49
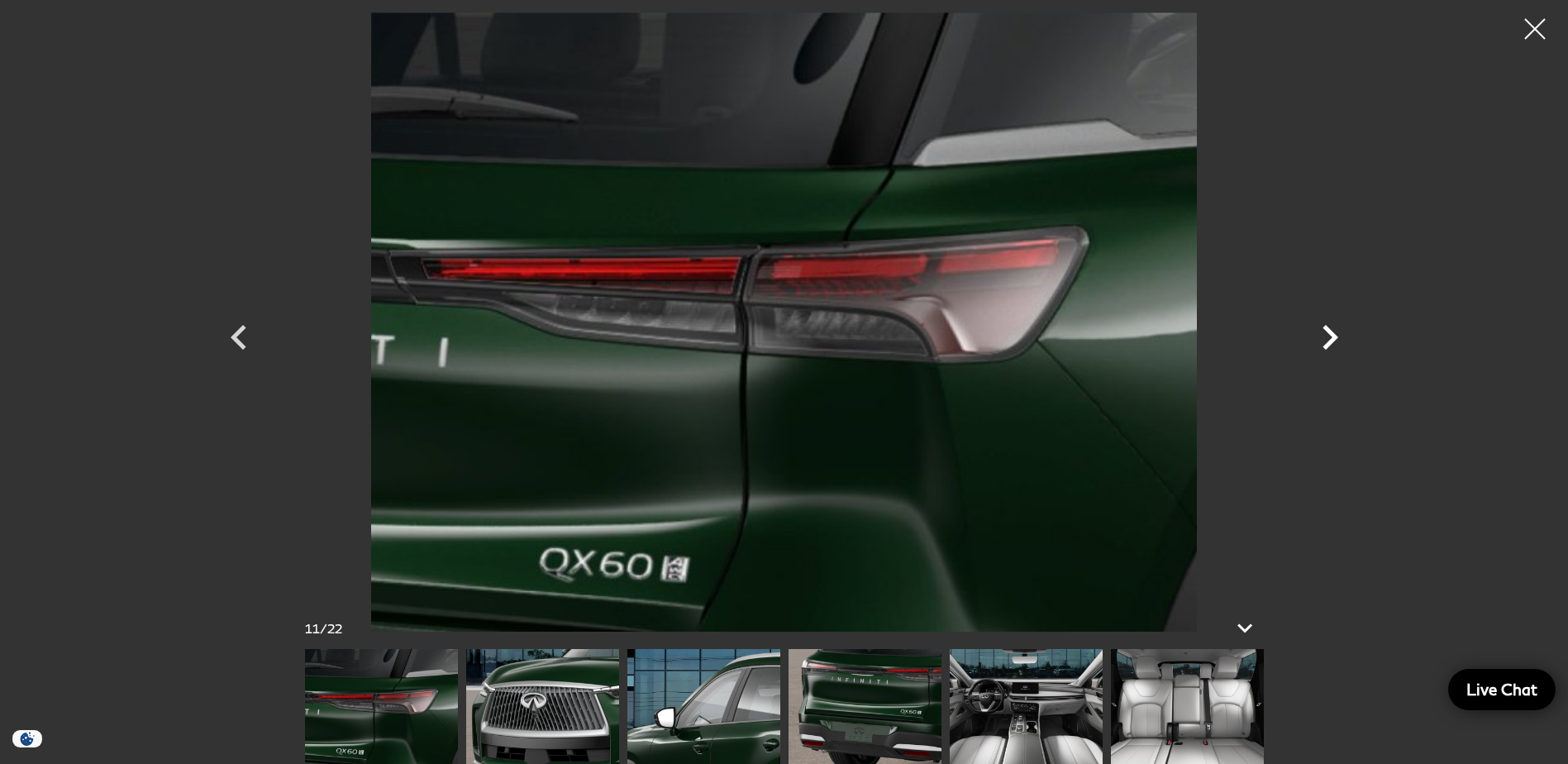
click at [1330, 329] on icon "Next" at bounding box center [1329, 337] width 49 height 49
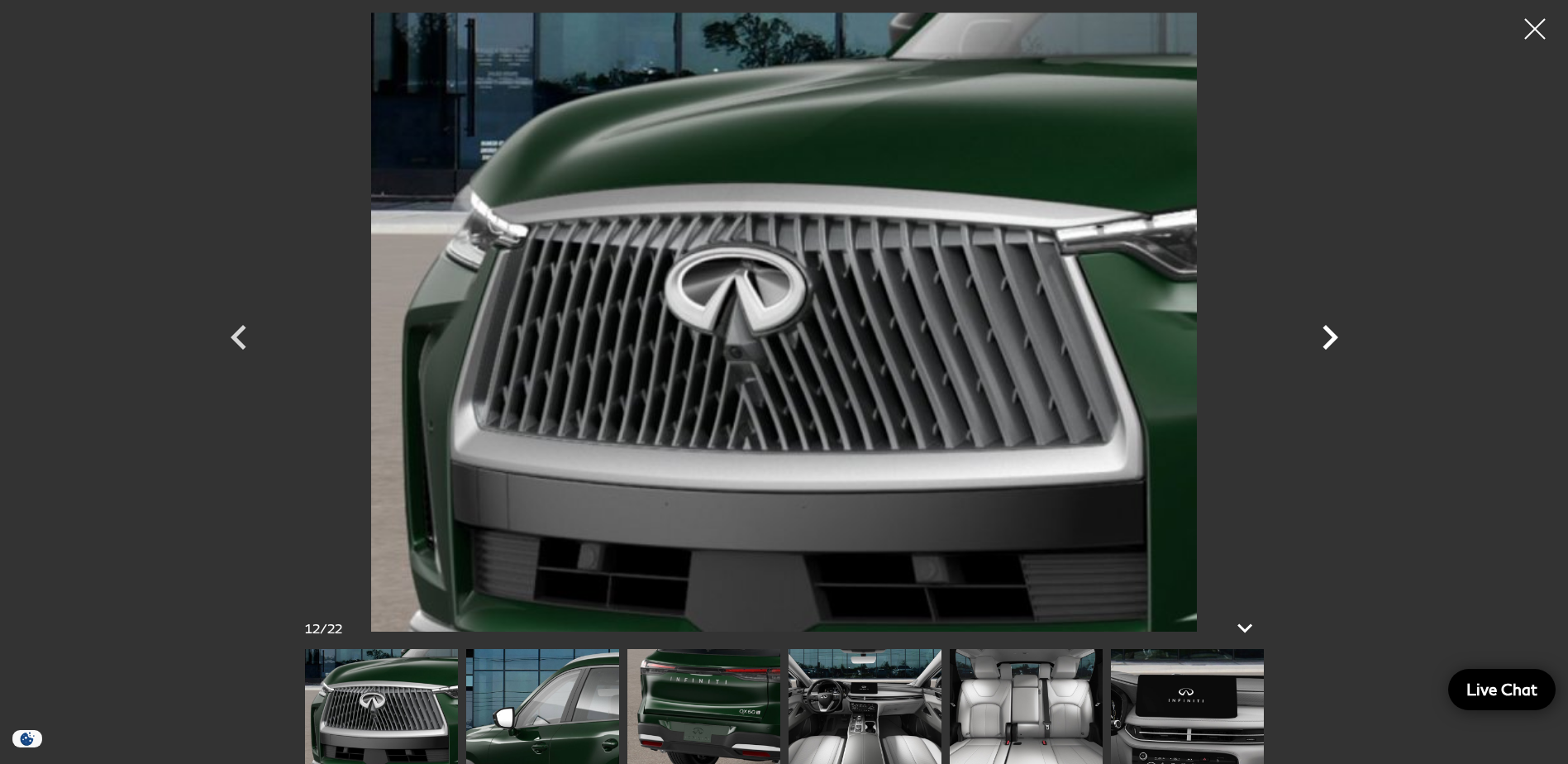
click at [1330, 329] on icon "Next" at bounding box center [1329, 337] width 49 height 49
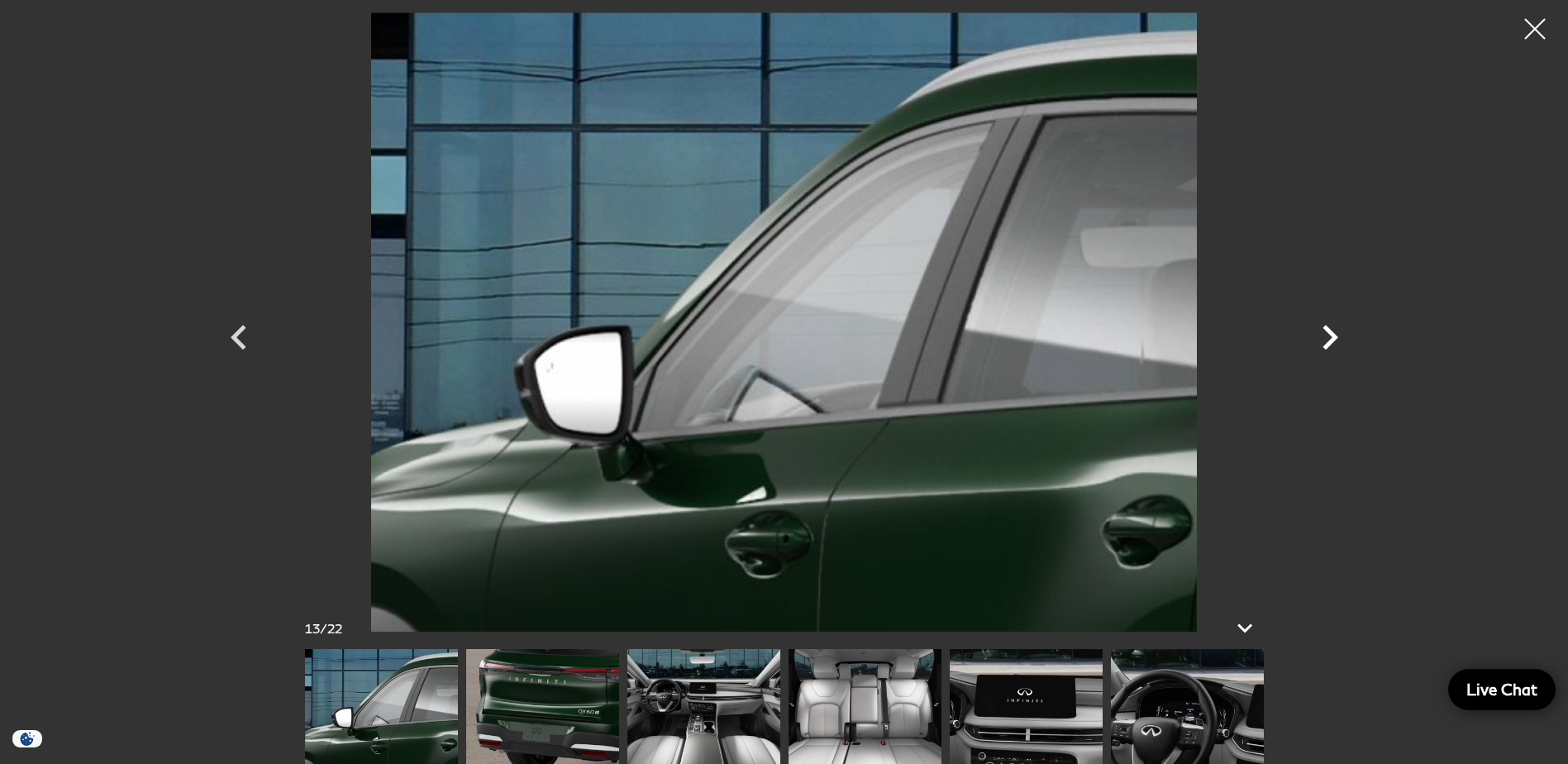
click at [1330, 329] on icon "Next" at bounding box center [1329, 337] width 49 height 49
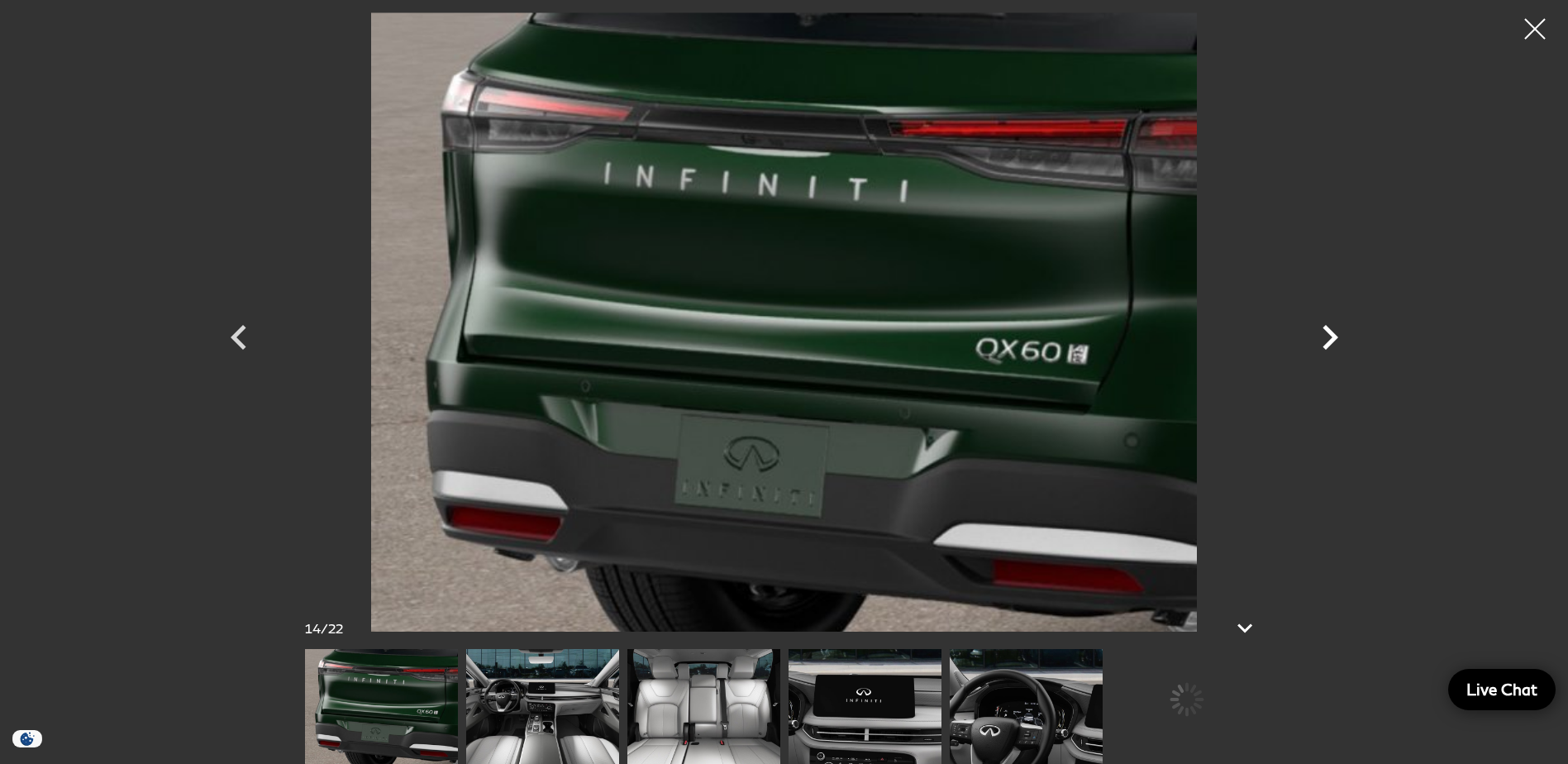
click at [1330, 329] on icon "Next" at bounding box center [1329, 337] width 49 height 49
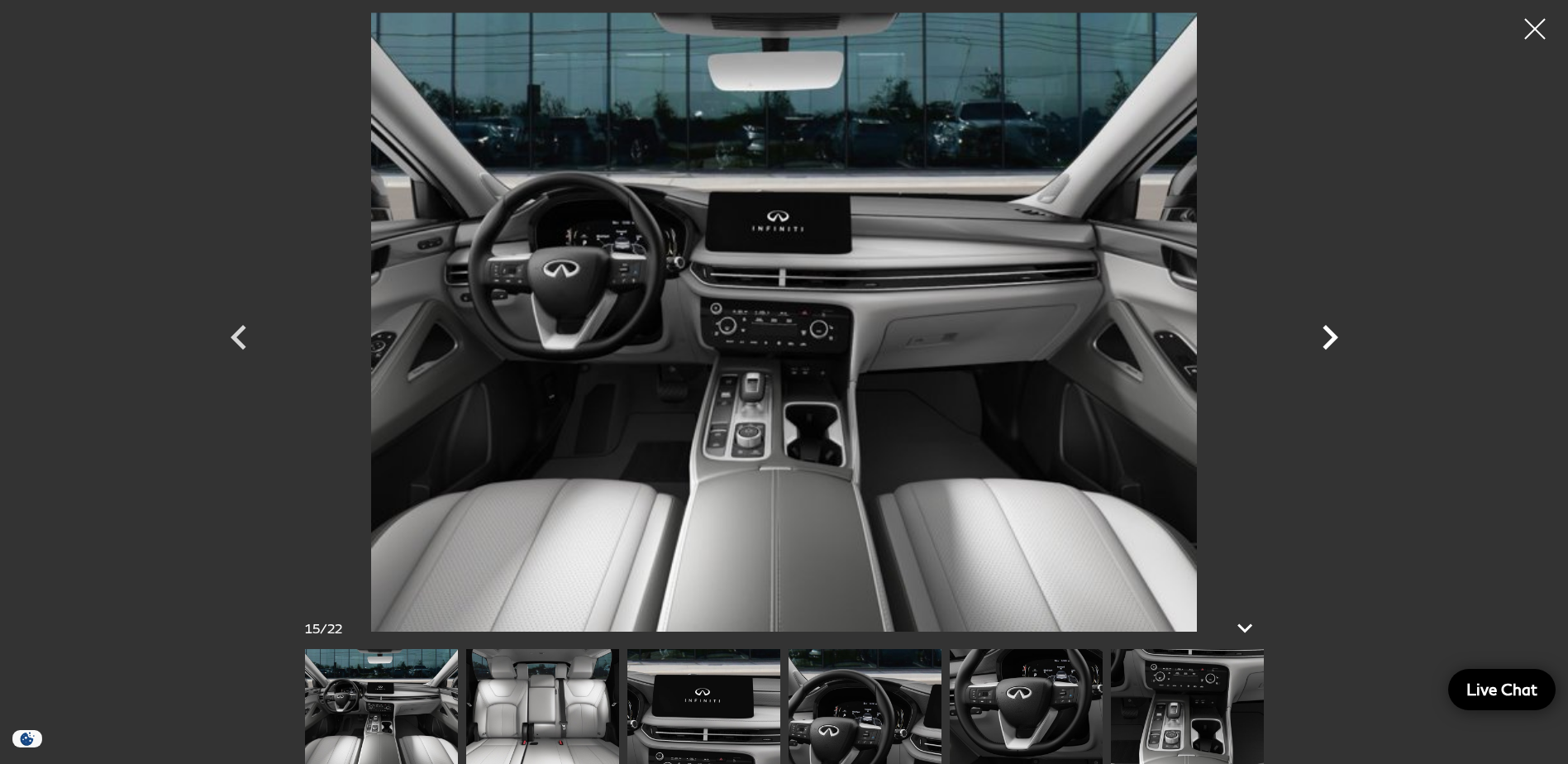
click at [1330, 329] on icon "Next" at bounding box center [1329, 337] width 49 height 49
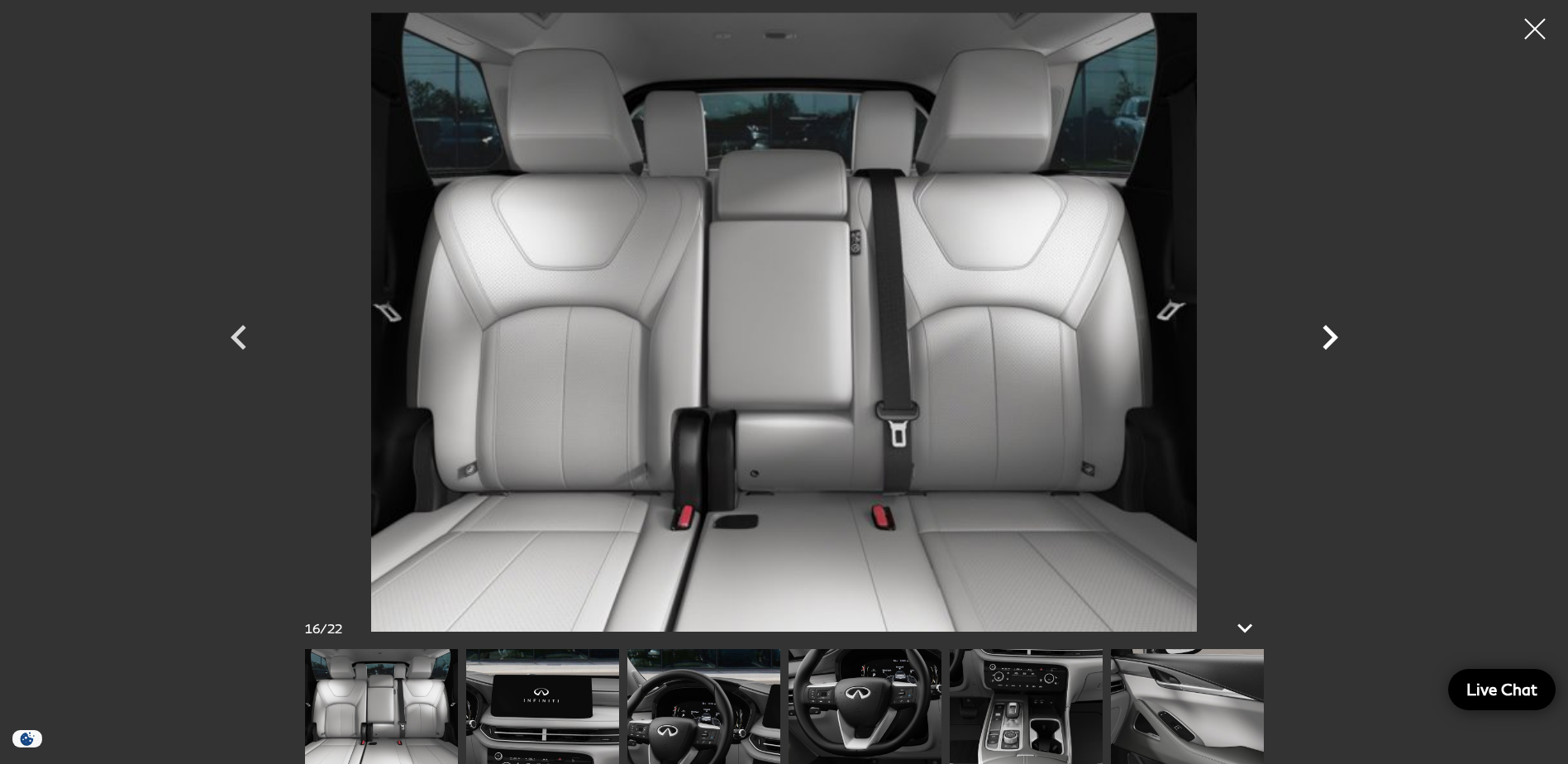
click at [1330, 329] on icon "Next" at bounding box center [1329, 337] width 49 height 49
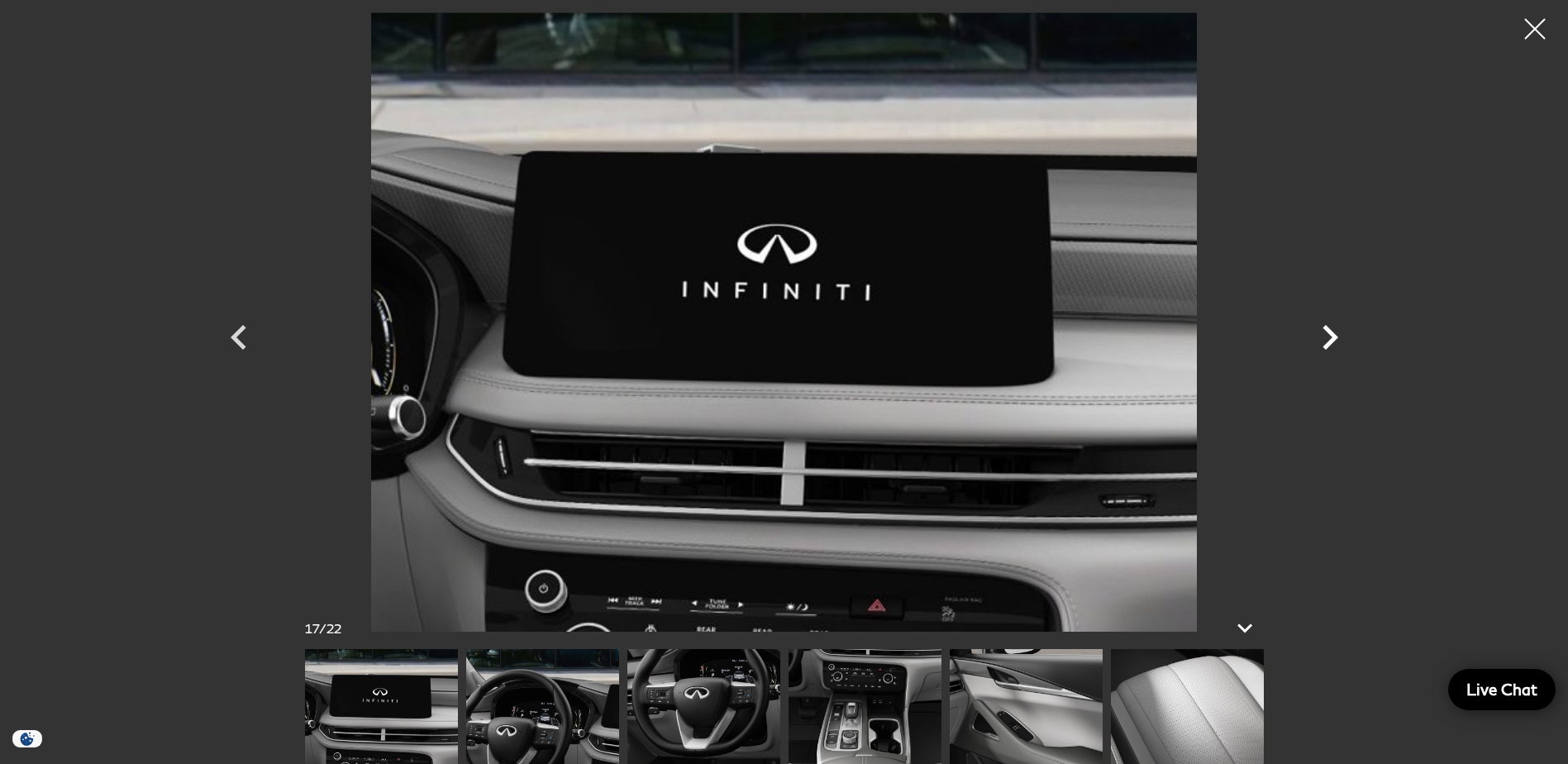
click at [1330, 329] on icon "Next" at bounding box center [1329, 337] width 49 height 49
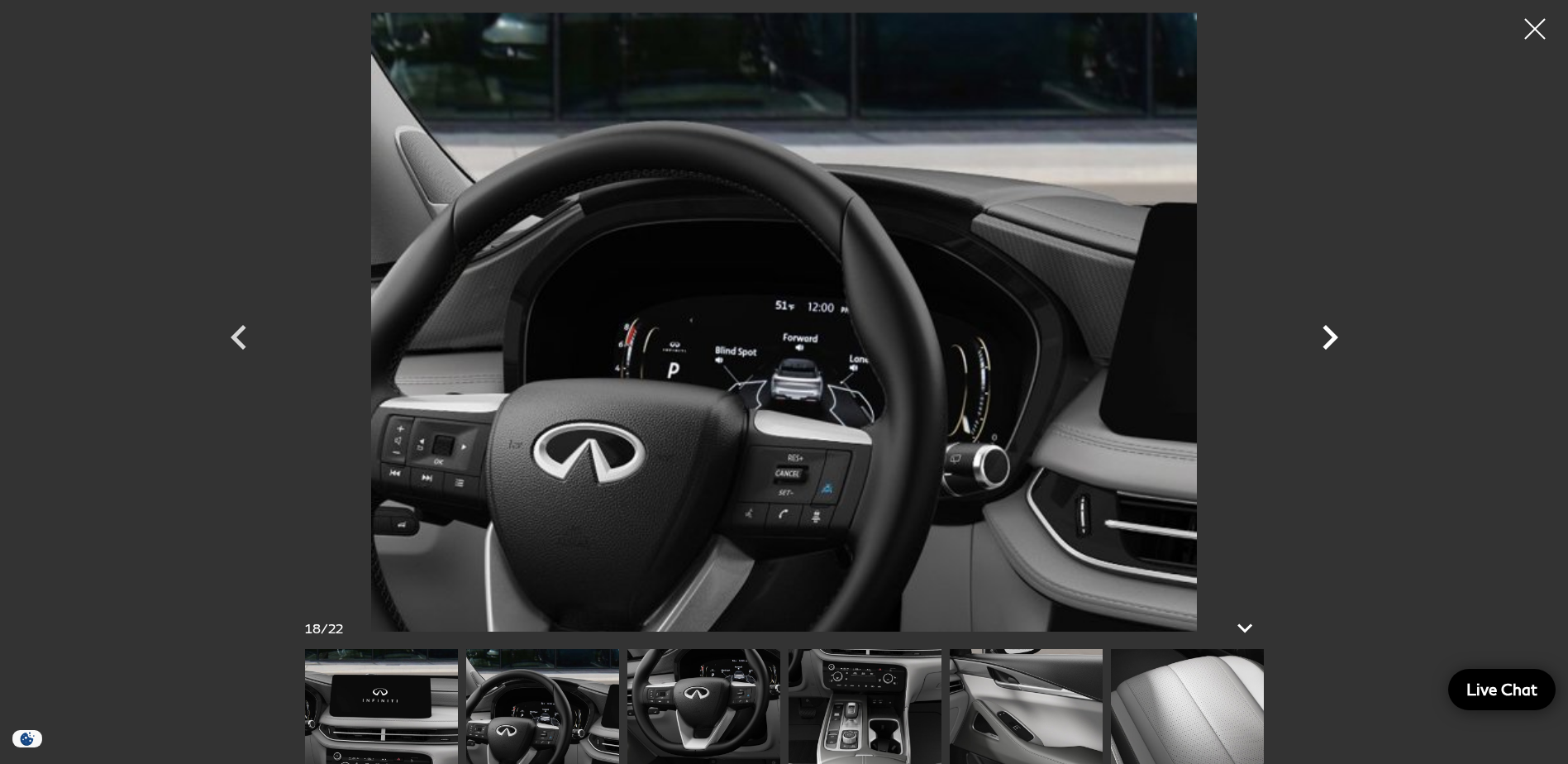
click at [1330, 329] on icon "Next" at bounding box center [1329, 337] width 49 height 49
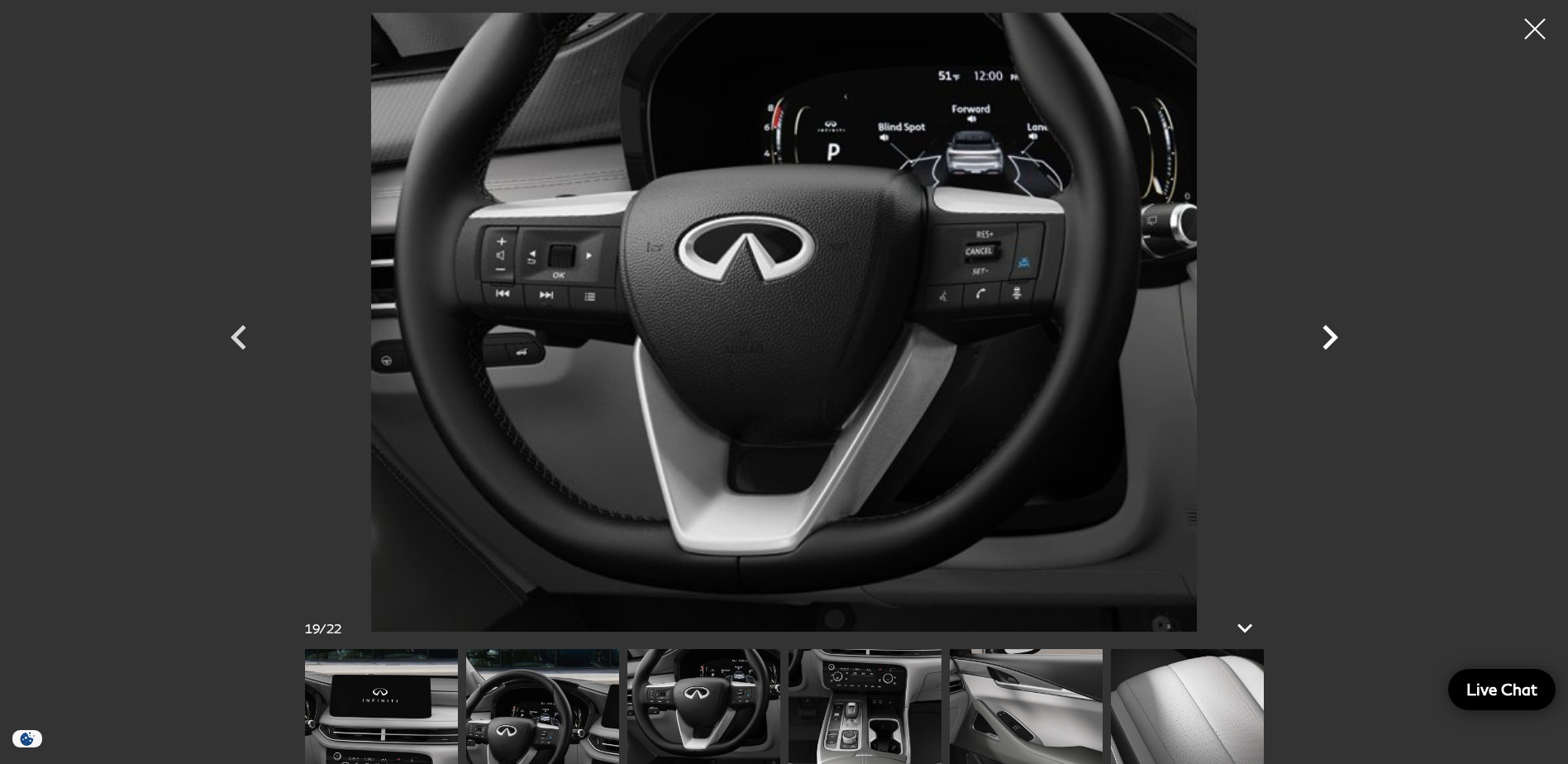
click at [1330, 329] on icon "Next" at bounding box center [1329, 337] width 49 height 49
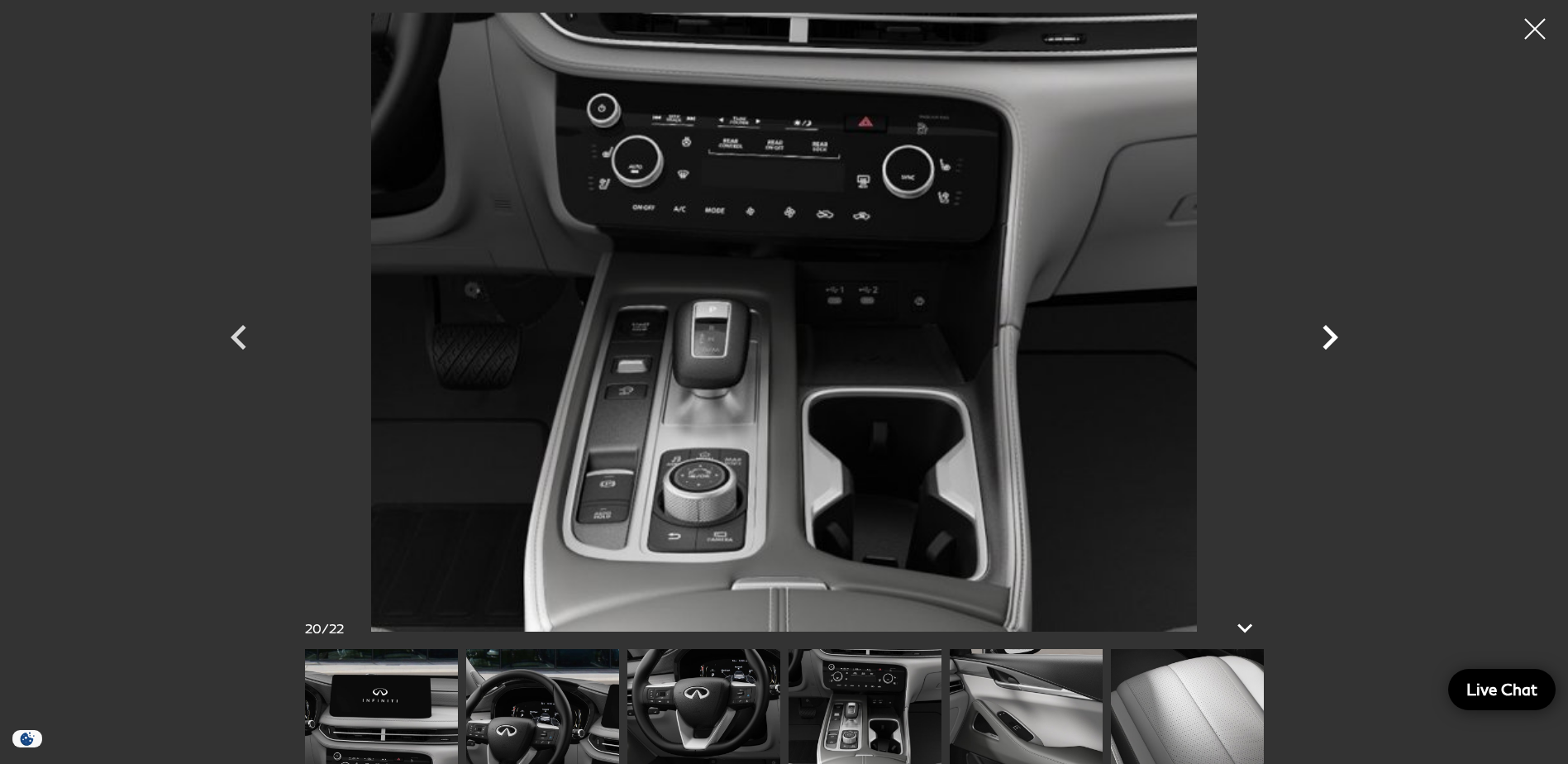
click at [1330, 329] on icon "Next" at bounding box center [1329, 337] width 49 height 49
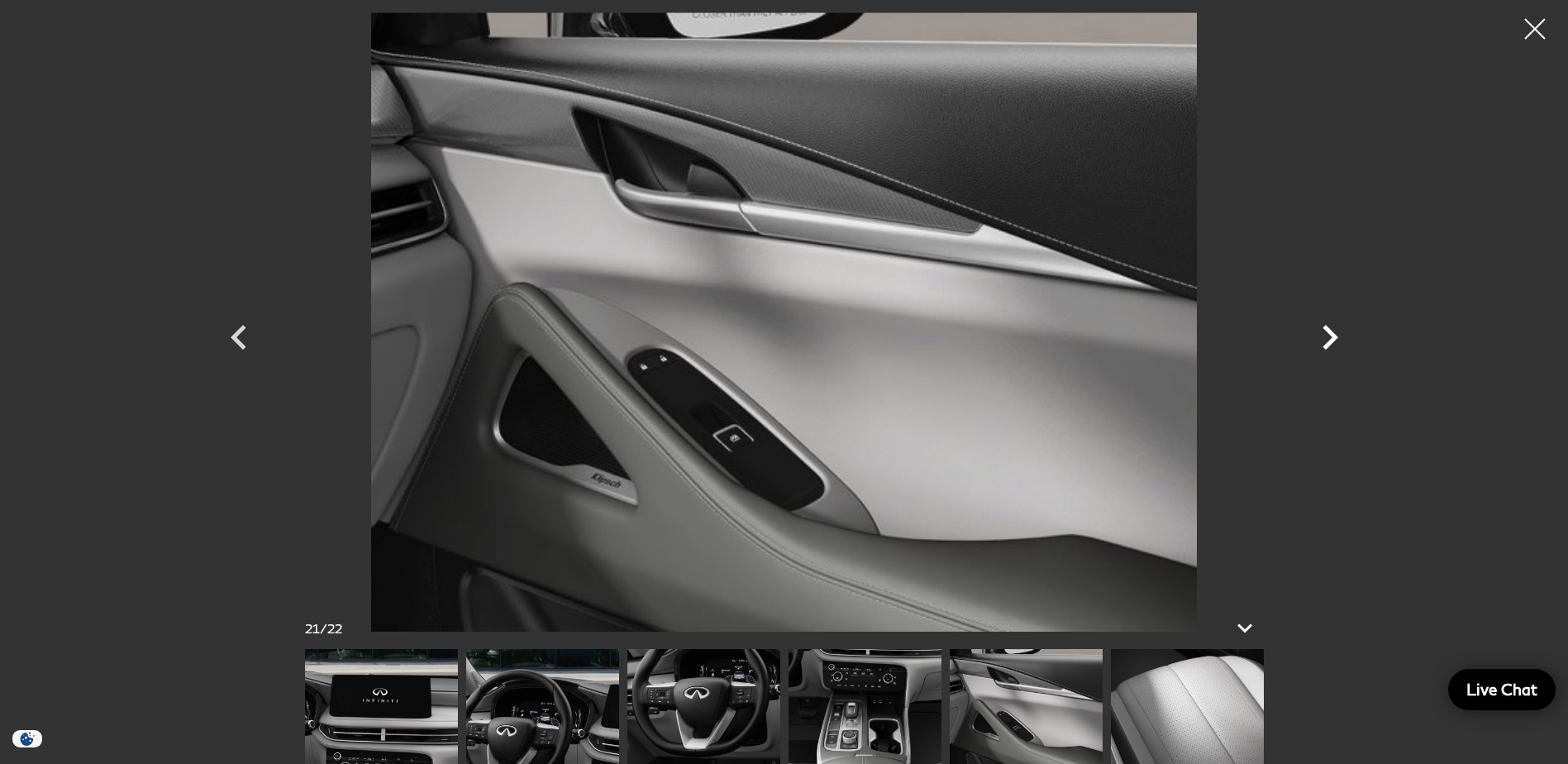
click at [1330, 329] on icon "Next" at bounding box center [1329, 337] width 49 height 49
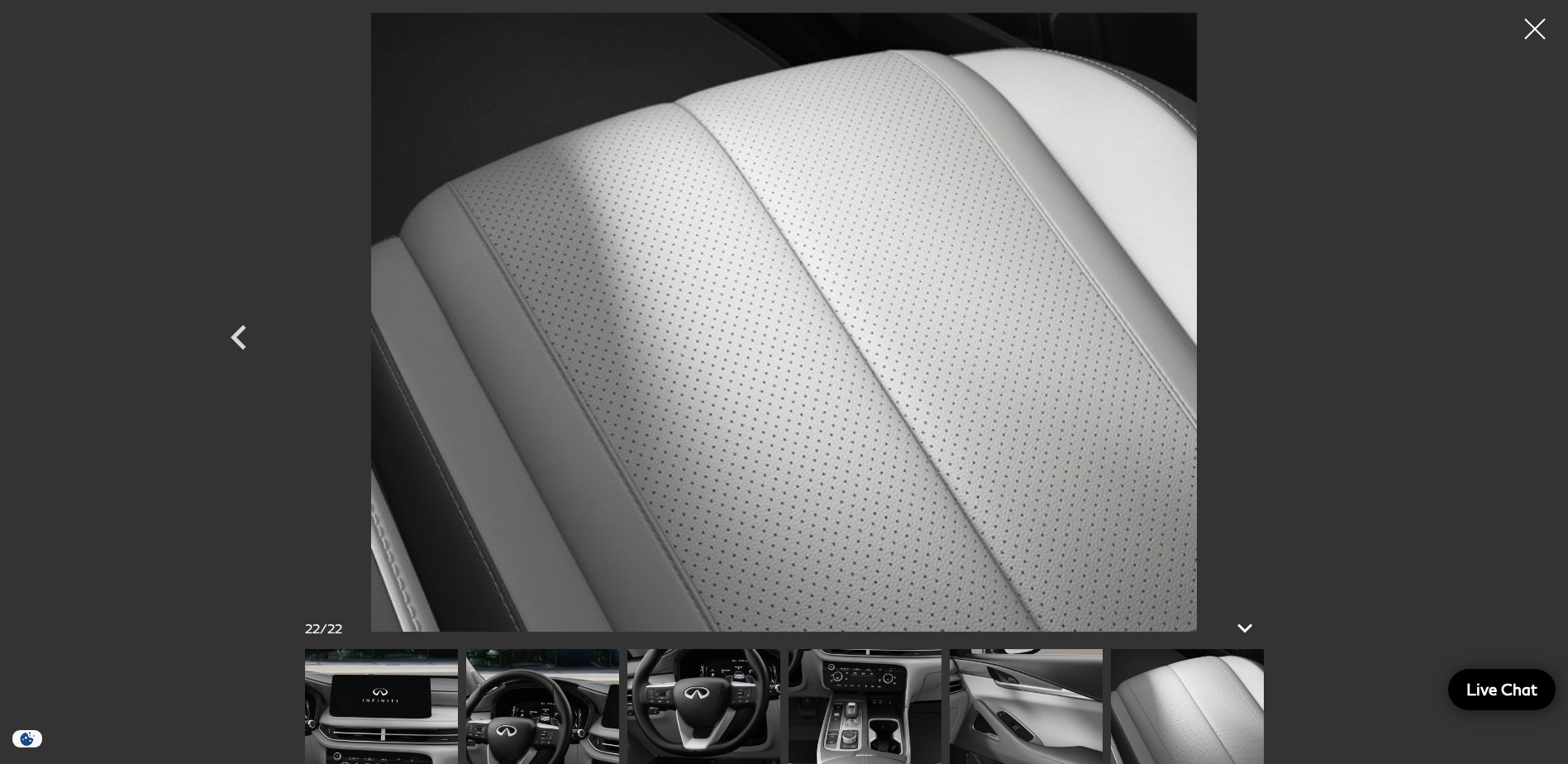
click at [1330, 329] on div at bounding box center [785, 322] width 1157 height 620
click at [239, 342] on icon "Previous" at bounding box center [239, 337] width 16 height 25
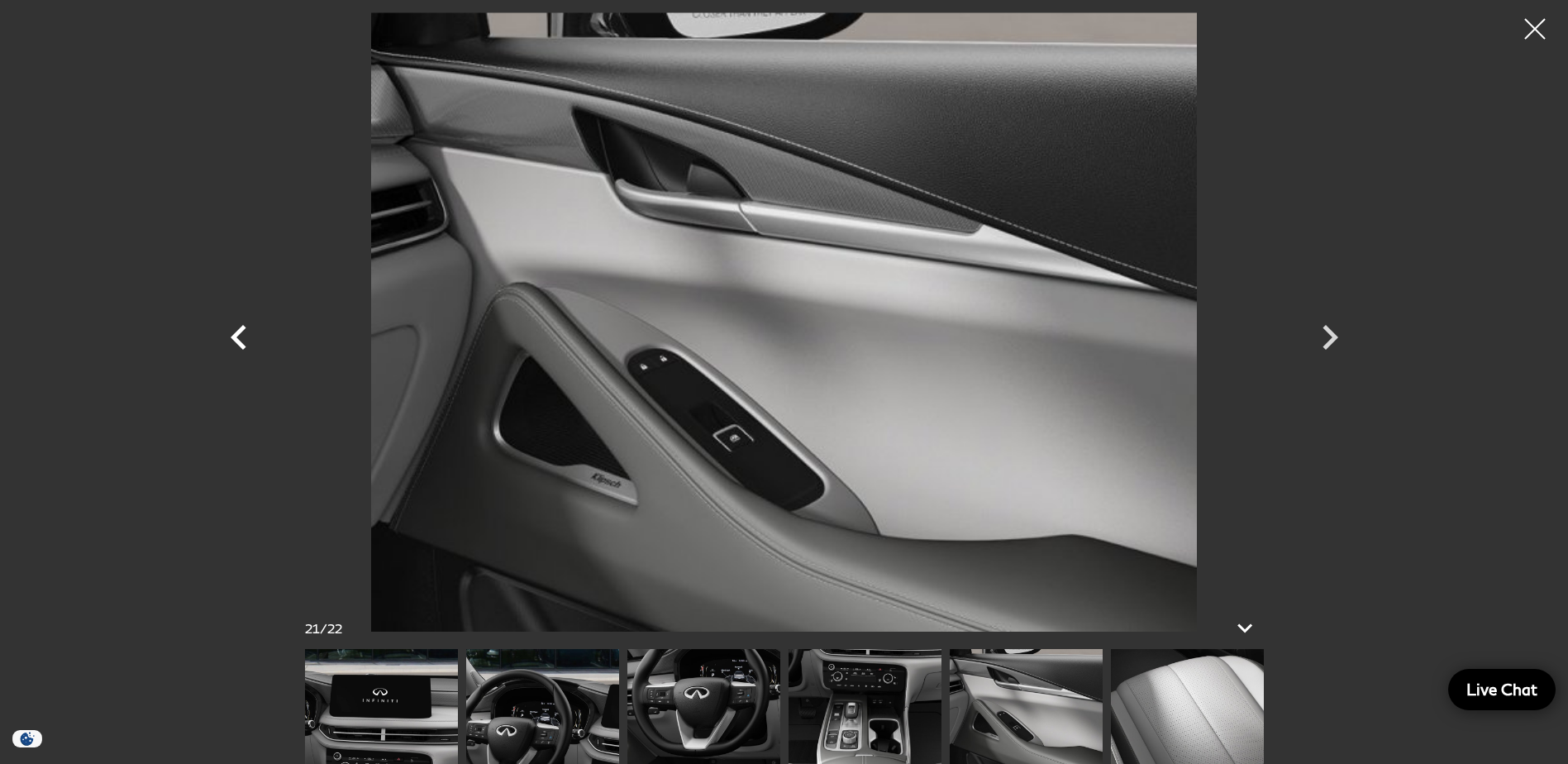
click at [239, 342] on icon "Previous" at bounding box center [239, 337] width 16 height 25
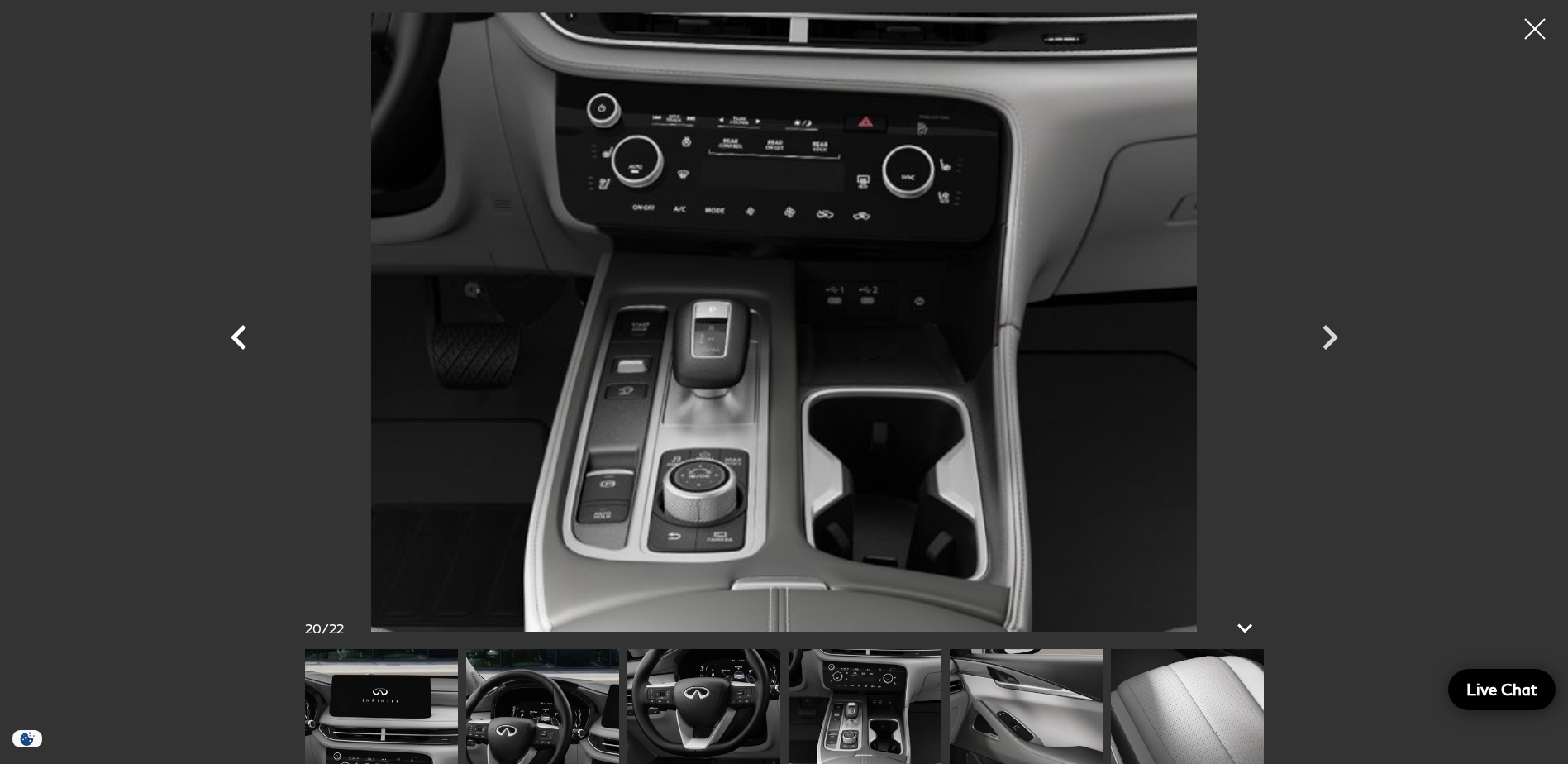
click at [239, 342] on icon "Previous" at bounding box center [239, 337] width 16 height 25
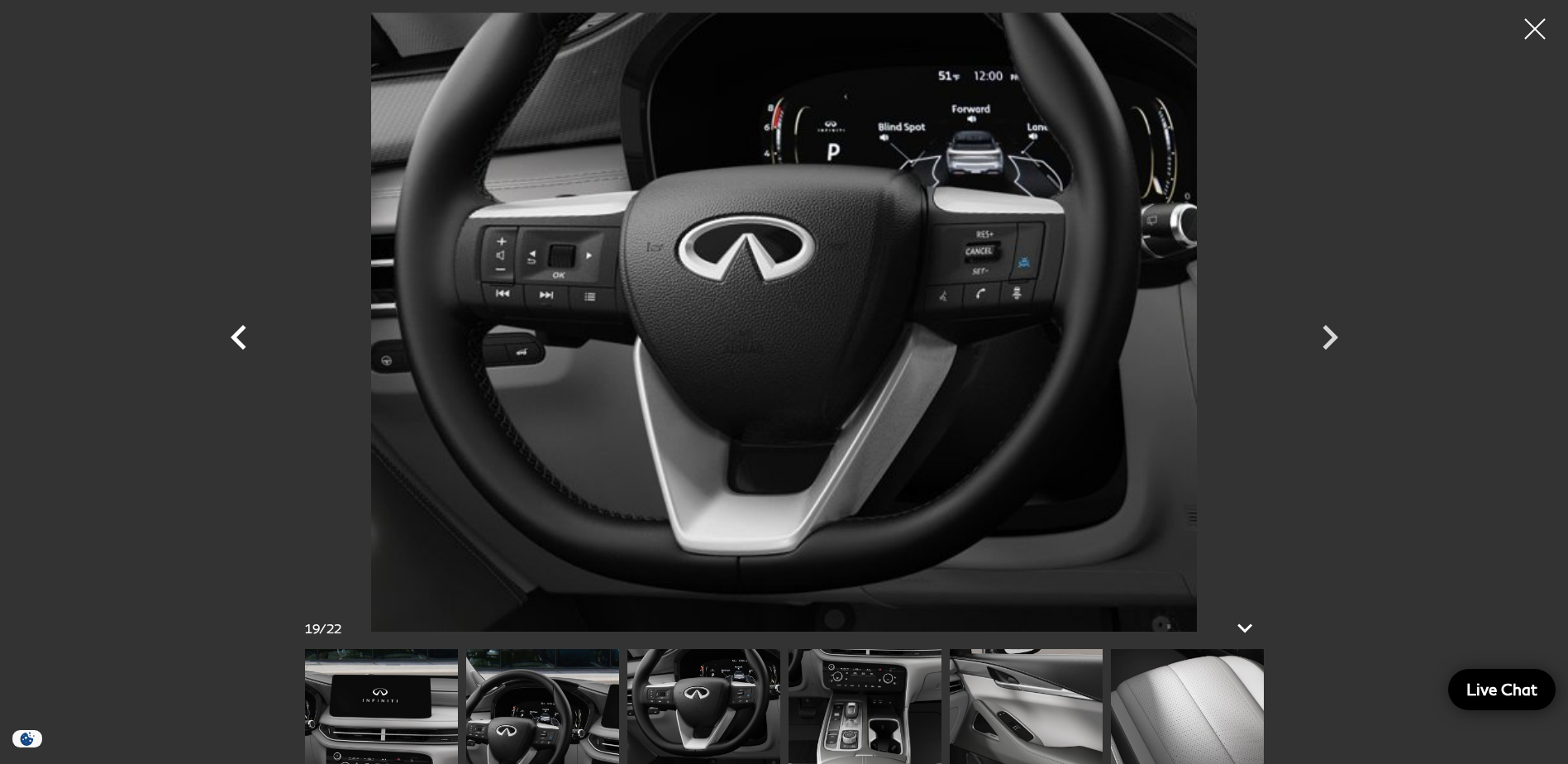
click at [239, 342] on icon "Previous" at bounding box center [239, 337] width 16 height 25
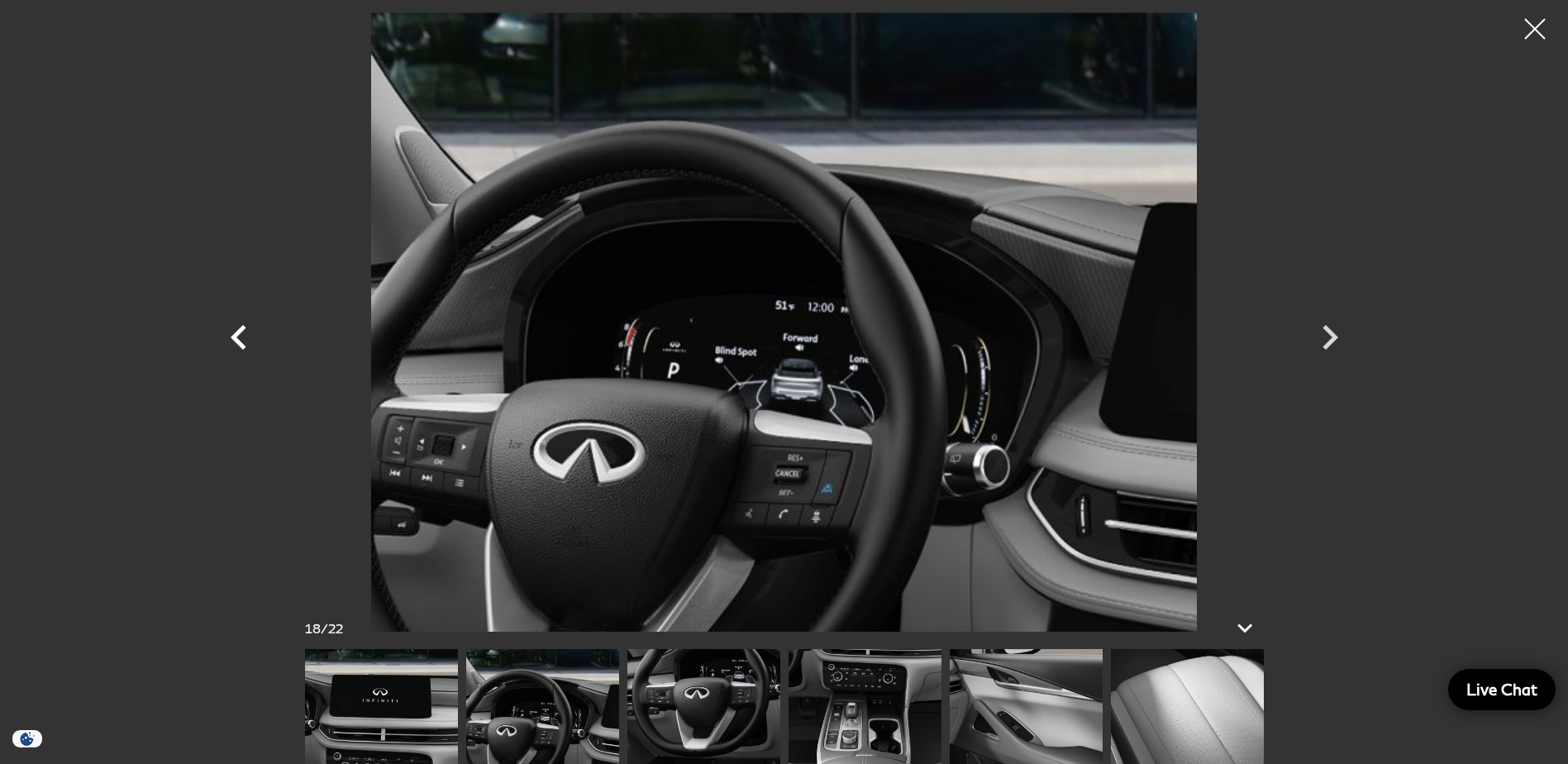
click at [239, 342] on icon "Previous" at bounding box center [239, 337] width 16 height 25
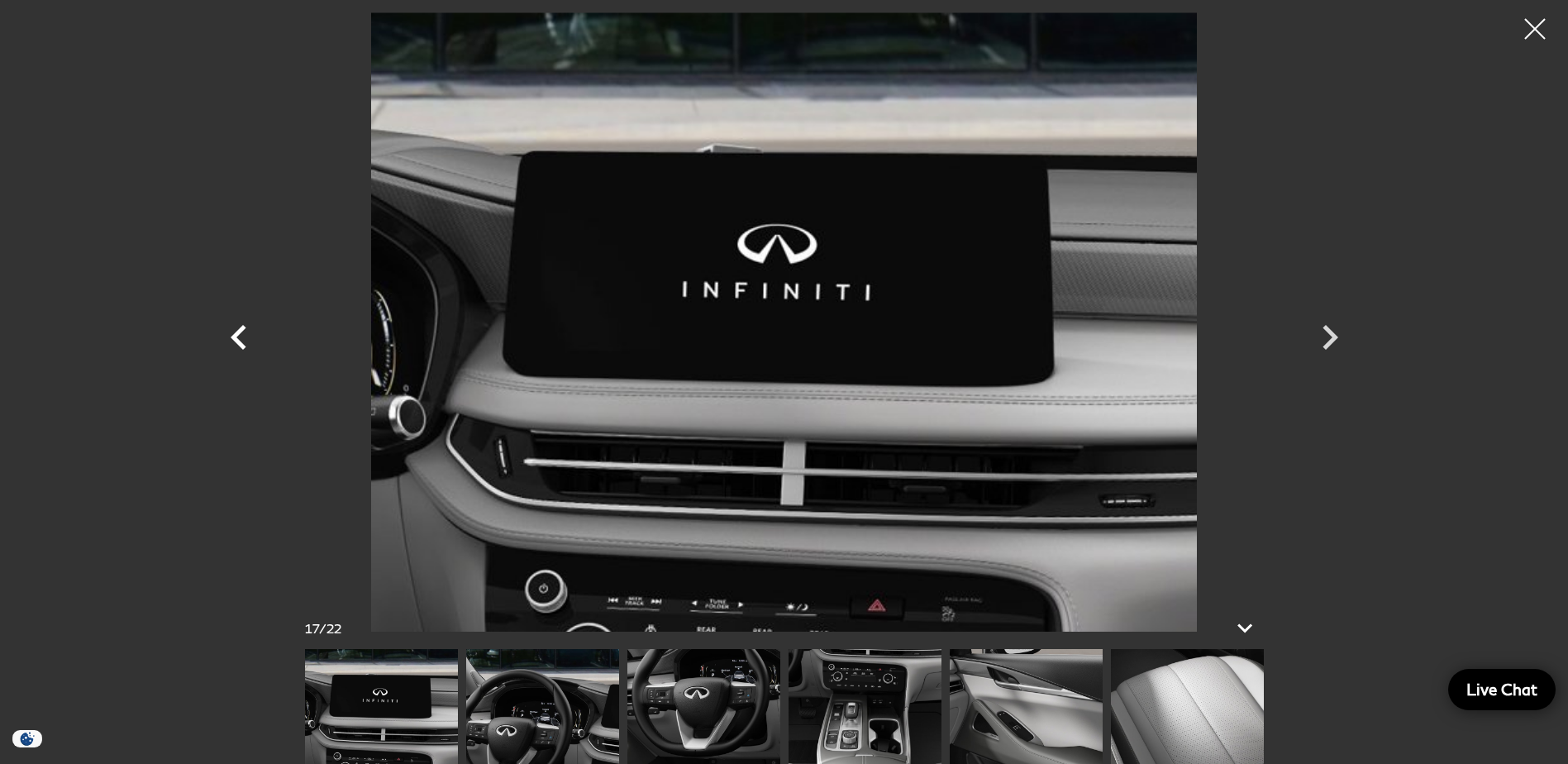
click at [239, 342] on icon "Previous" at bounding box center [239, 337] width 16 height 25
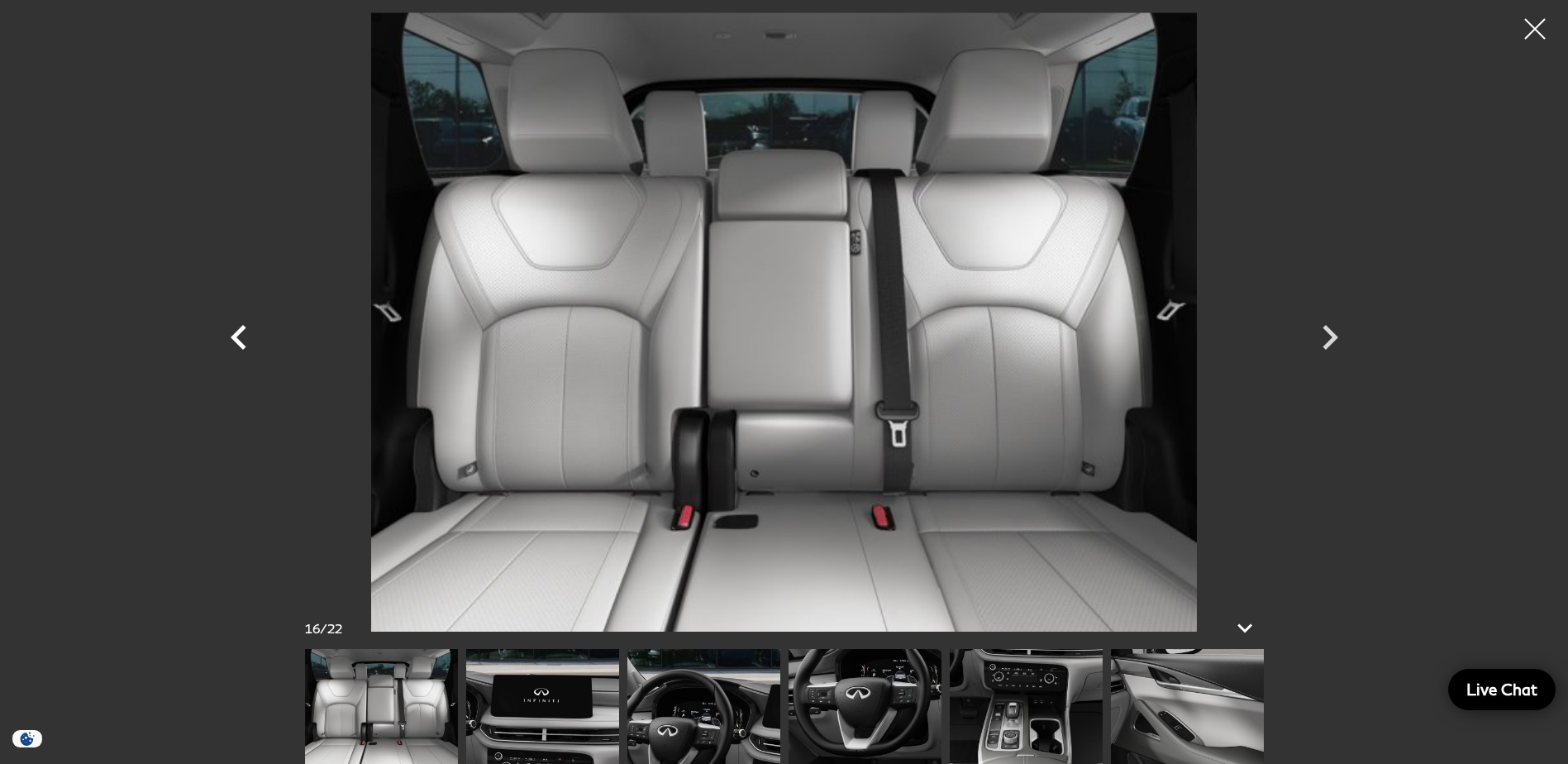
click at [239, 342] on icon "Previous" at bounding box center [239, 337] width 16 height 25
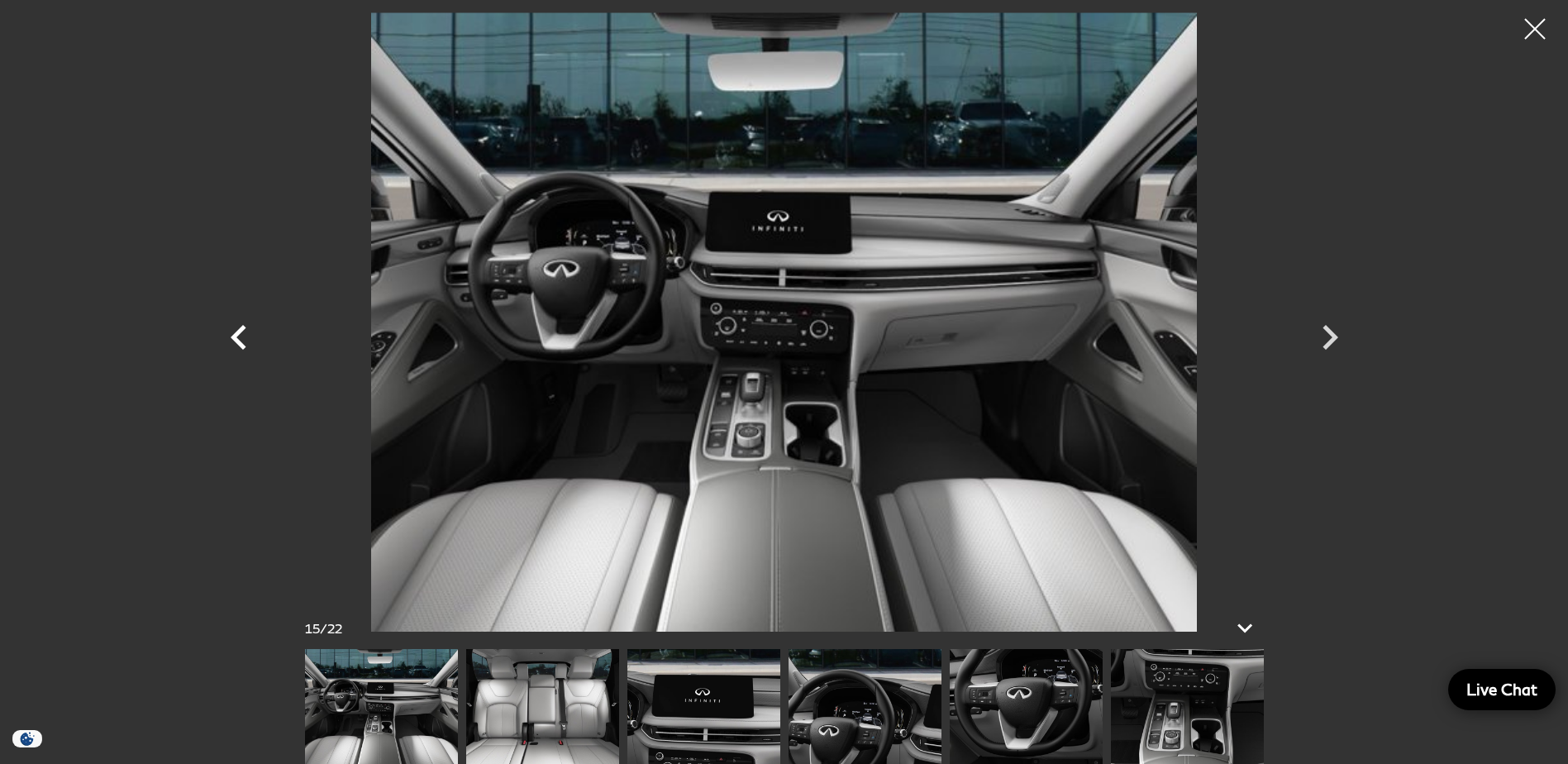
click at [239, 342] on icon "Previous" at bounding box center [239, 337] width 16 height 25
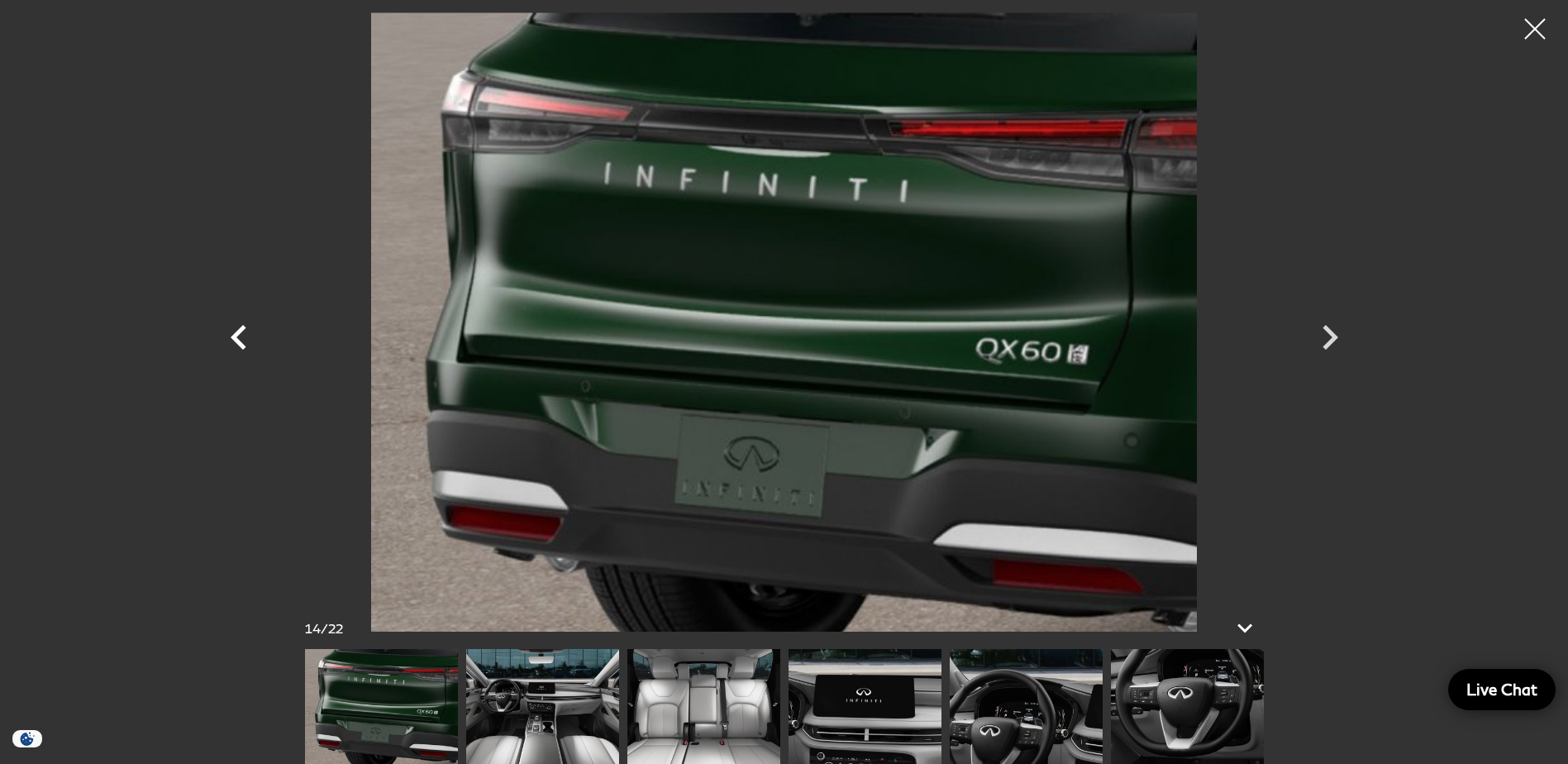
click at [239, 342] on icon "Previous" at bounding box center [239, 337] width 16 height 25
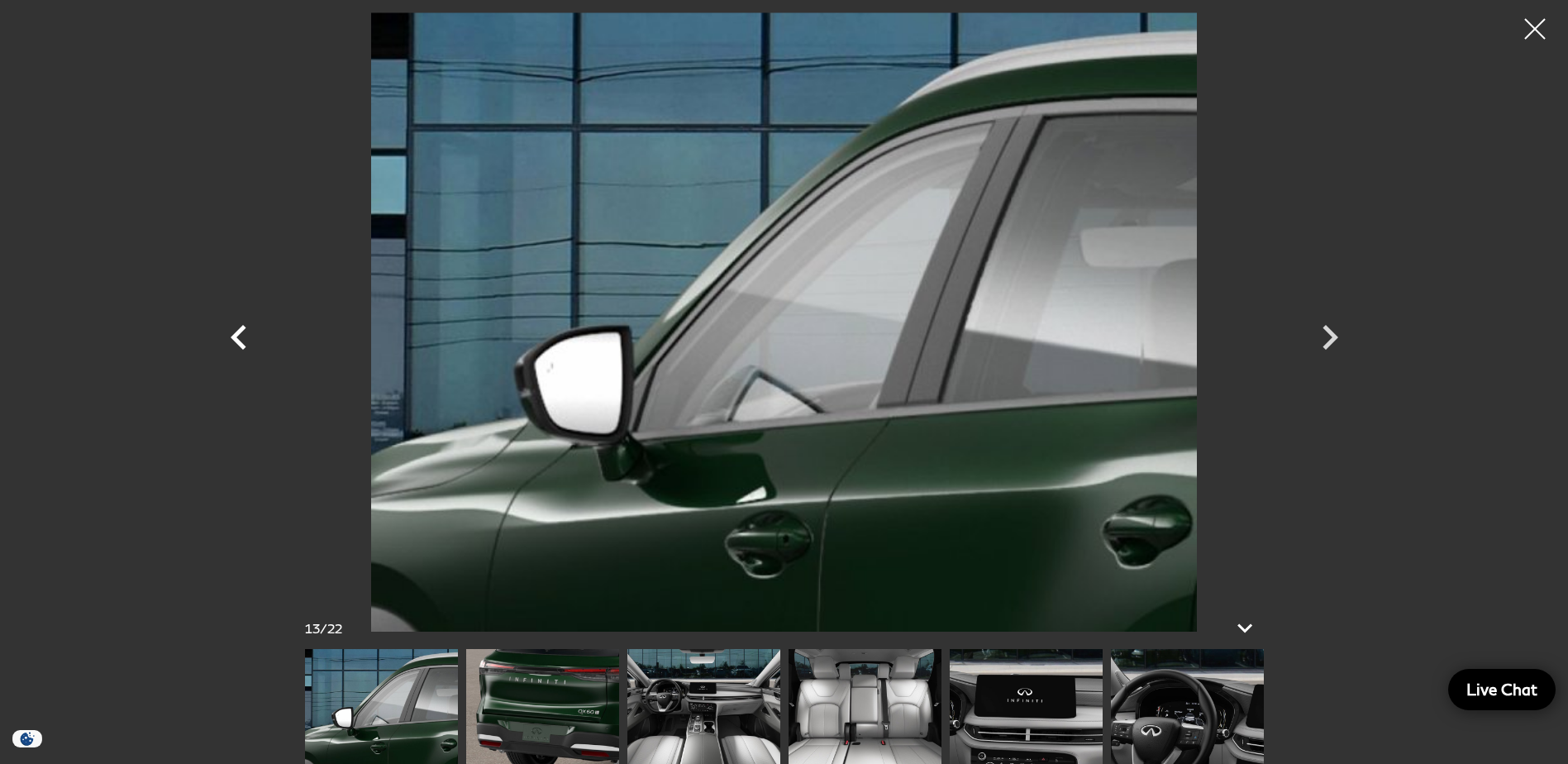
click at [239, 342] on icon "Previous" at bounding box center [239, 337] width 16 height 25
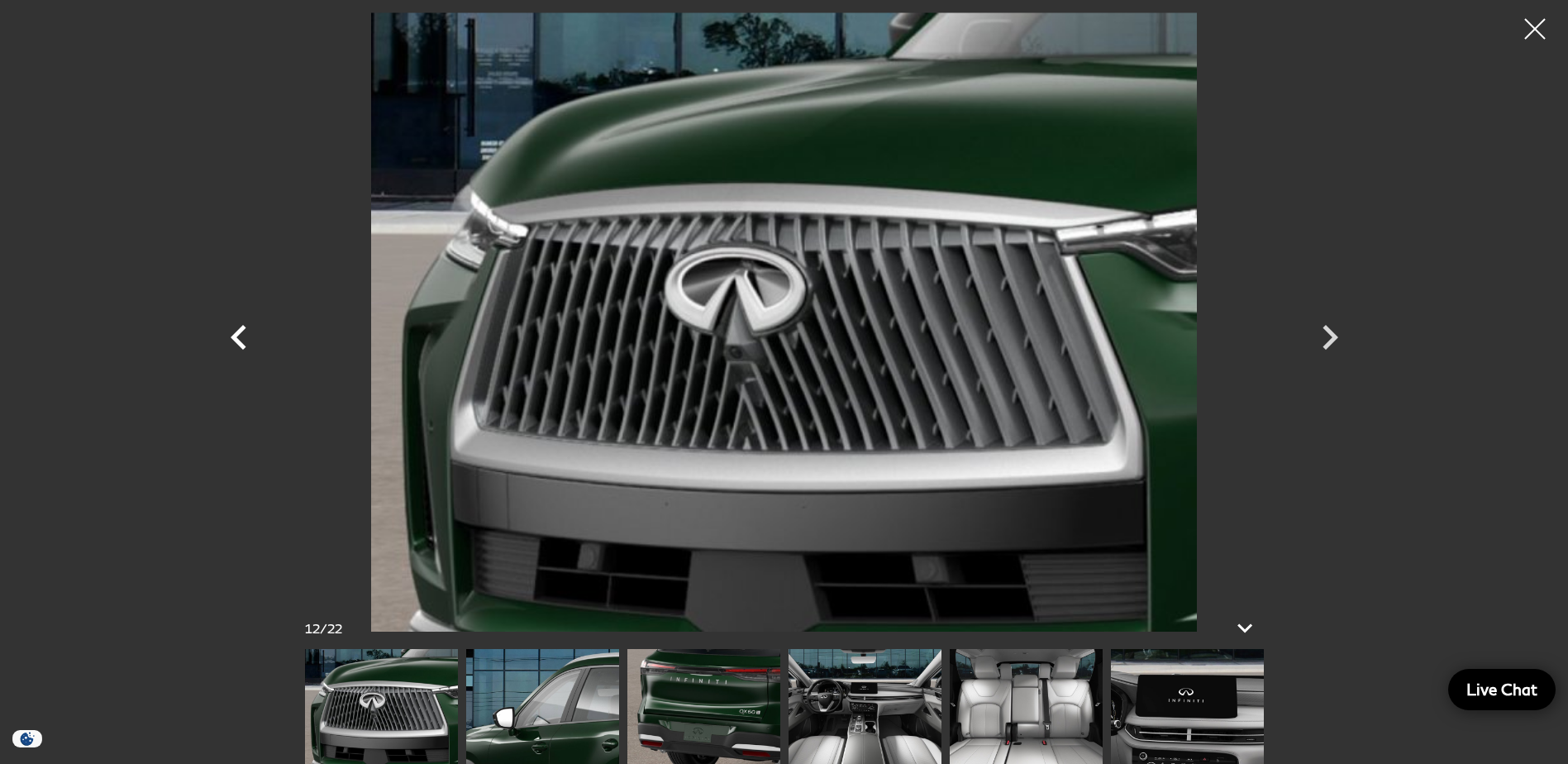
click at [239, 342] on icon "Previous" at bounding box center [239, 337] width 16 height 25
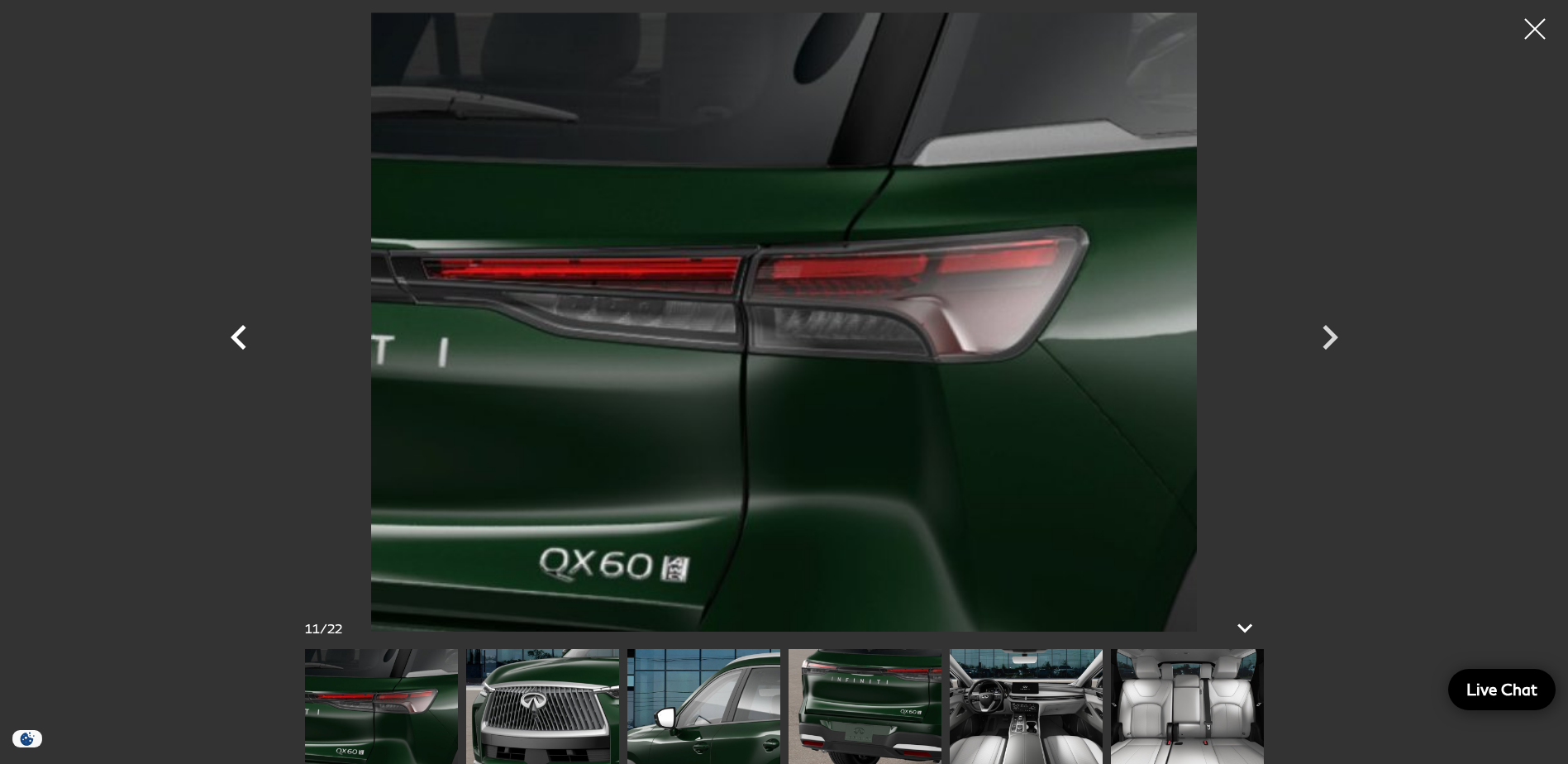
click at [239, 342] on icon "Previous" at bounding box center [239, 337] width 16 height 25
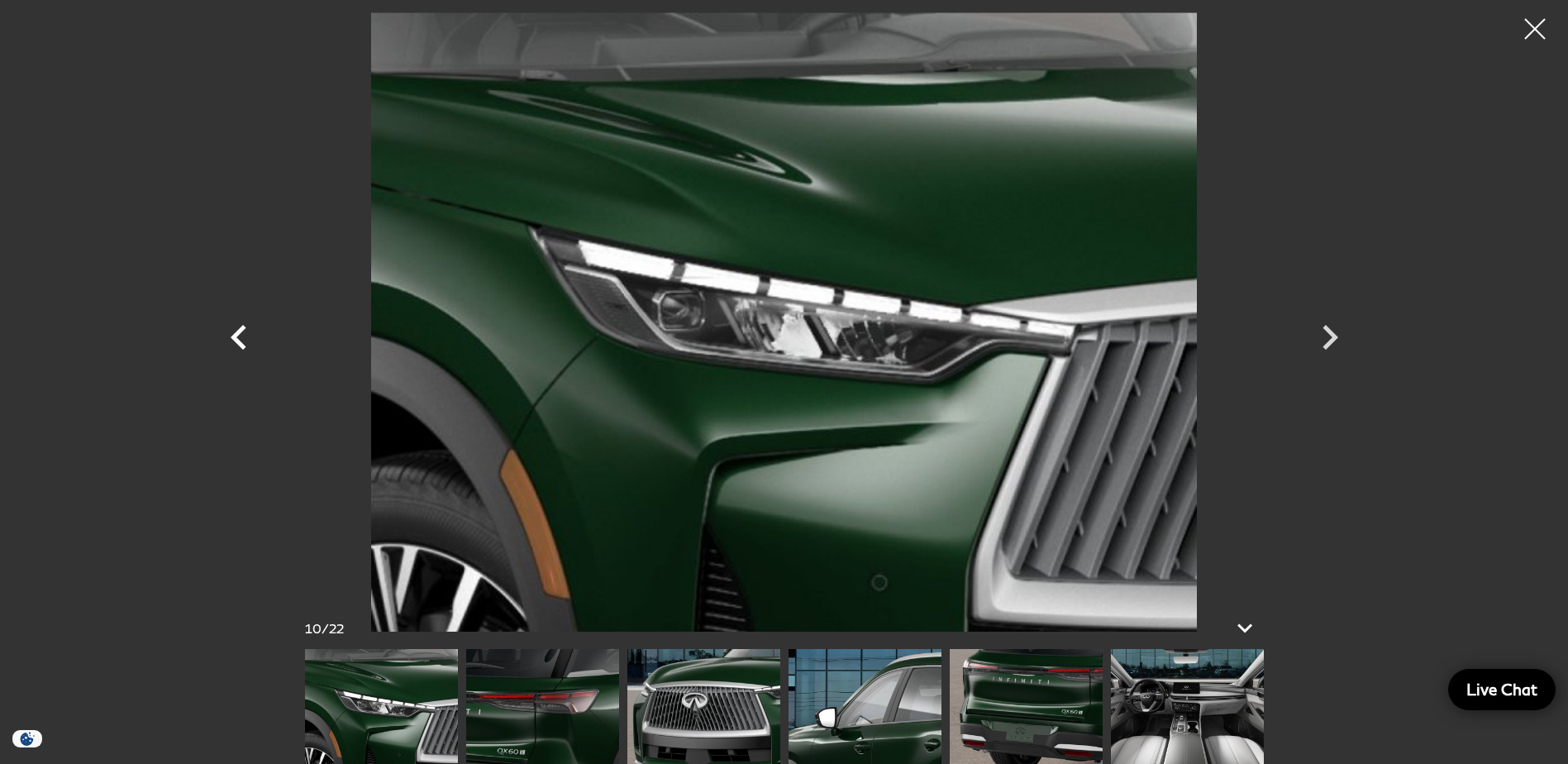
click at [239, 342] on icon "Previous" at bounding box center [239, 337] width 16 height 25
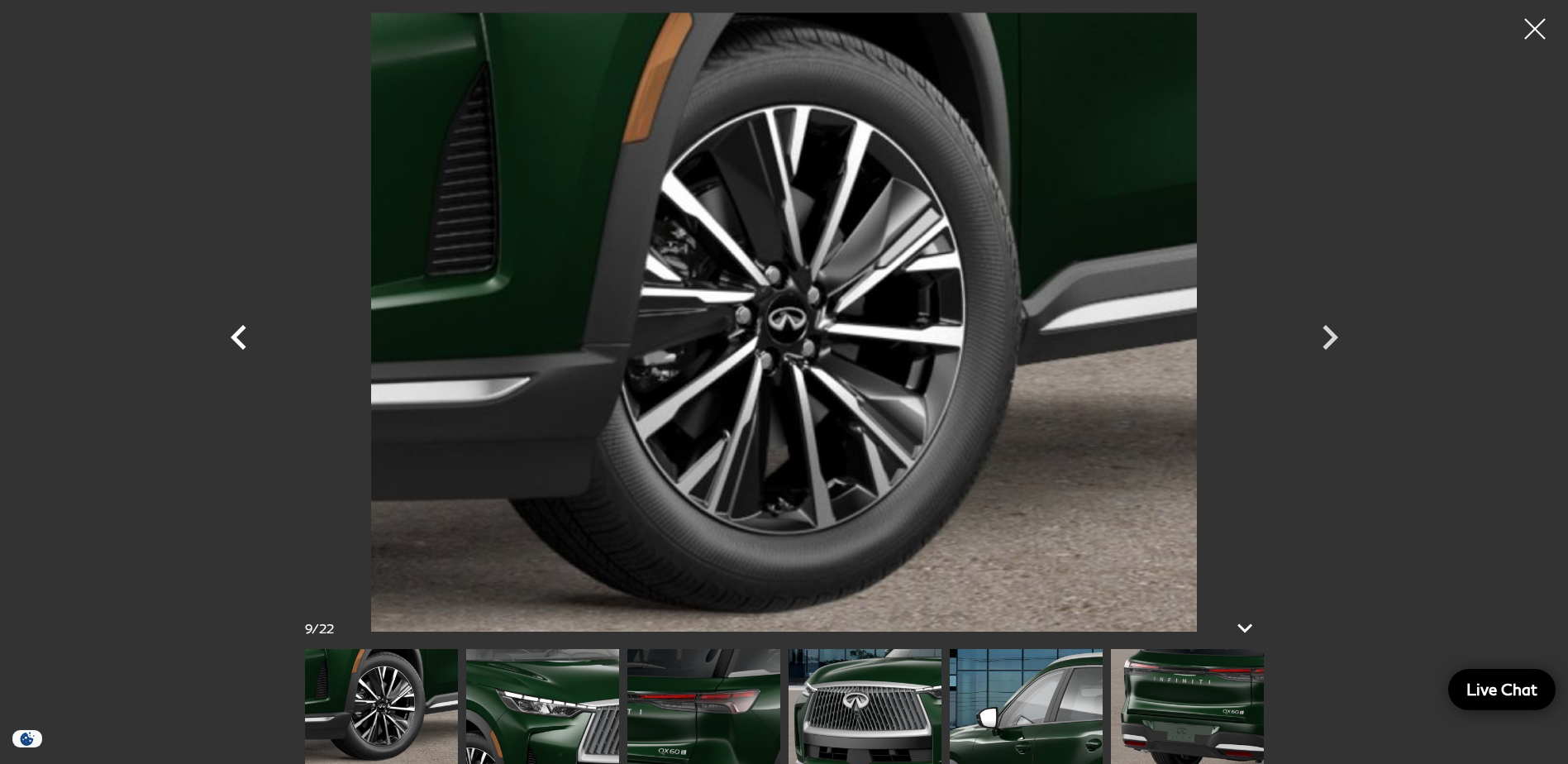
click at [239, 342] on icon "Previous" at bounding box center [239, 337] width 16 height 25
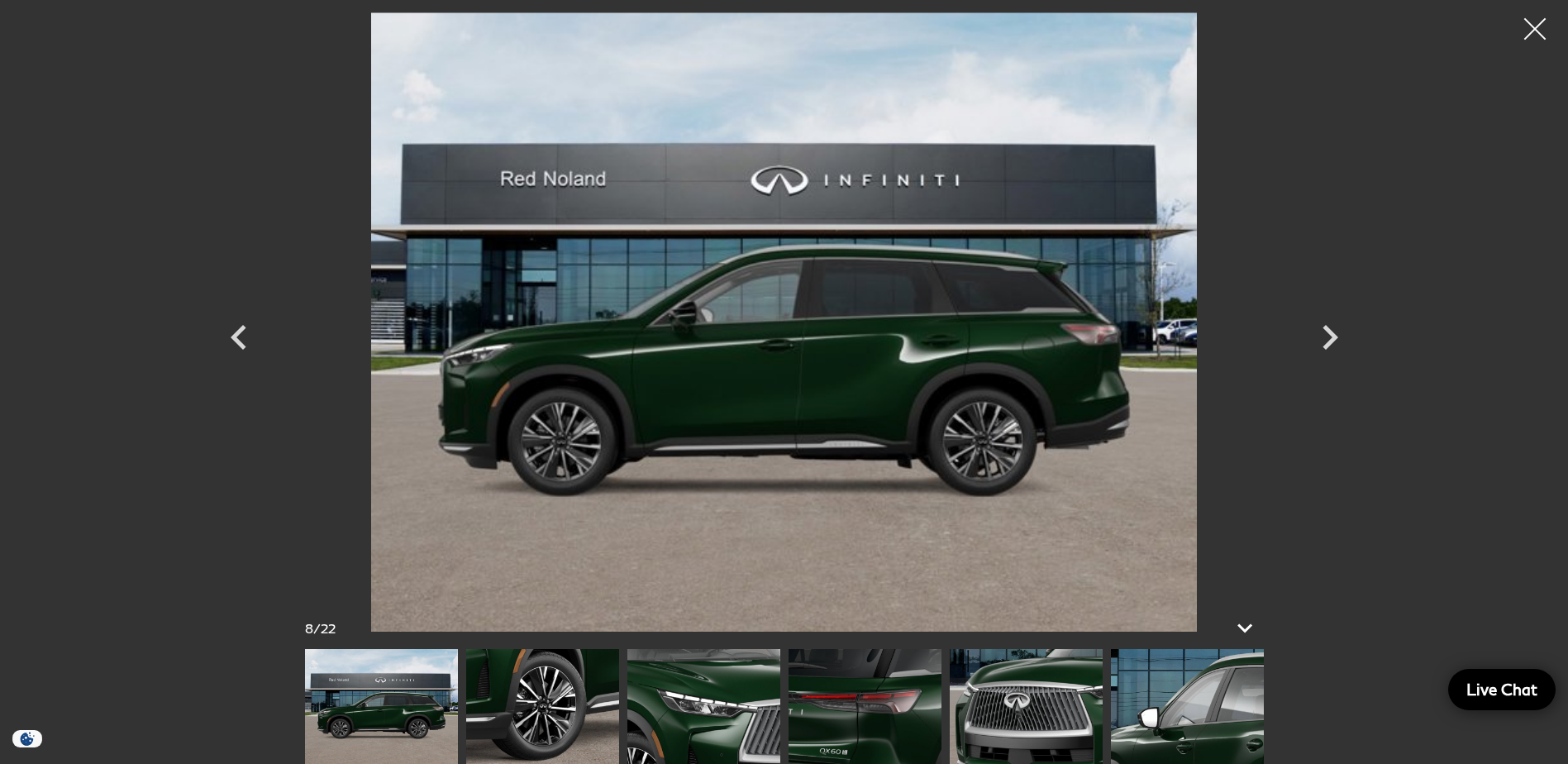
click at [1525, 29] on div at bounding box center [1536, 29] width 44 height 44
